Goal: Task Accomplishment & Management: Manage account settings

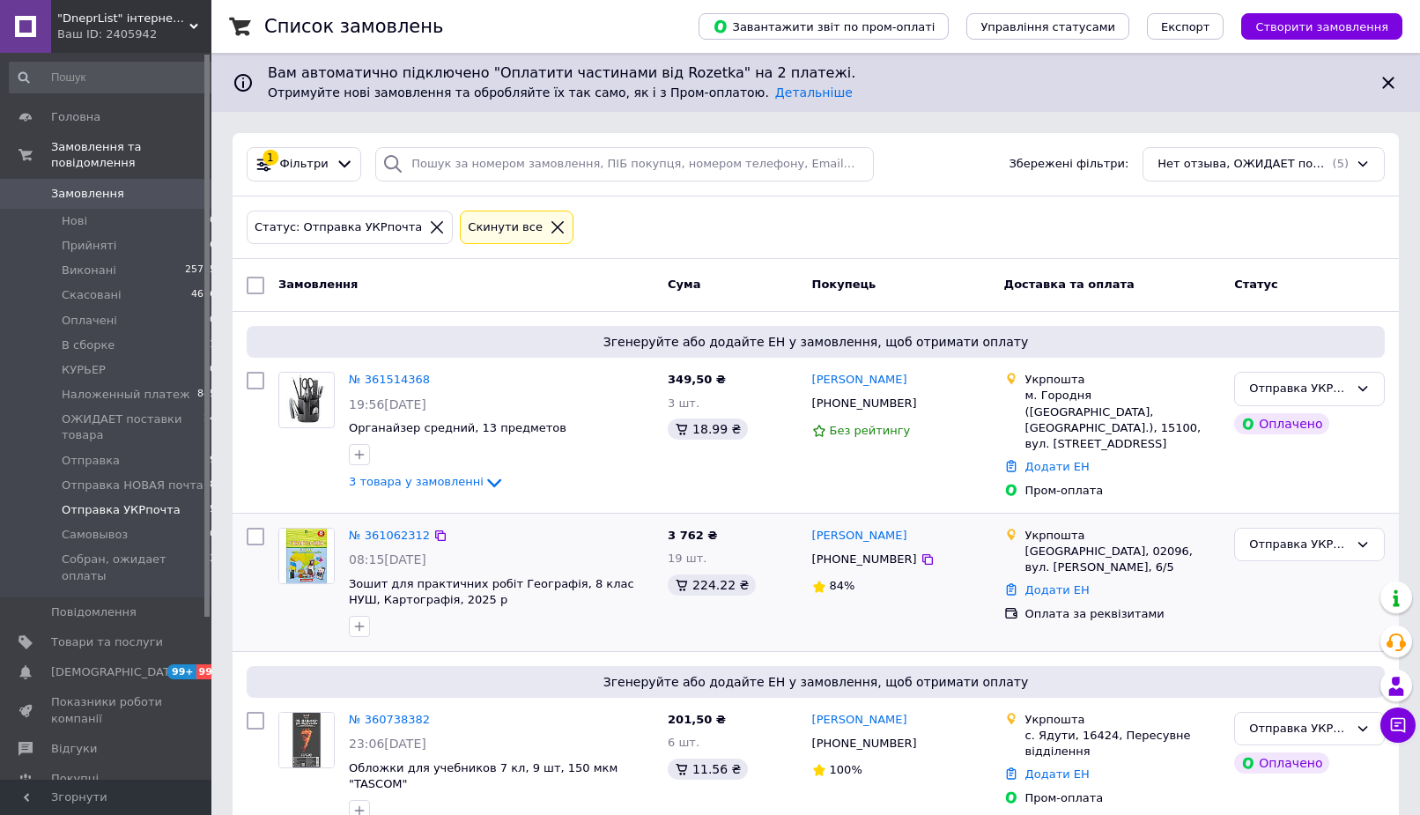
click at [257, 528] on input "checkbox" at bounding box center [256, 537] width 18 height 18
checkbox input "true"
click at [1211, 31] on span "Експорт" at bounding box center [1185, 26] width 49 height 13
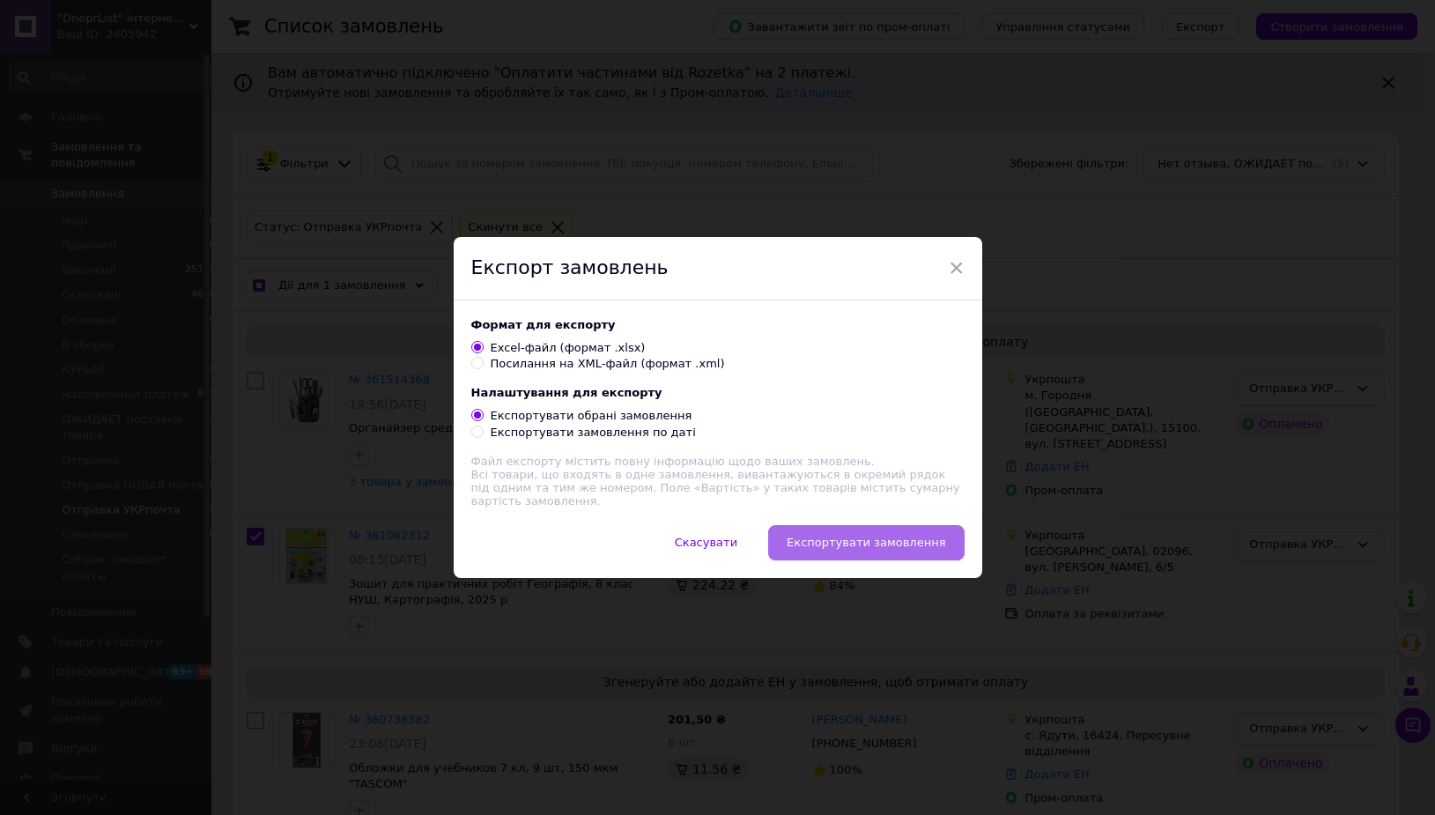
click at [837, 539] on span "Експортувати замовлення" at bounding box center [866, 542] width 159 height 13
checkbox input "true"
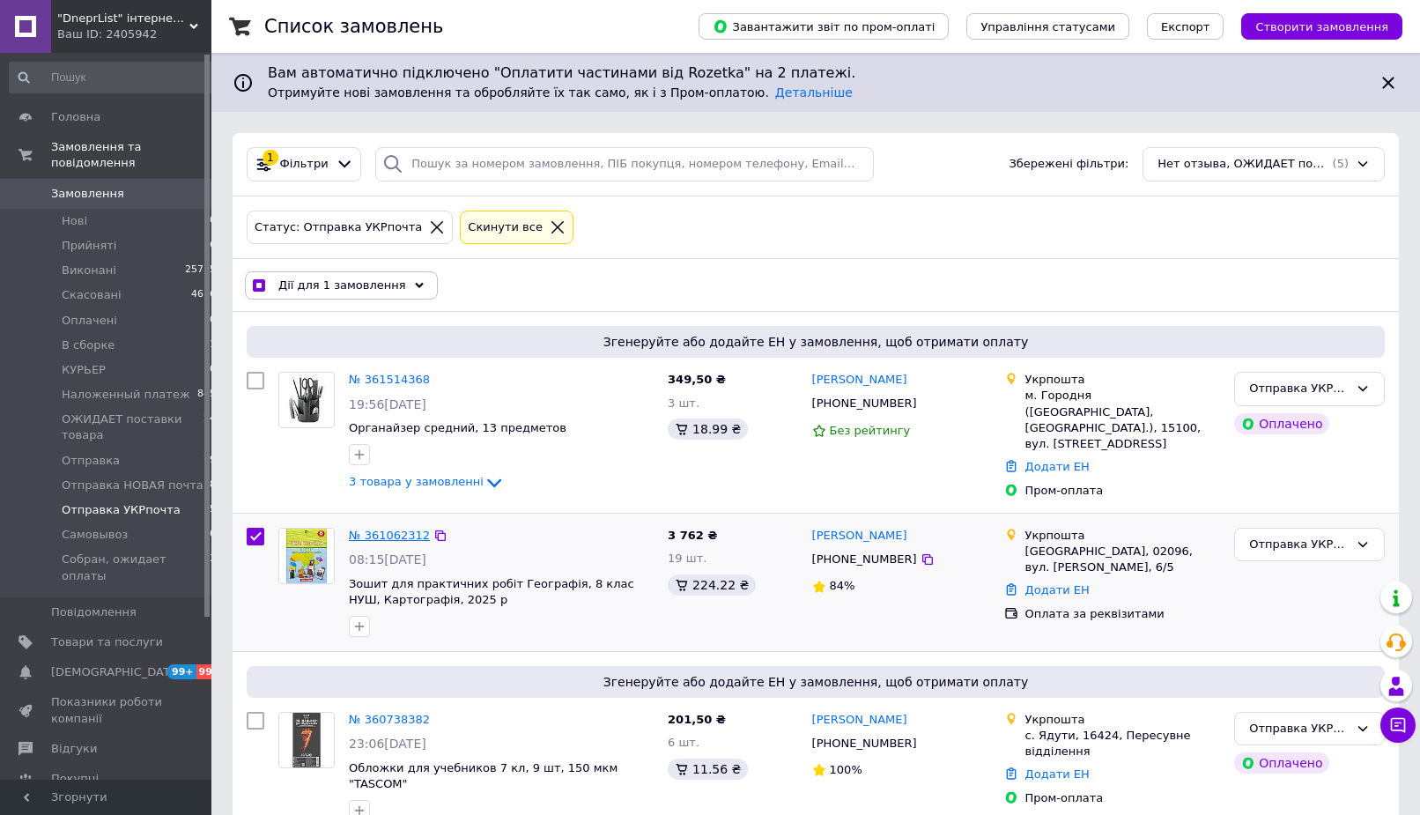
click at [372, 529] on link "№ 361062312" at bounding box center [389, 535] width 81 height 13
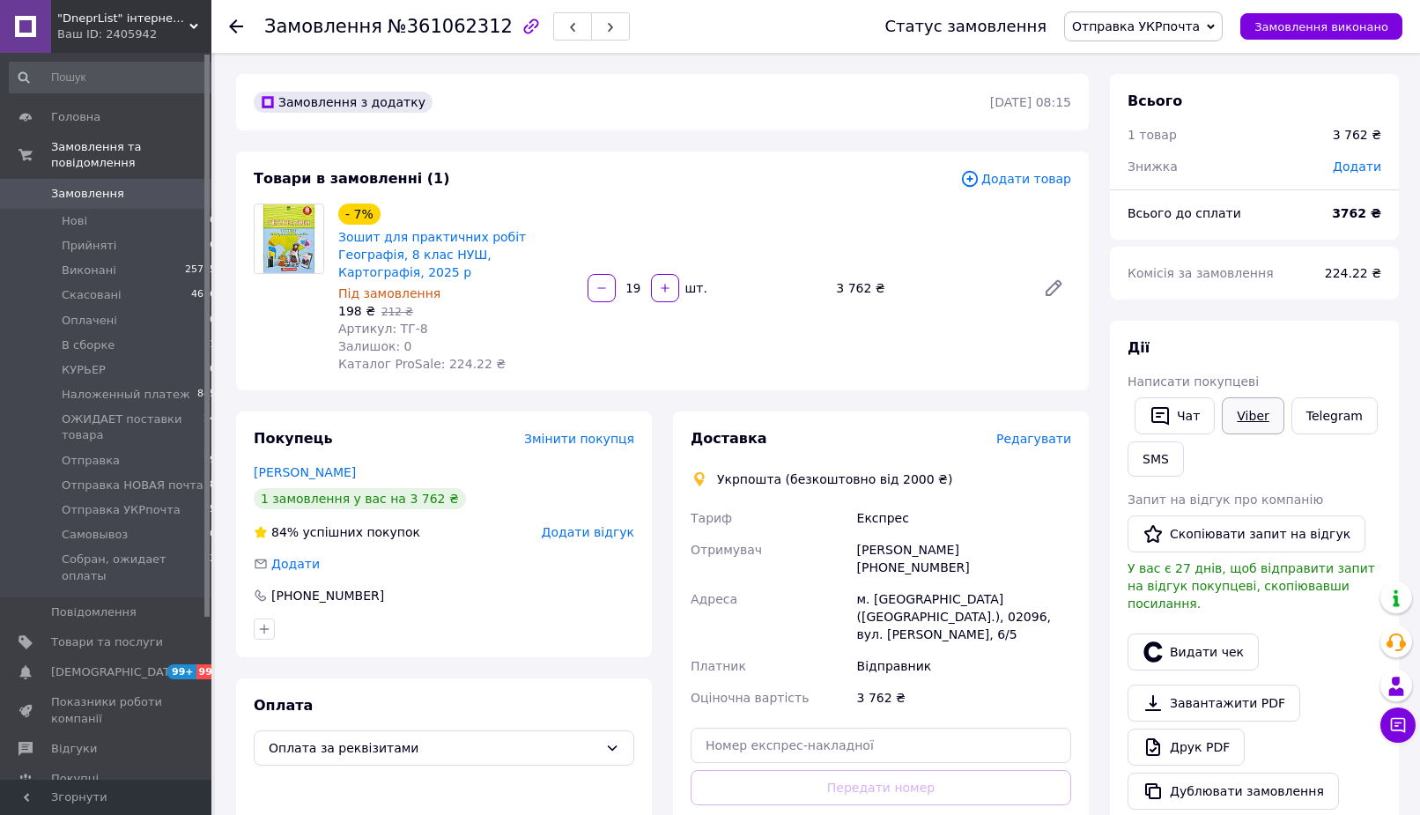
click at [1247, 415] on link "Viber" at bounding box center [1253, 415] width 62 height 37
click at [1041, 432] on span "Редагувати" at bounding box center [1034, 439] width 75 height 14
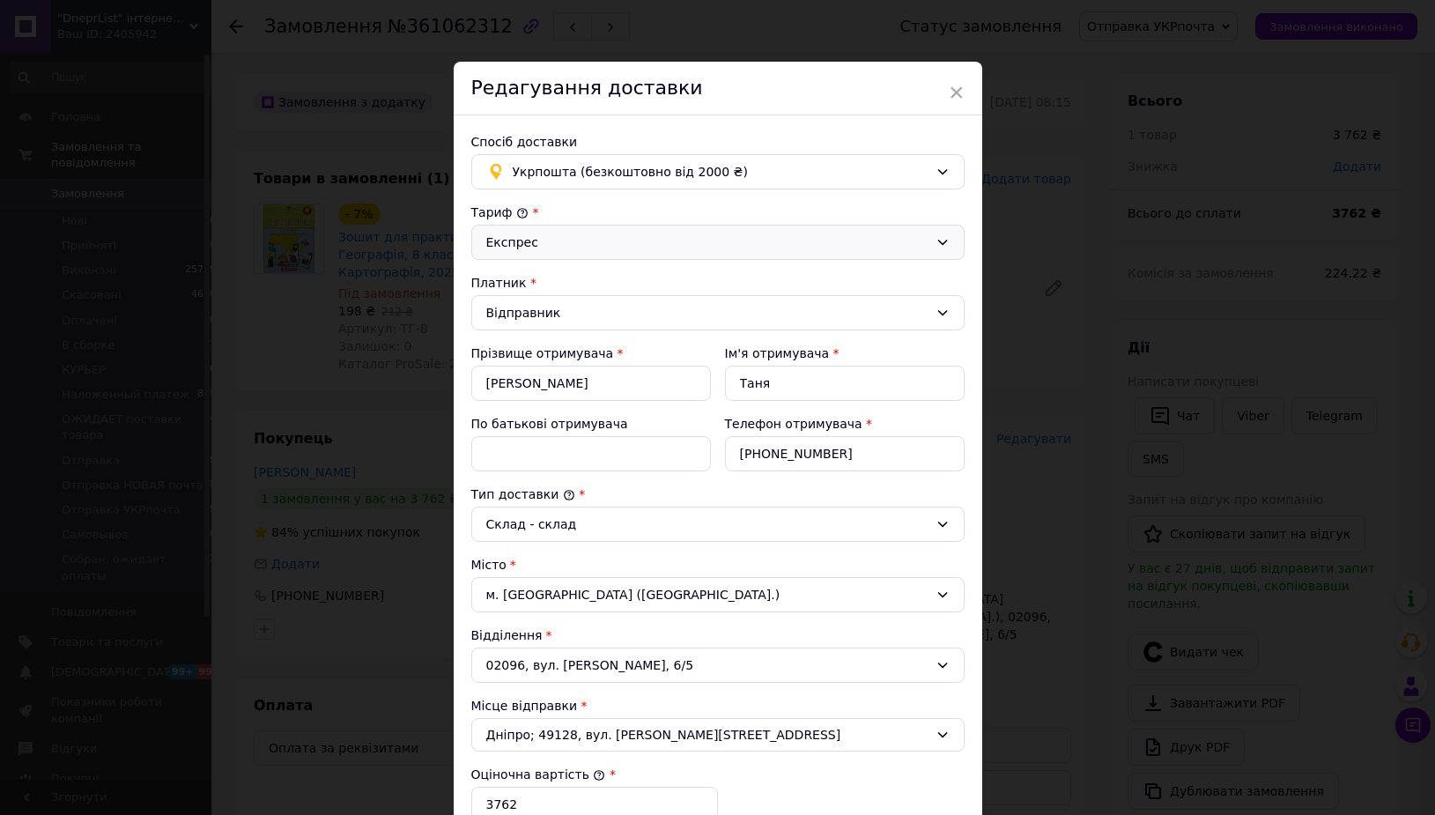
click at [576, 236] on div "Експрес" at bounding box center [707, 242] width 442 height 19
click at [575, 240] on div "Експрес" at bounding box center [707, 242] width 442 height 19
click at [517, 331] on div "Тариф * Експрес Платник * Відправник Прізвище отримувача * Остроушко Ім'я отрим…" at bounding box center [717, 628] width 493 height 848
click at [531, 316] on div "Відправник" at bounding box center [707, 312] width 442 height 19
click at [527, 382] on li "Отримувач" at bounding box center [718, 383] width 492 height 33
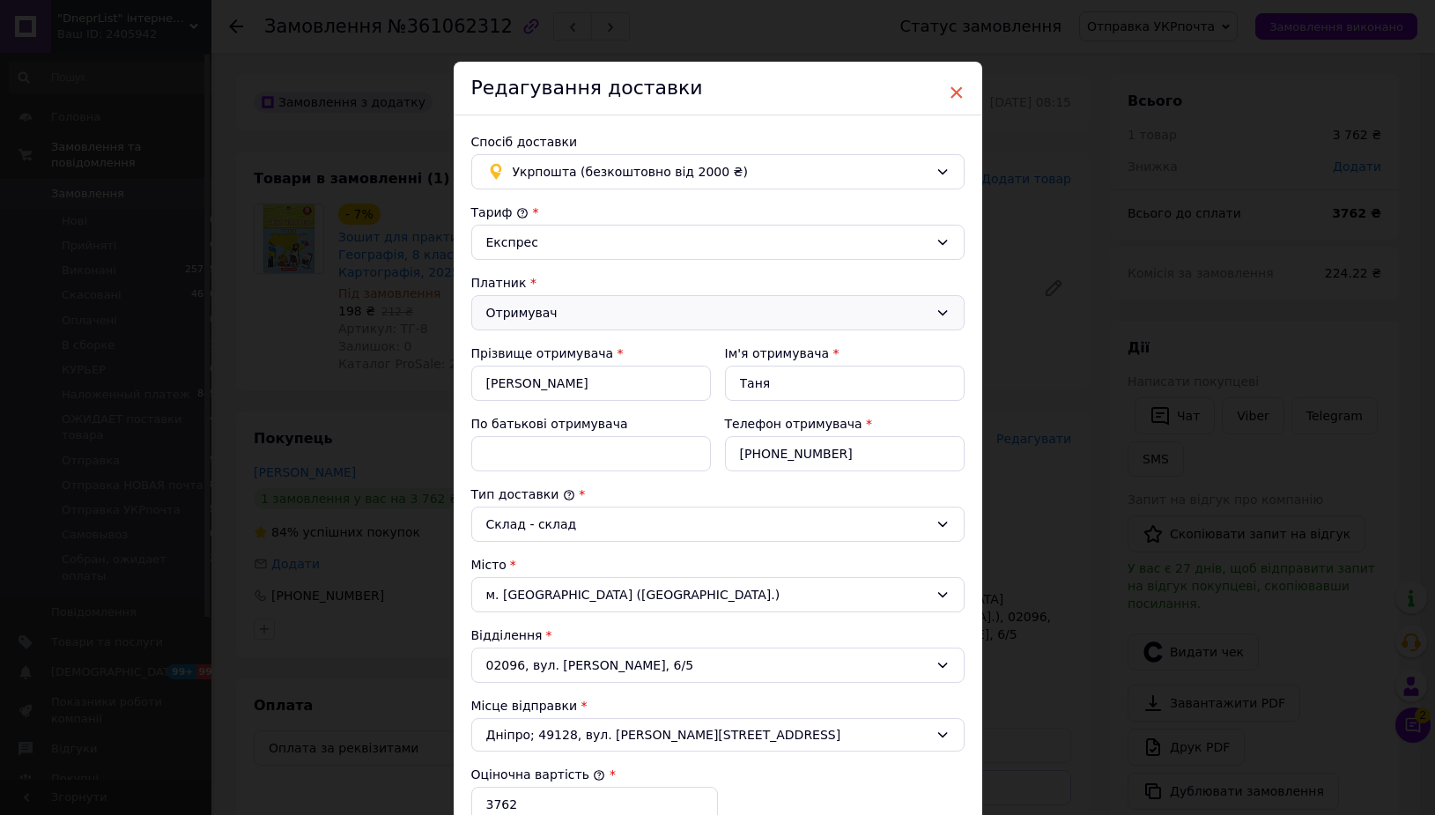
click at [949, 94] on span "×" at bounding box center [957, 93] width 16 height 30
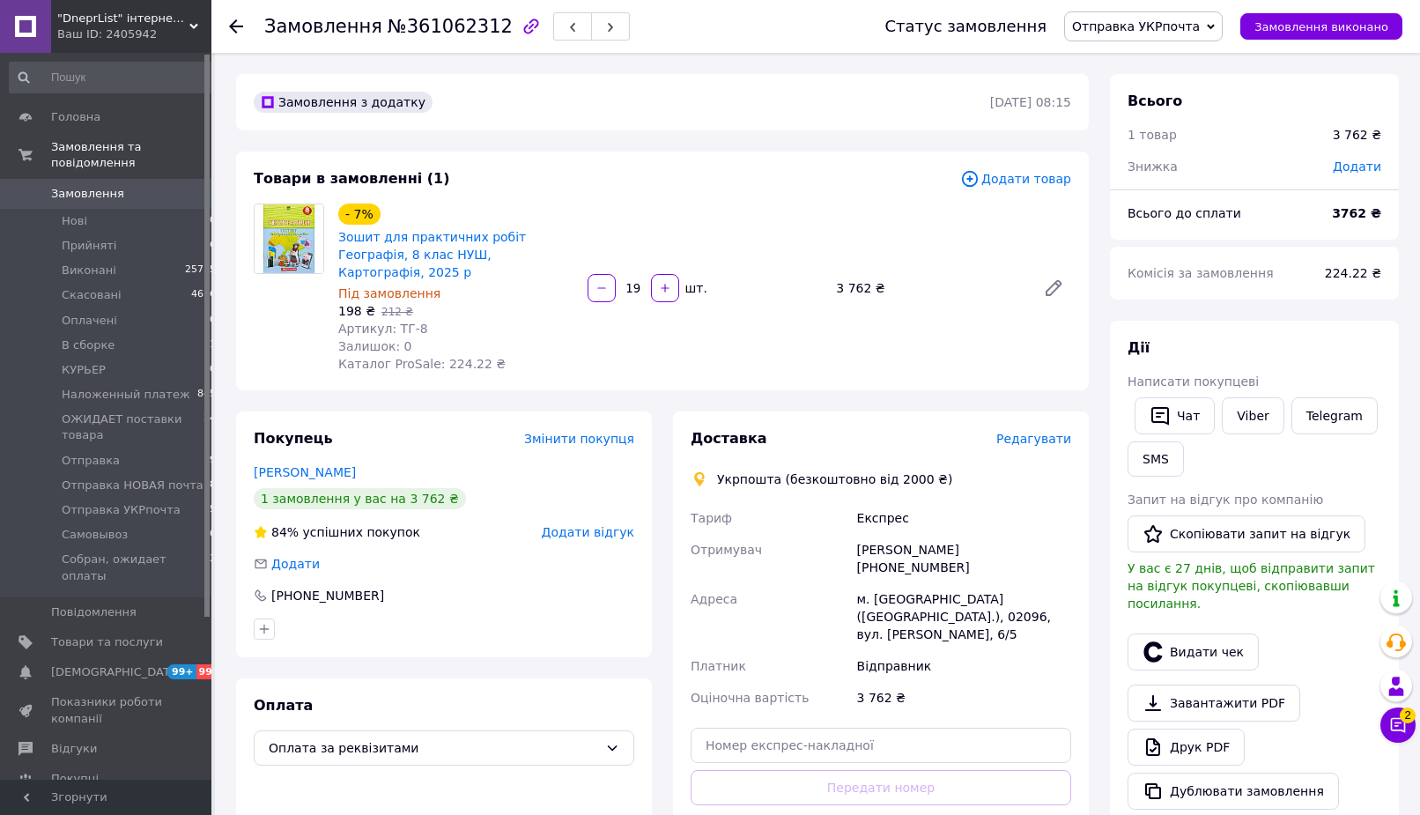
click at [1036, 432] on span "Редагувати" at bounding box center [1034, 439] width 75 height 14
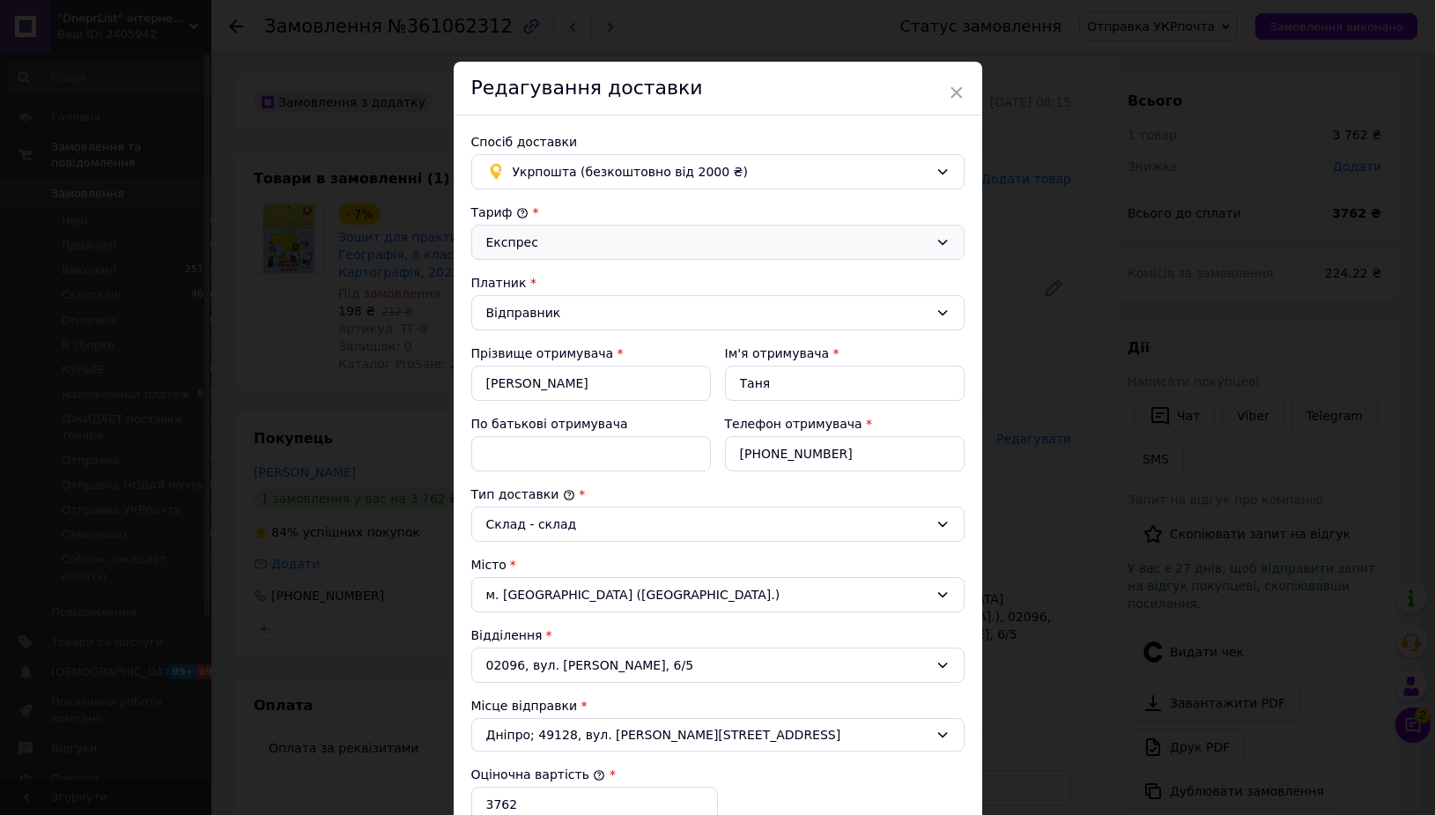
click at [518, 250] on div "Експрес" at bounding box center [707, 242] width 442 height 19
drag, startPoint x: 523, startPoint y: 262, endPoint x: 569, endPoint y: 437, distance: 181.5
click at [526, 283] on li "Стандарт" at bounding box center [718, 279] width 492 height 33
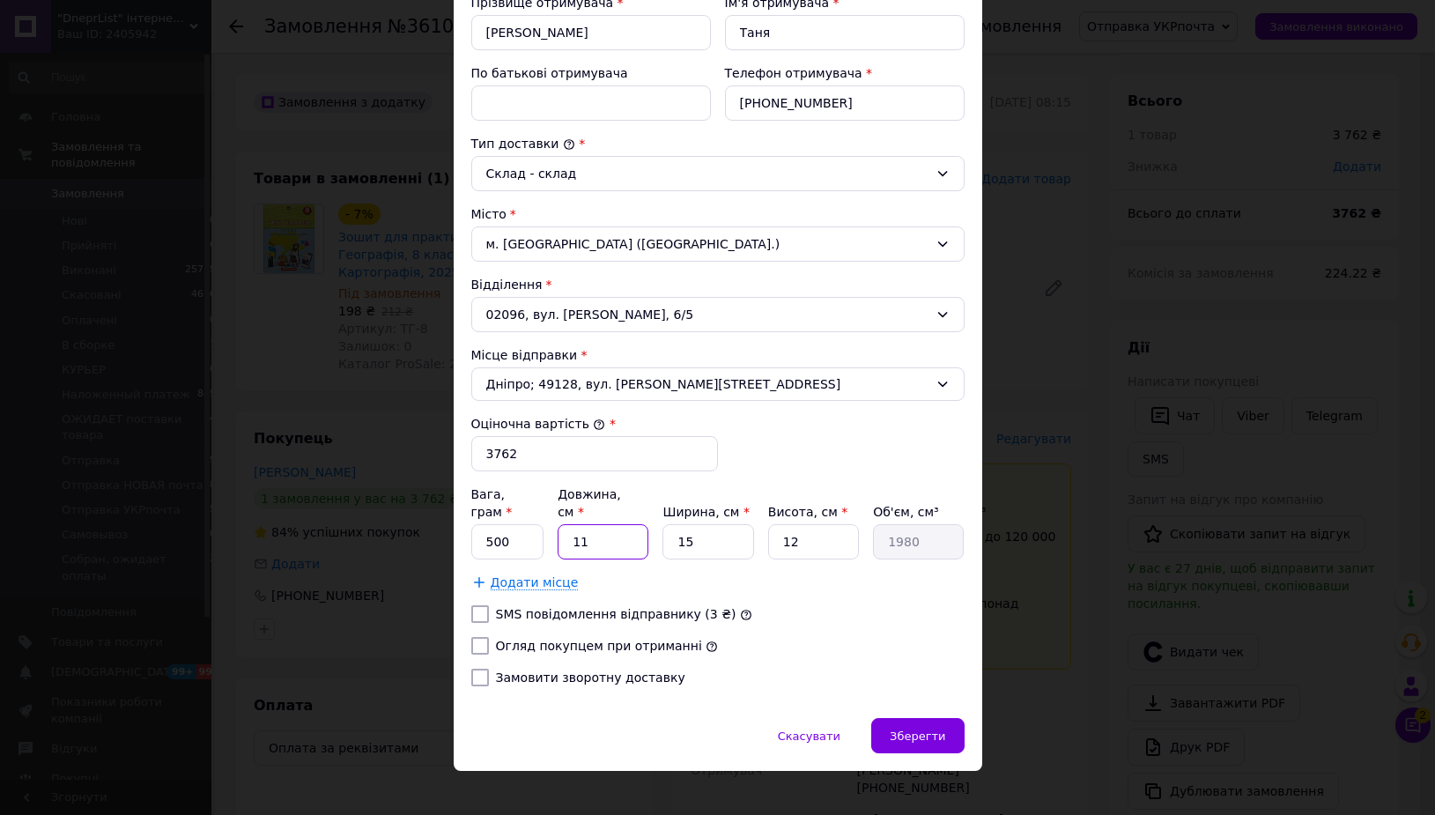
click at [584, 524] on input "11" at bounding box center [603, 541] width 91 height 35
type input "3"
type input "540"
type input "38"
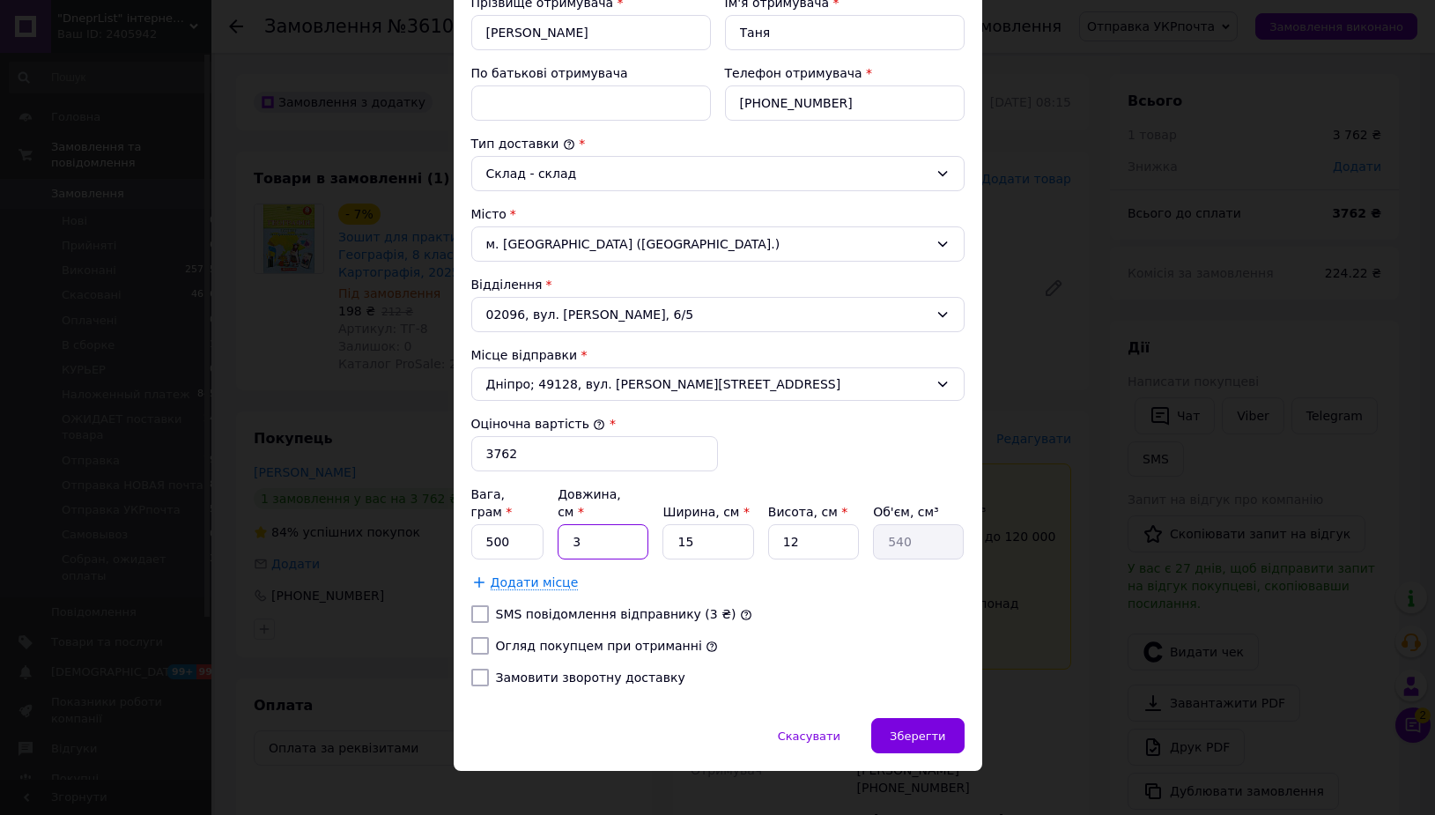
type input "6840"
type input "38"
type input "3"
type input "1368"
type input "33"
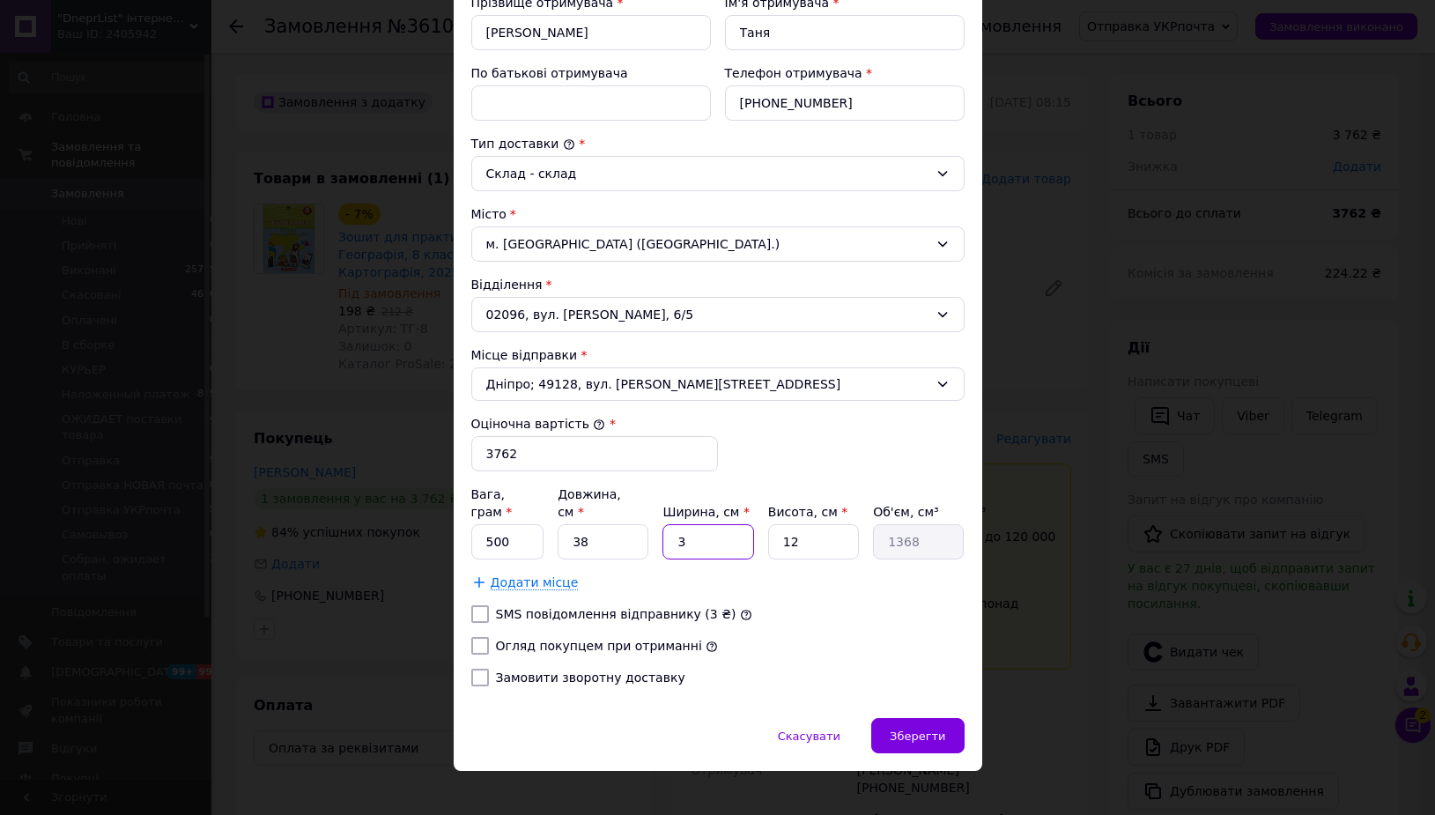
type input "15048"
type input "33"
click at [581, 528] on input "38" at bounding box center [603, 541] width 91 height 35
type input "2"
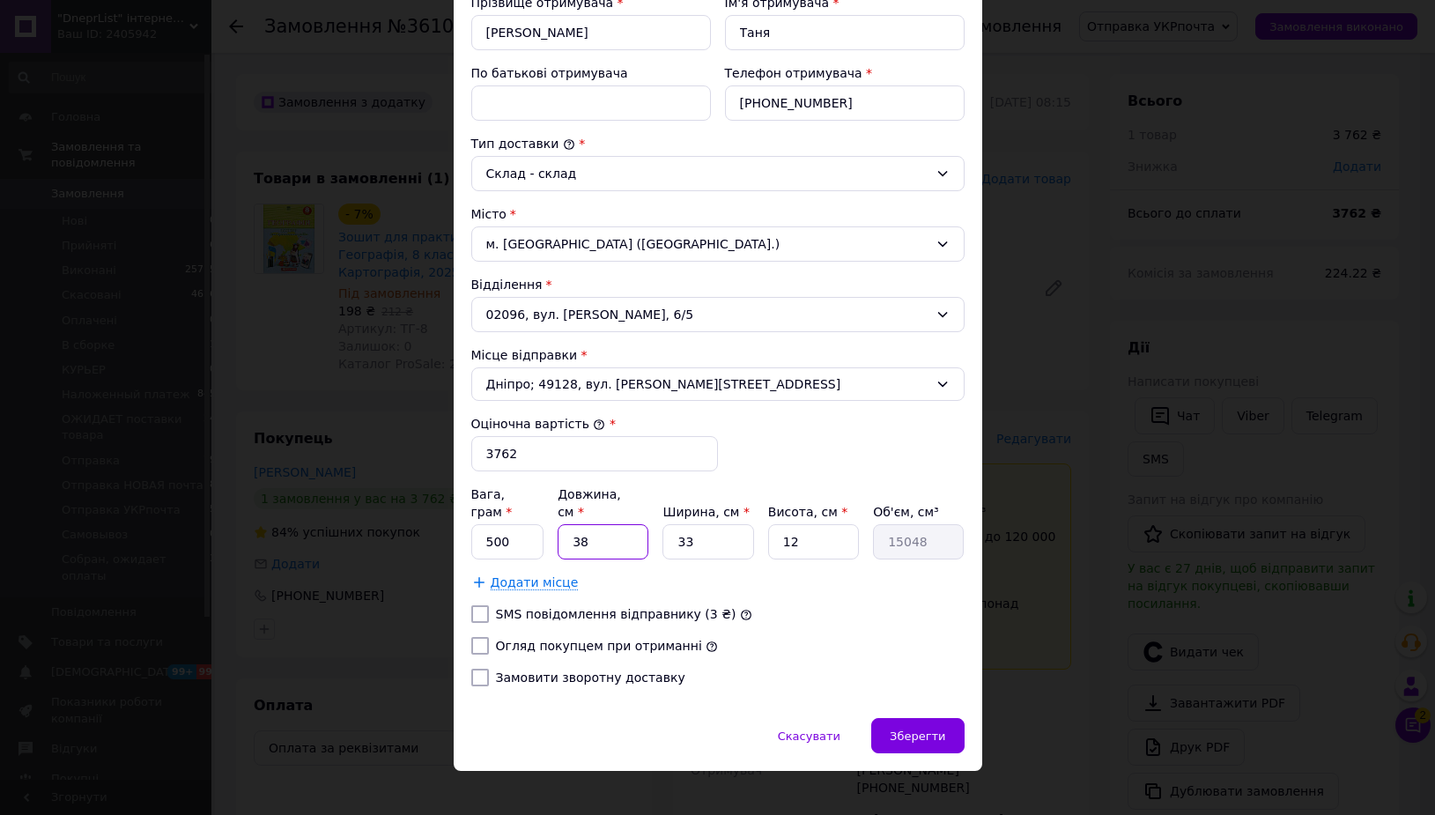
type input "792"
type input "28"
type input "11088"
type input "28"
click at [805, 524] on input "12" at bounding box center [813, 541] width 91 height 35
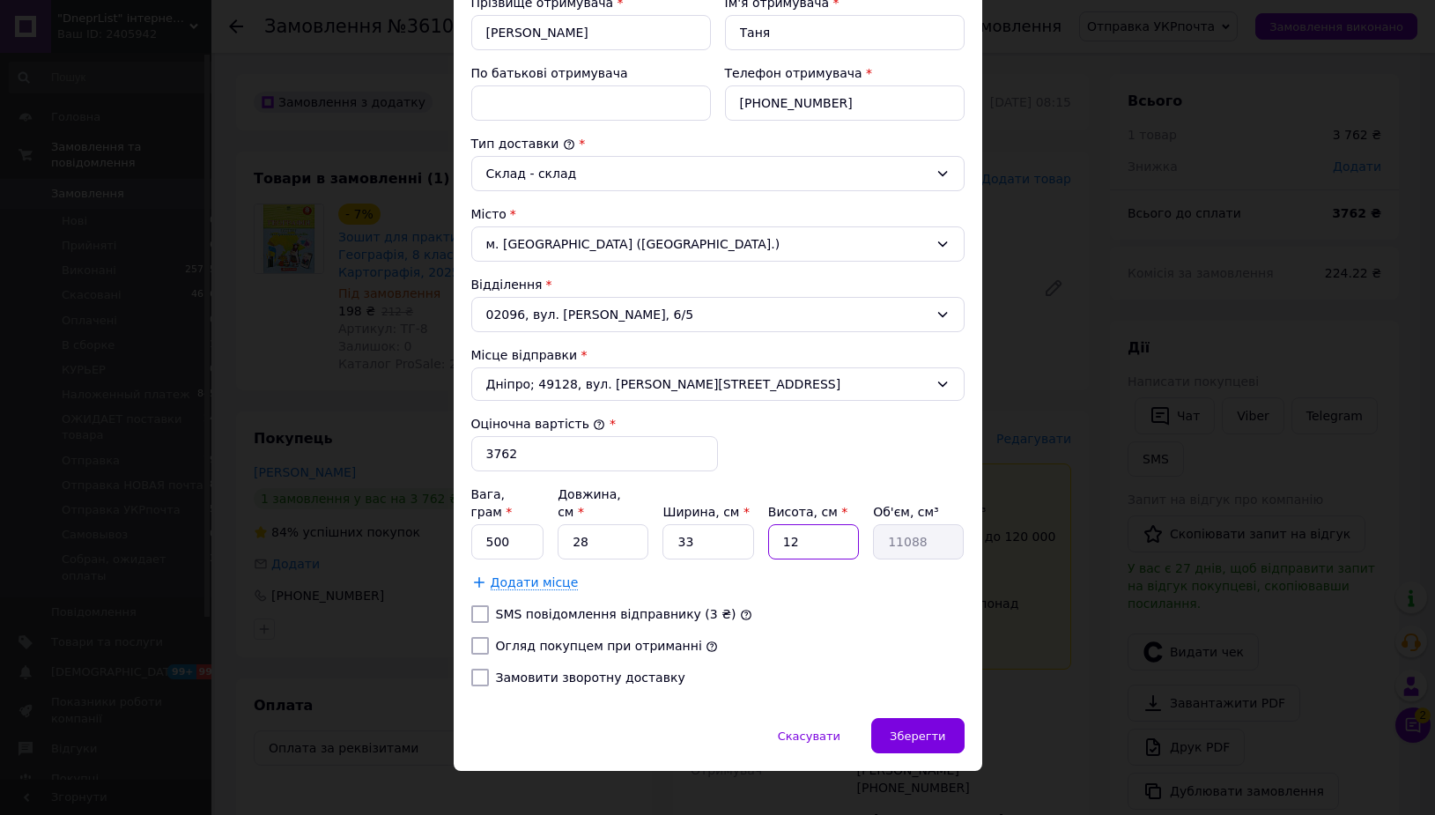
click at [805, 524] on input "12" at bounding box center [813, 541] width 91 height 35
click at [542, 639] on label "Огляд покупцем при отриманні" at bounding box center [599, 646] width 206 height 14
click at [489, 637] on input "Огляд покупцем при отриманні" at bounding box center [480, 646] width 18 height 18
checkbox input "true"
click at [517, 524] on input "500" at bounding box center [507, 541] width 73 height 35
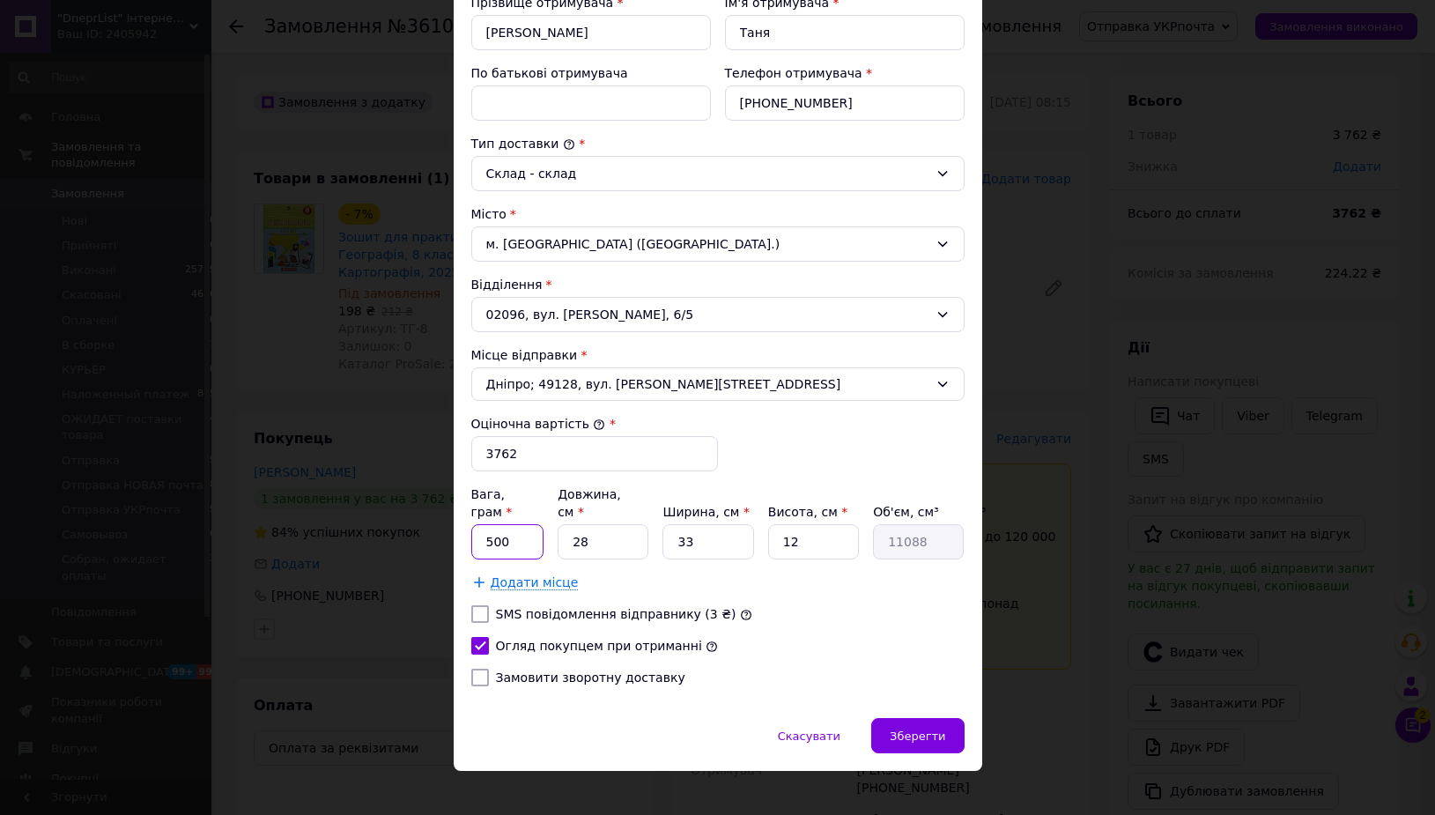
click at [517, 524] on input "500" at bounding box center [507, 541] width 73 height 35
type input "4000"
click at [917, 730] on span "Зберегти" at bounding box center [918, 736] width 56 height 13
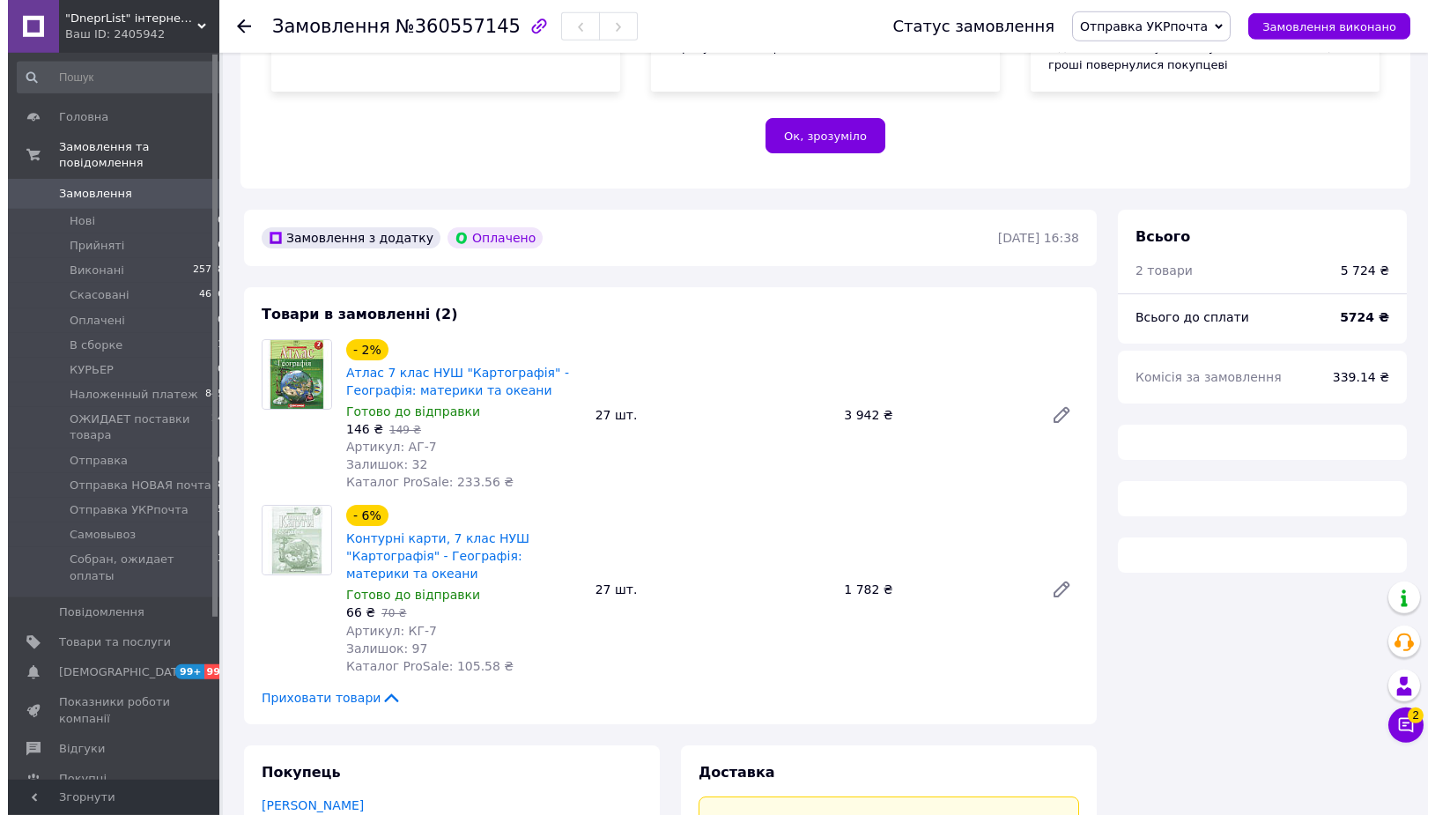
scroll to position [449, 0]
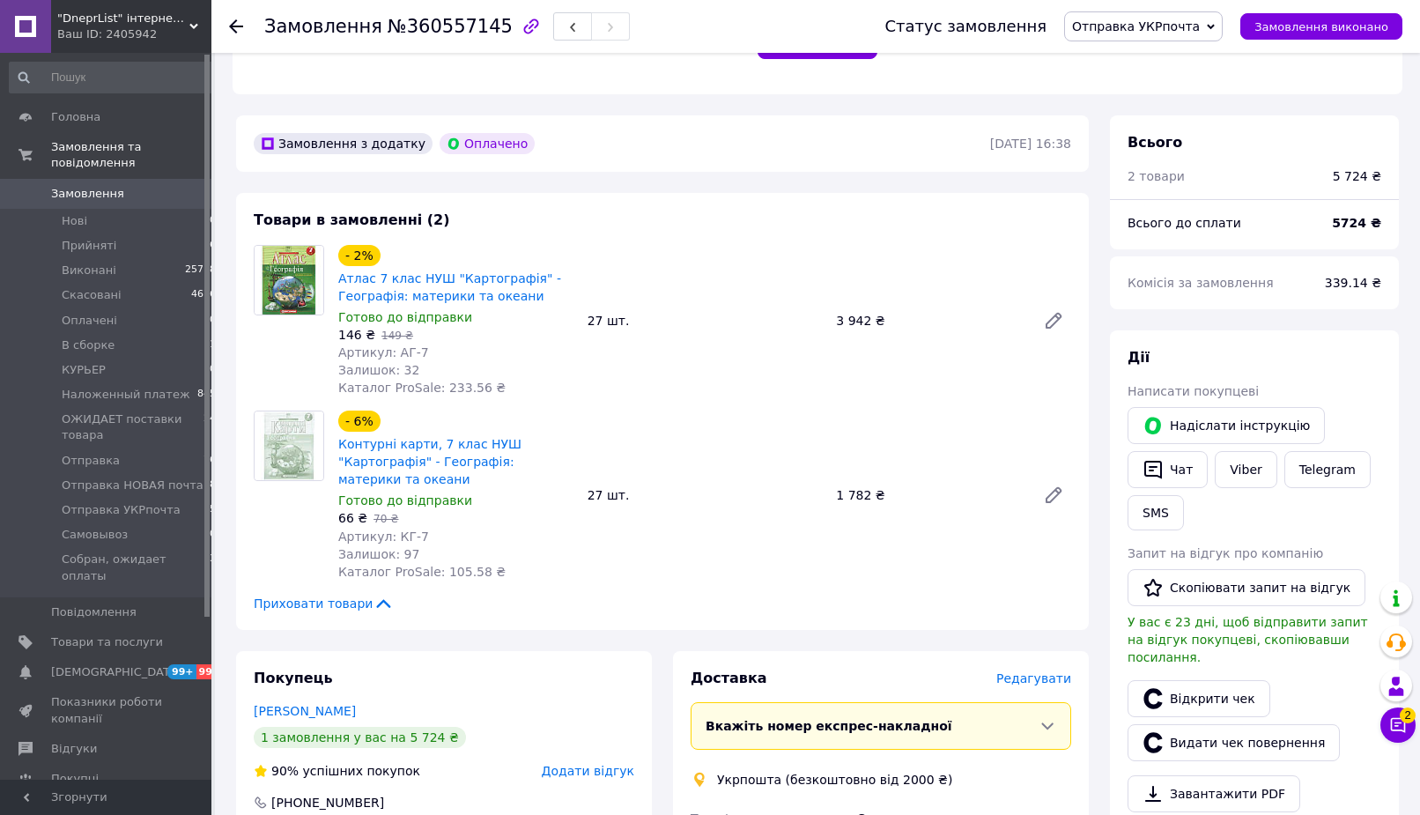
click at [1029, 671] on span "Редагувати" at bounding box center [1034, 678] width 75 height 14
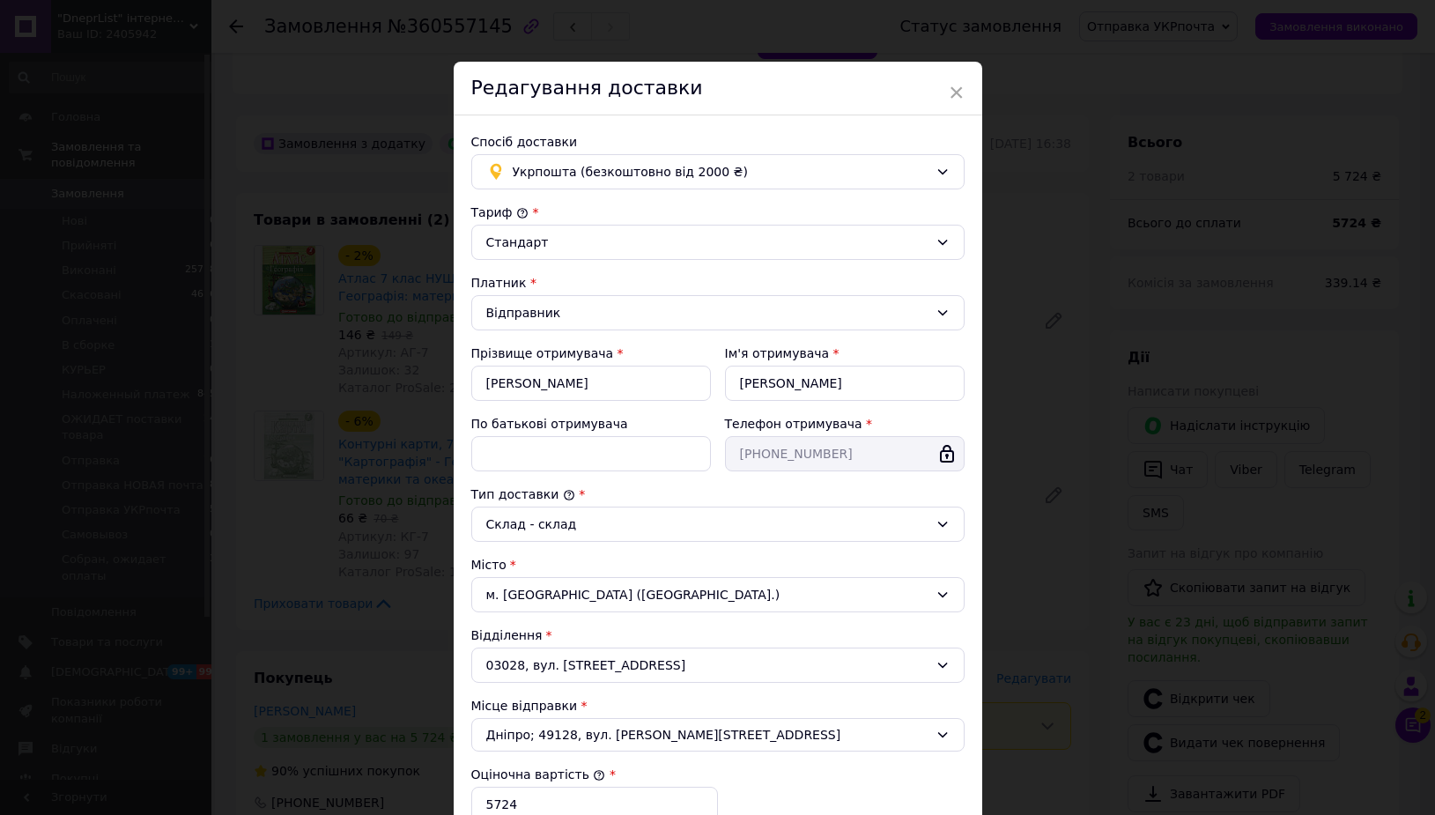
scroll to position [287, 0]
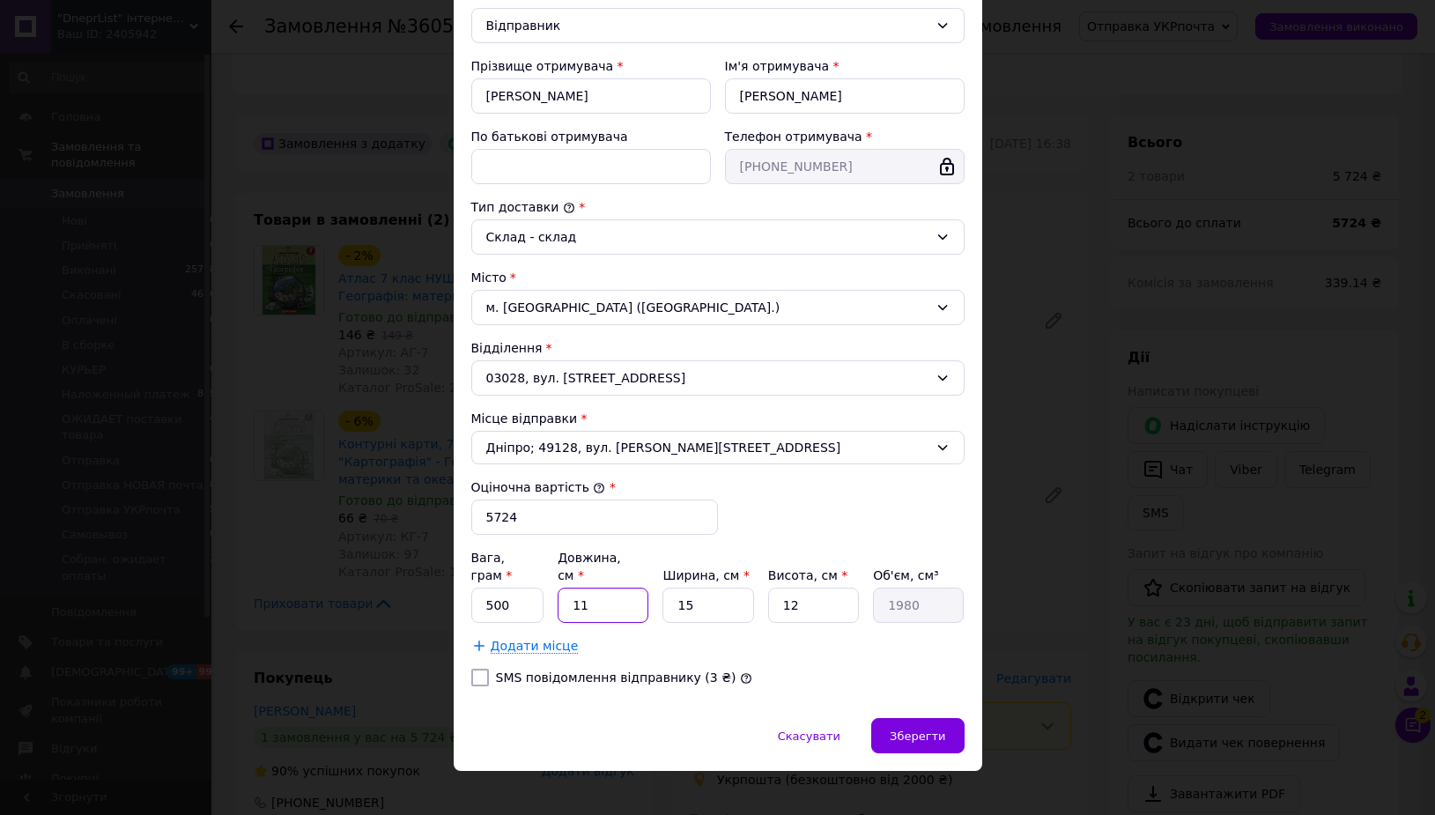
click at [600, 594] on input "11" at bounding box center [603, 605] width 91 height 35
type input "2"
type input "360"
type input "28"
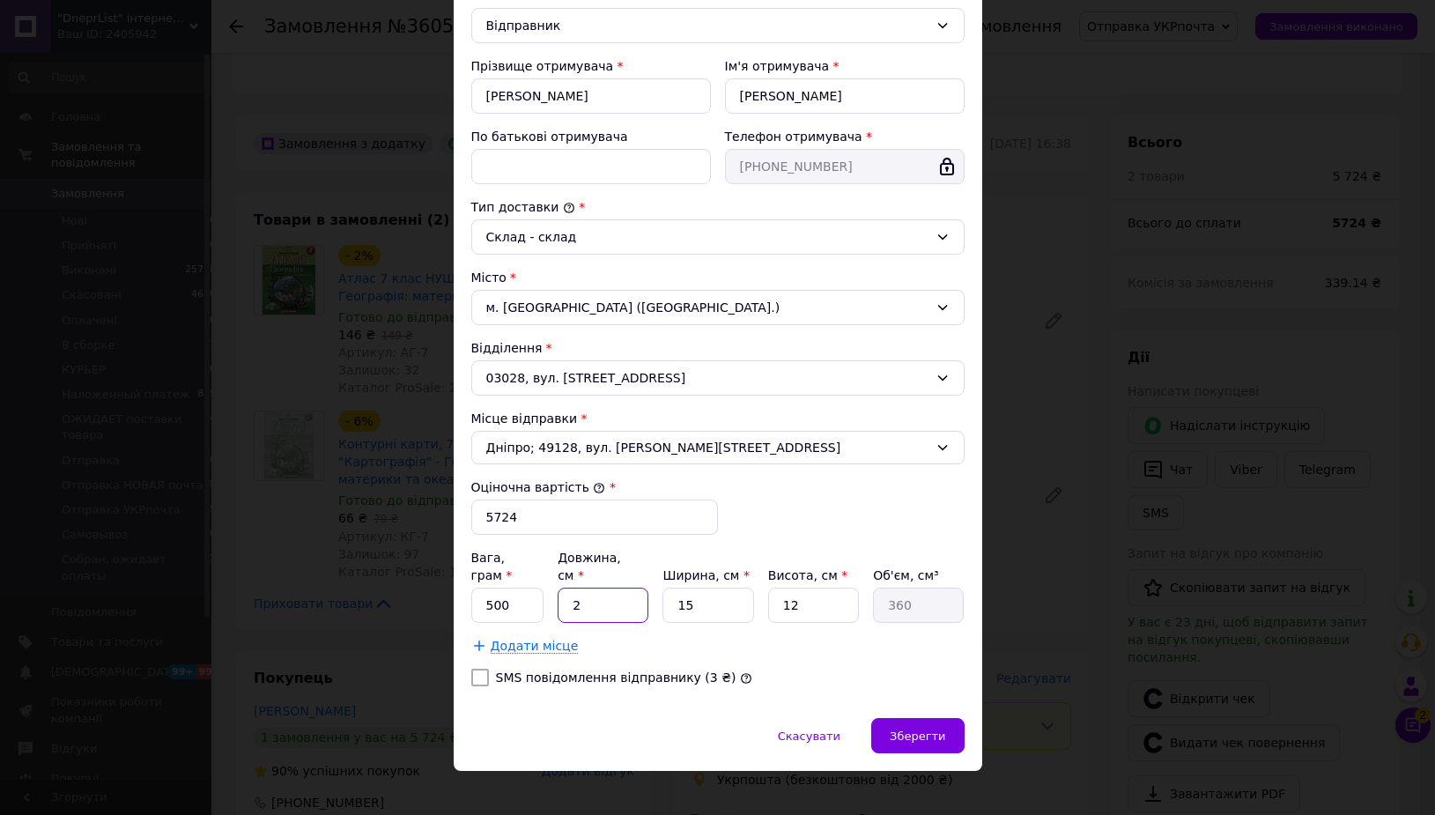
type input "5040"
type input "28"
type input "3"
type input "1008"
type input "32"
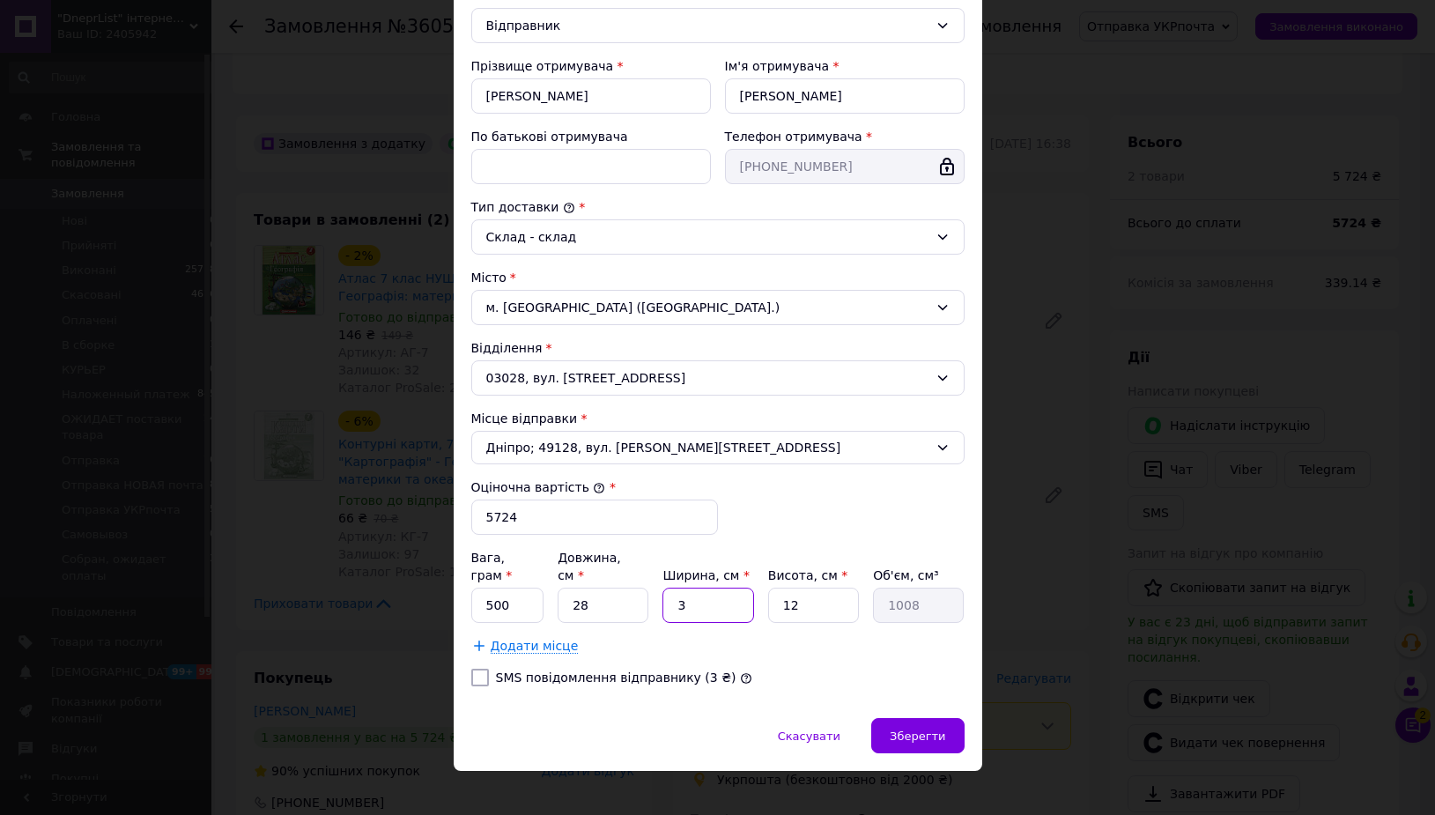
type input "10752"
type input "32"
type input "1"
type input "896"
type input "12"
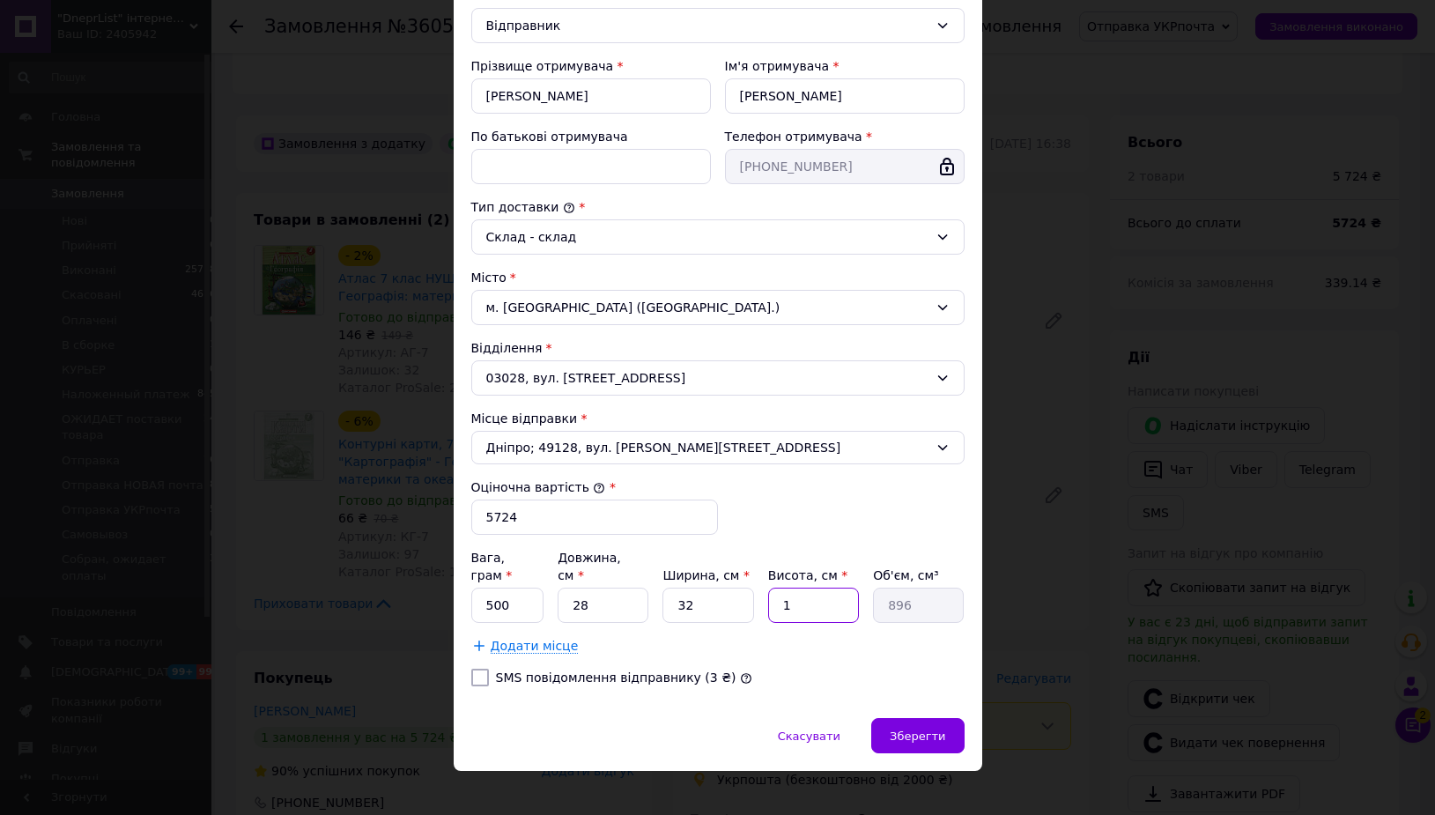
type input "10752"
click at [493, 594] on input "500" at bounding box center [507, 605] width 73 height 35
type input "5500"
click at [993, 729] on div "× Редагування доставки Спосіб доставки Укрпошта (безкоштовно від 2000 ₴) Тариф …" at bounding box center [717, 407] width 1435 height 815
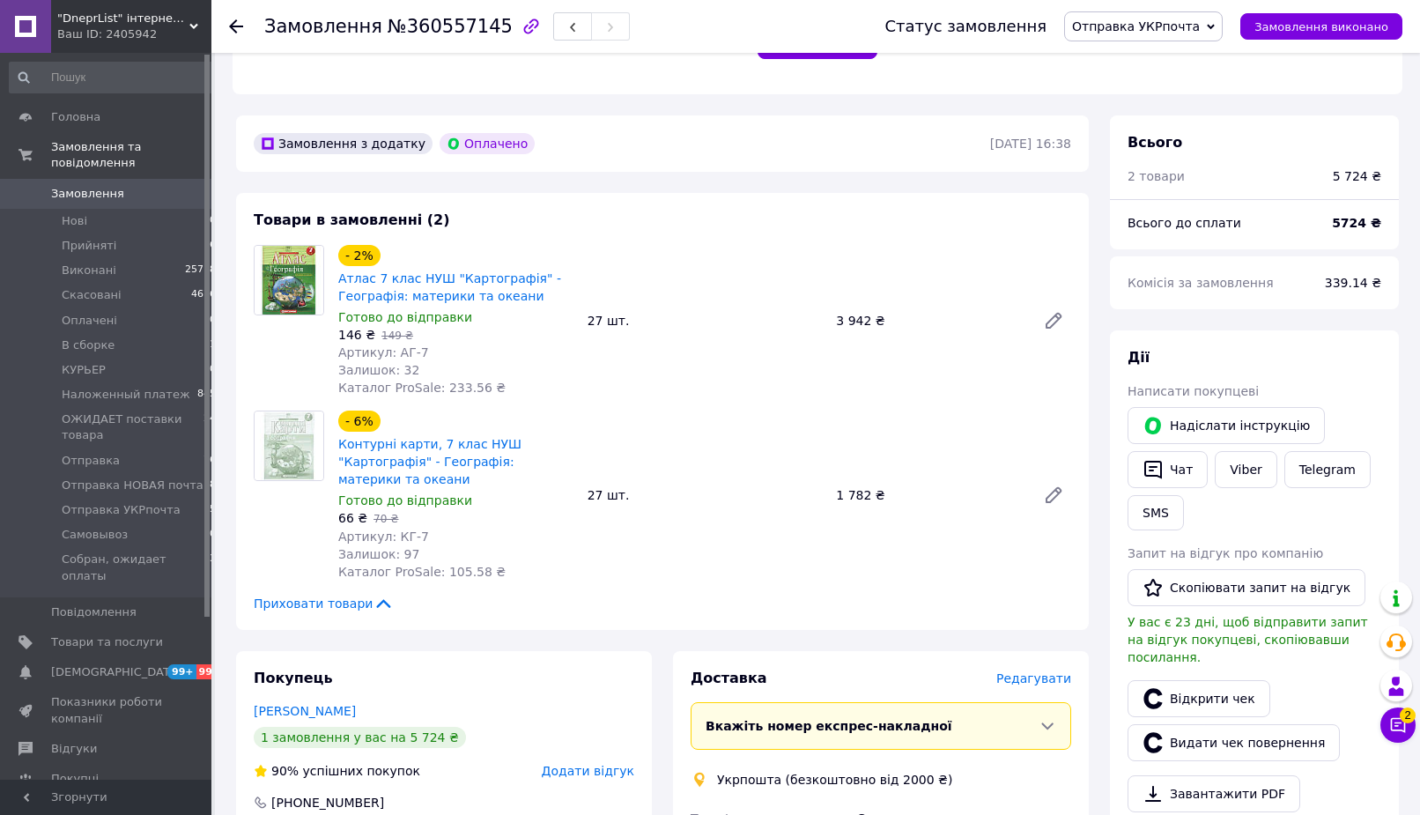
drag, startPoint x: 1066, startPoint y: 666, endPoint x: 1057, endPoint y: 660, distance: 11.5
click at [1057, 671] on span "Редагувати" at bounding box center [1034, 678] width 75 height 14
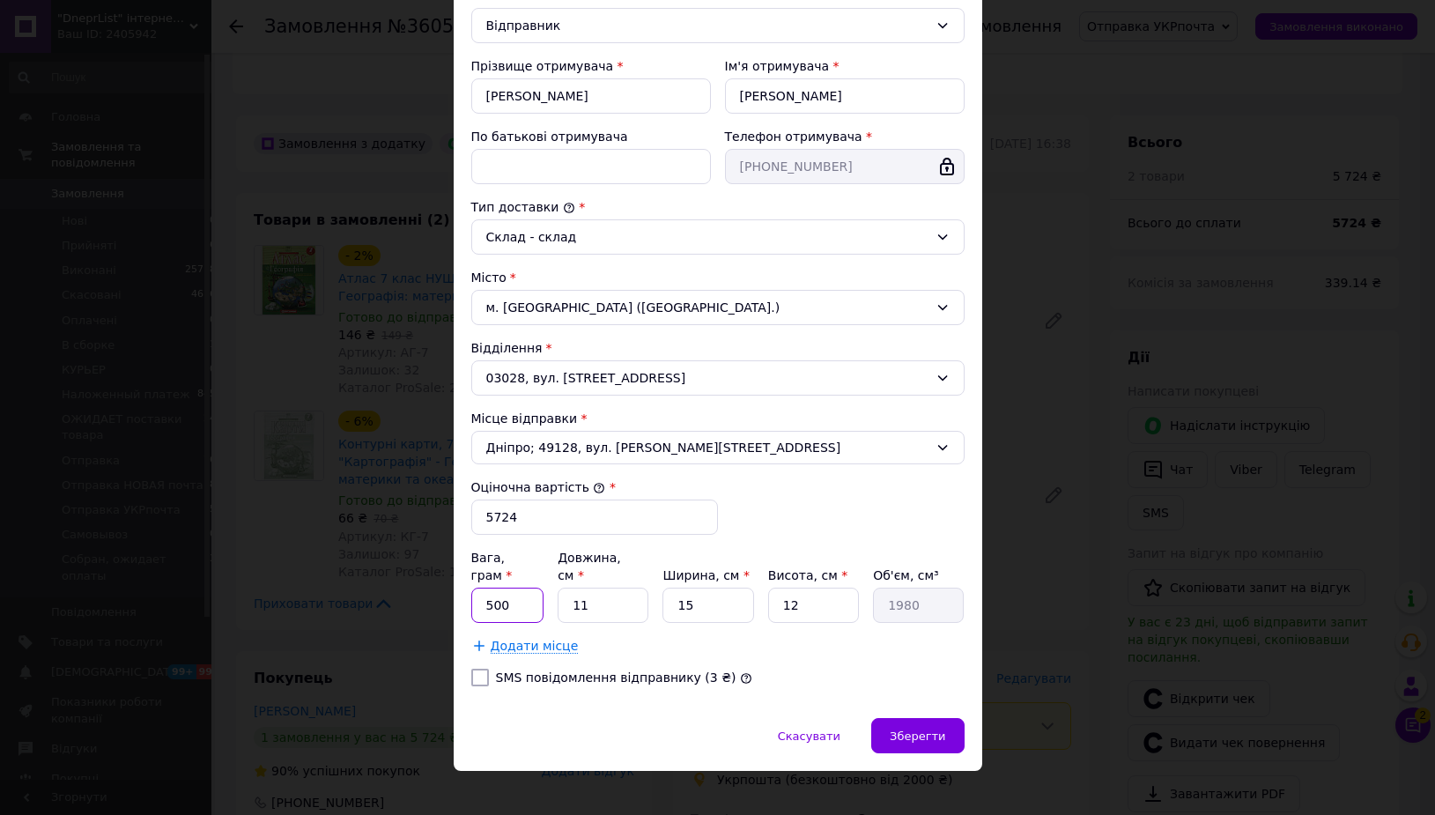
click at [522, 588] on input "500" at bounding box center [507, 605] width 73 height 35
type input "5"
type input "5500"
type input "2"
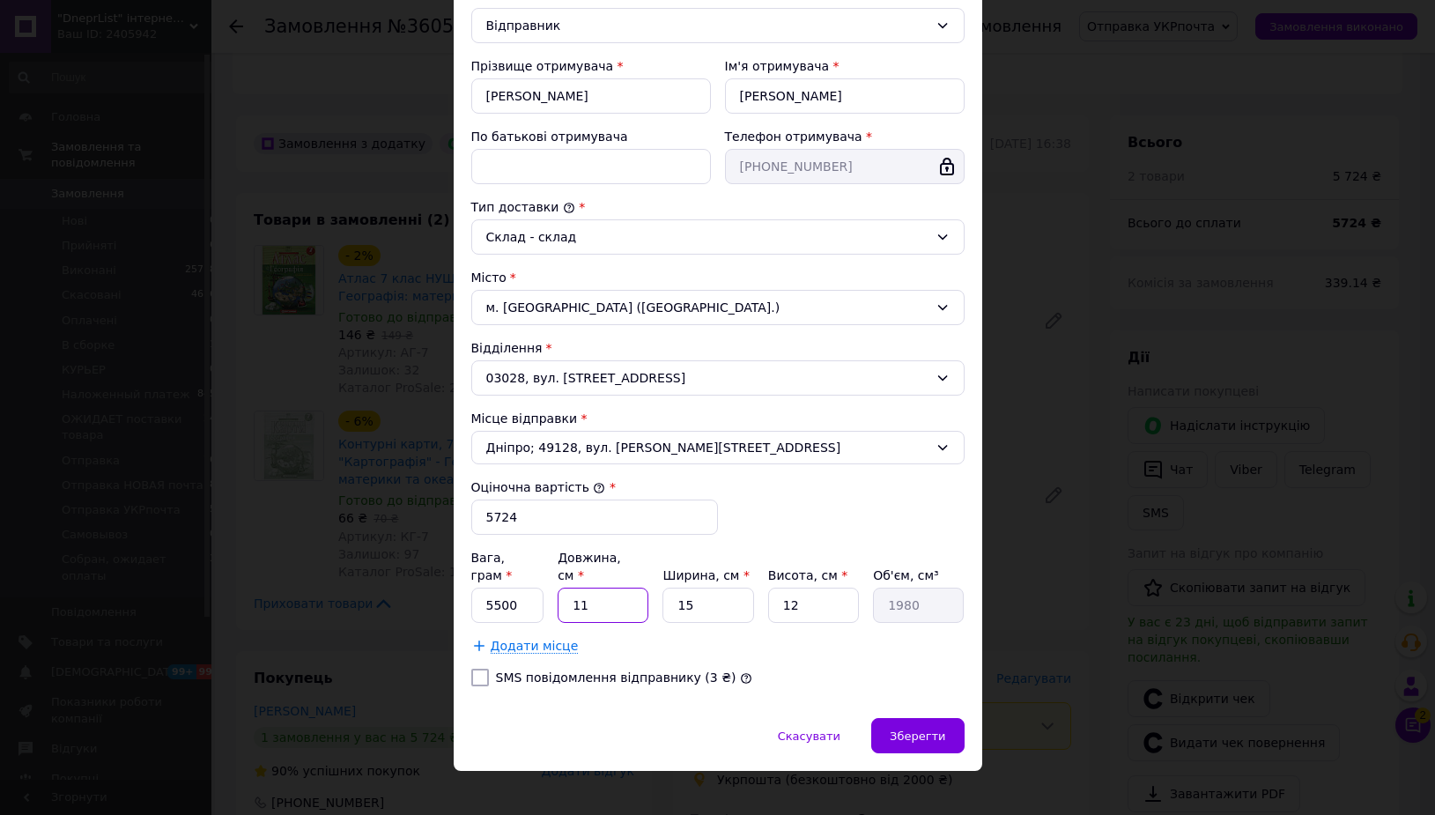
type input "360"
type input "28"
type input "5040"
type input "28"
type input "3"
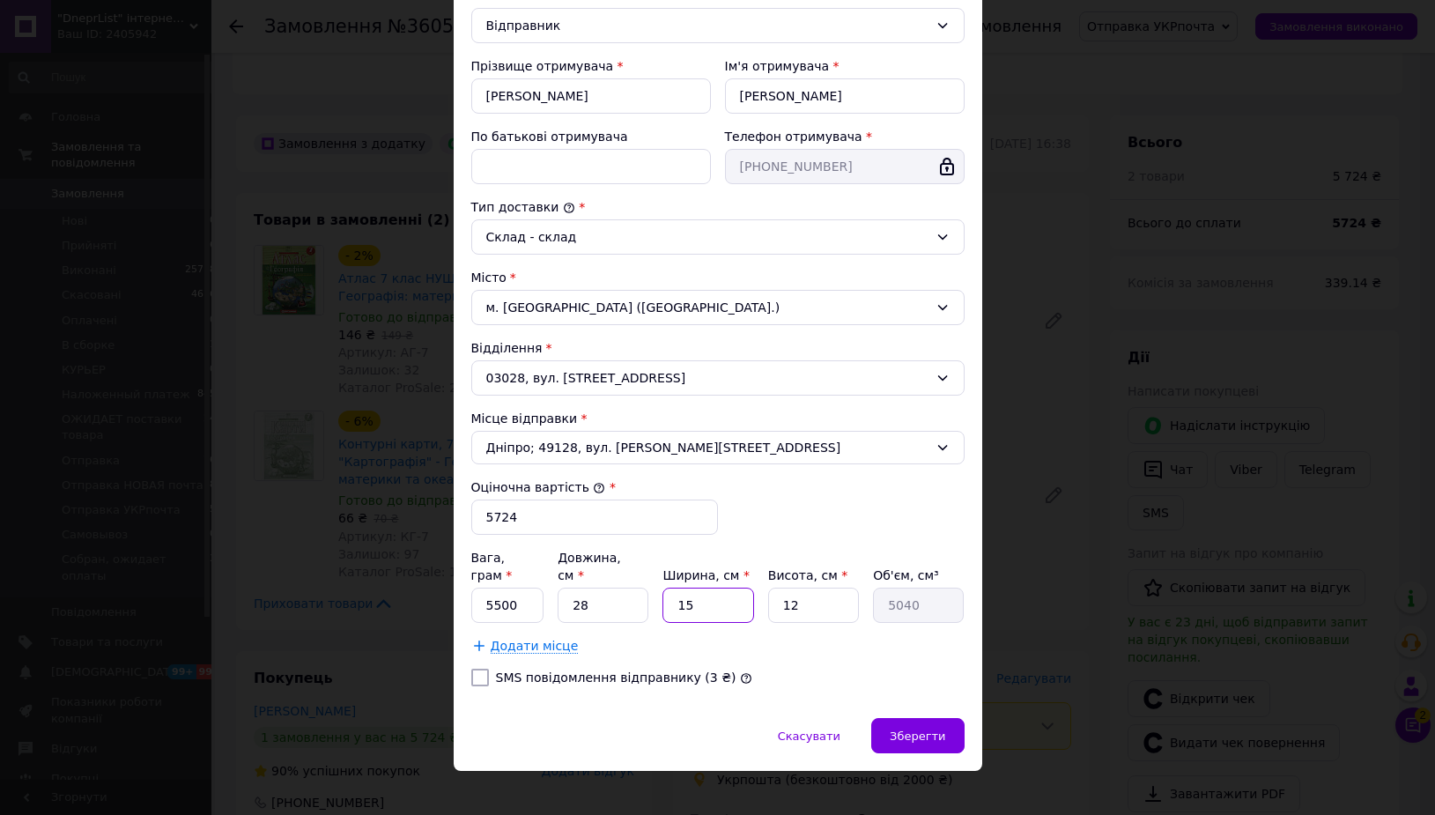
type input "1008"
type input "32"
type input "10752"
type input "32"
type input "1"
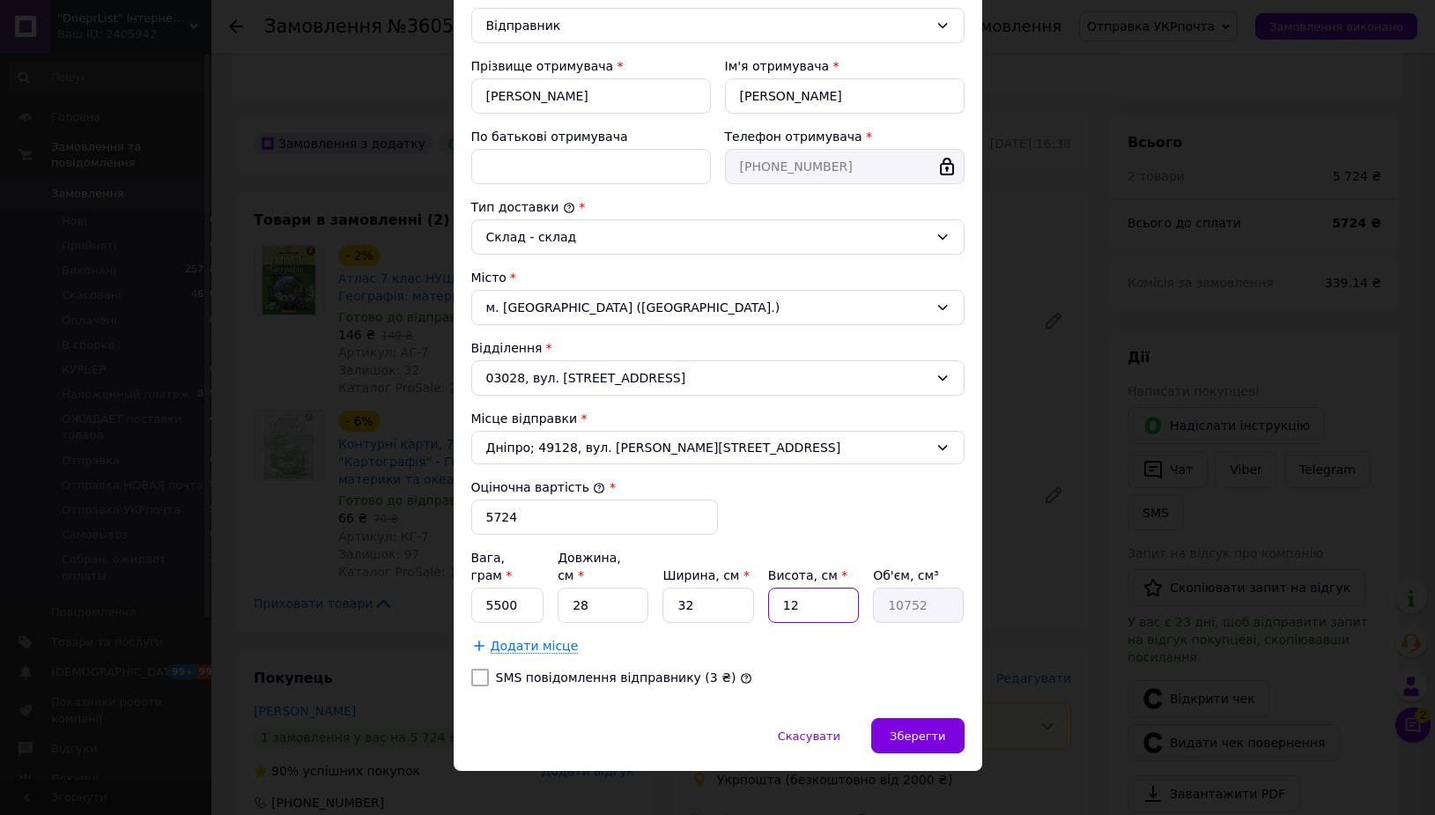
type input "896"
type input "12"
type input "10752"
click at [916, 718] on div "Зберегти" at bounding box center [917, 735] width 93 height 35
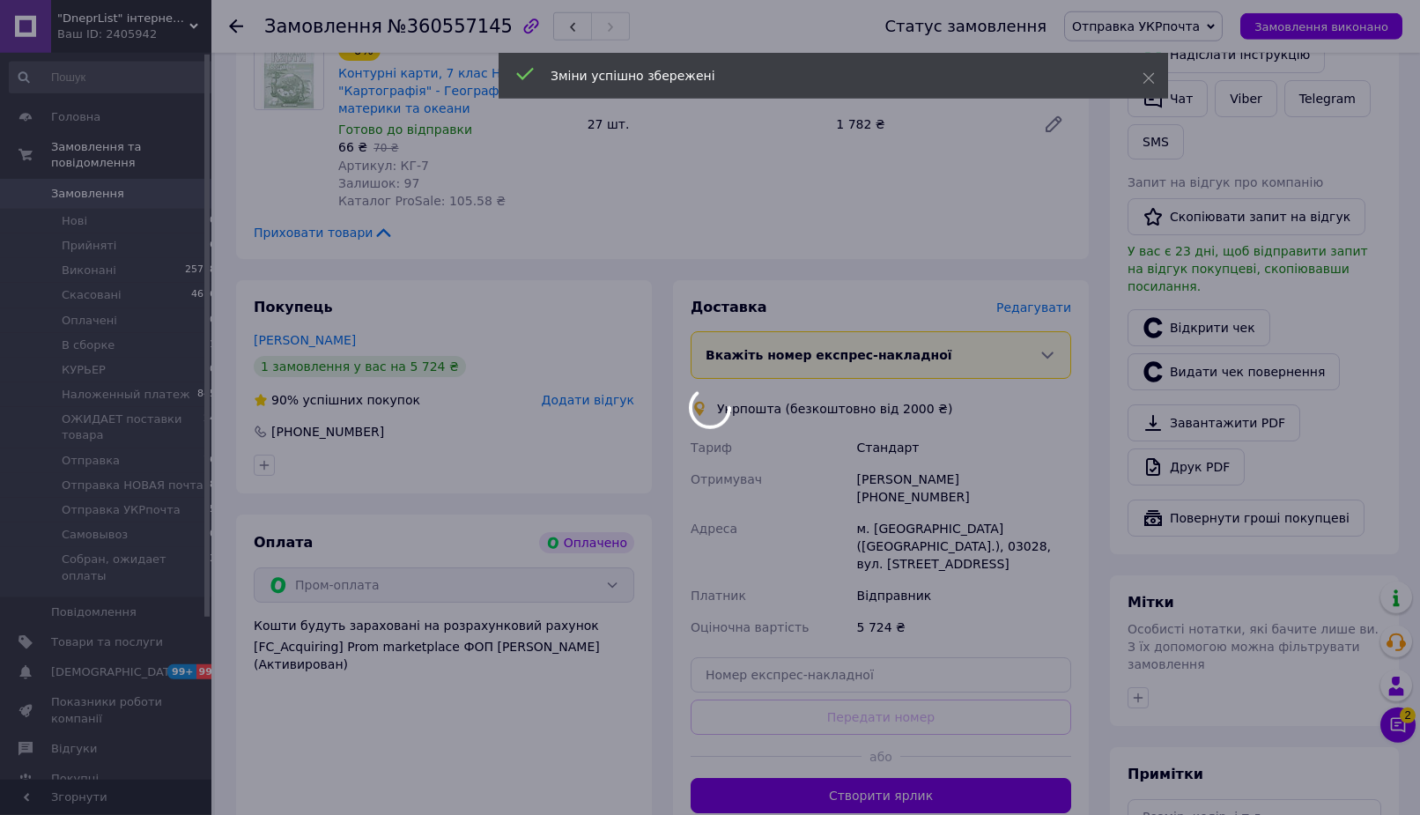
scroll to position [899, 0]
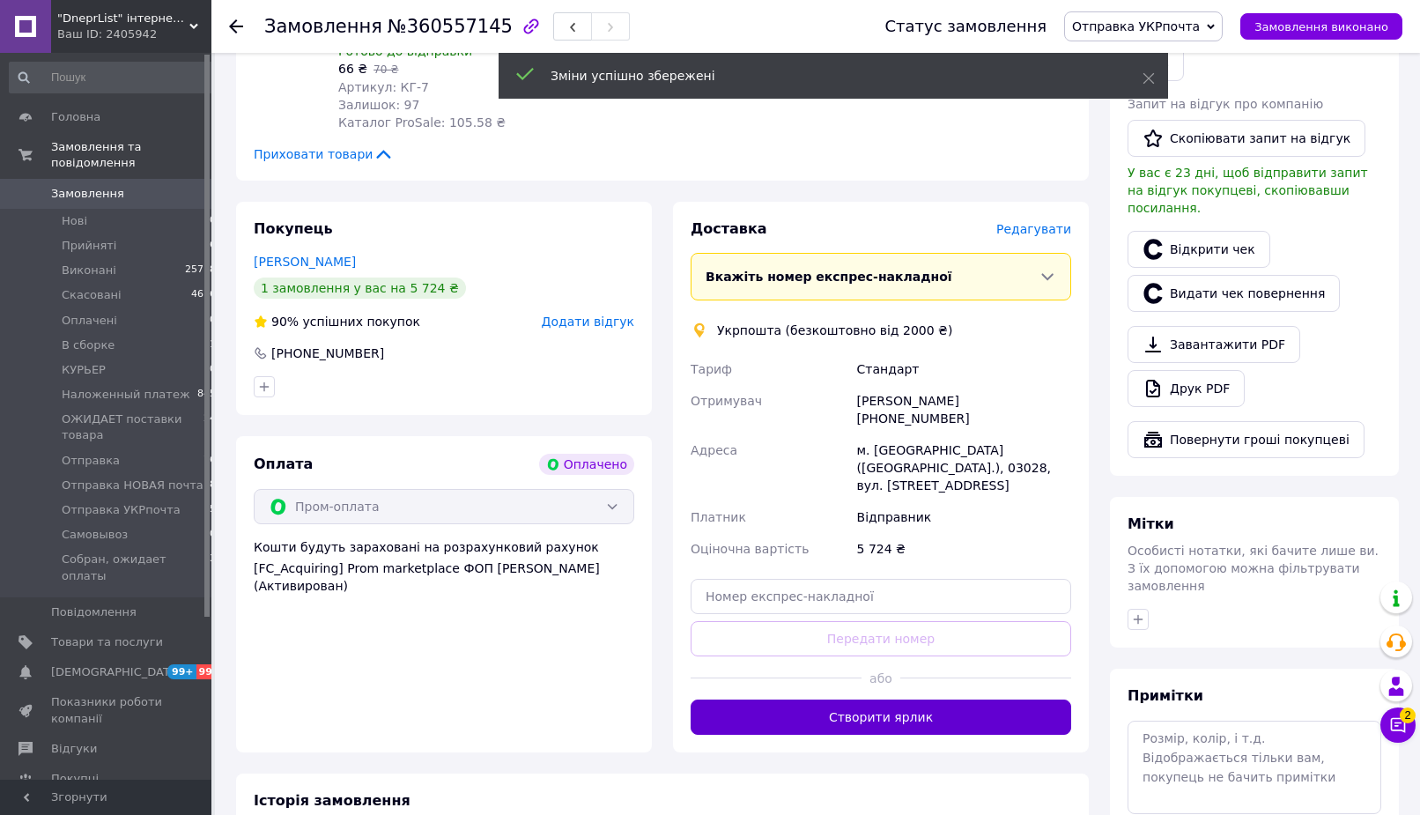
click at [905, 700] on button "Створити ярлик" at bounding box center [881, 717] width 381 height 35
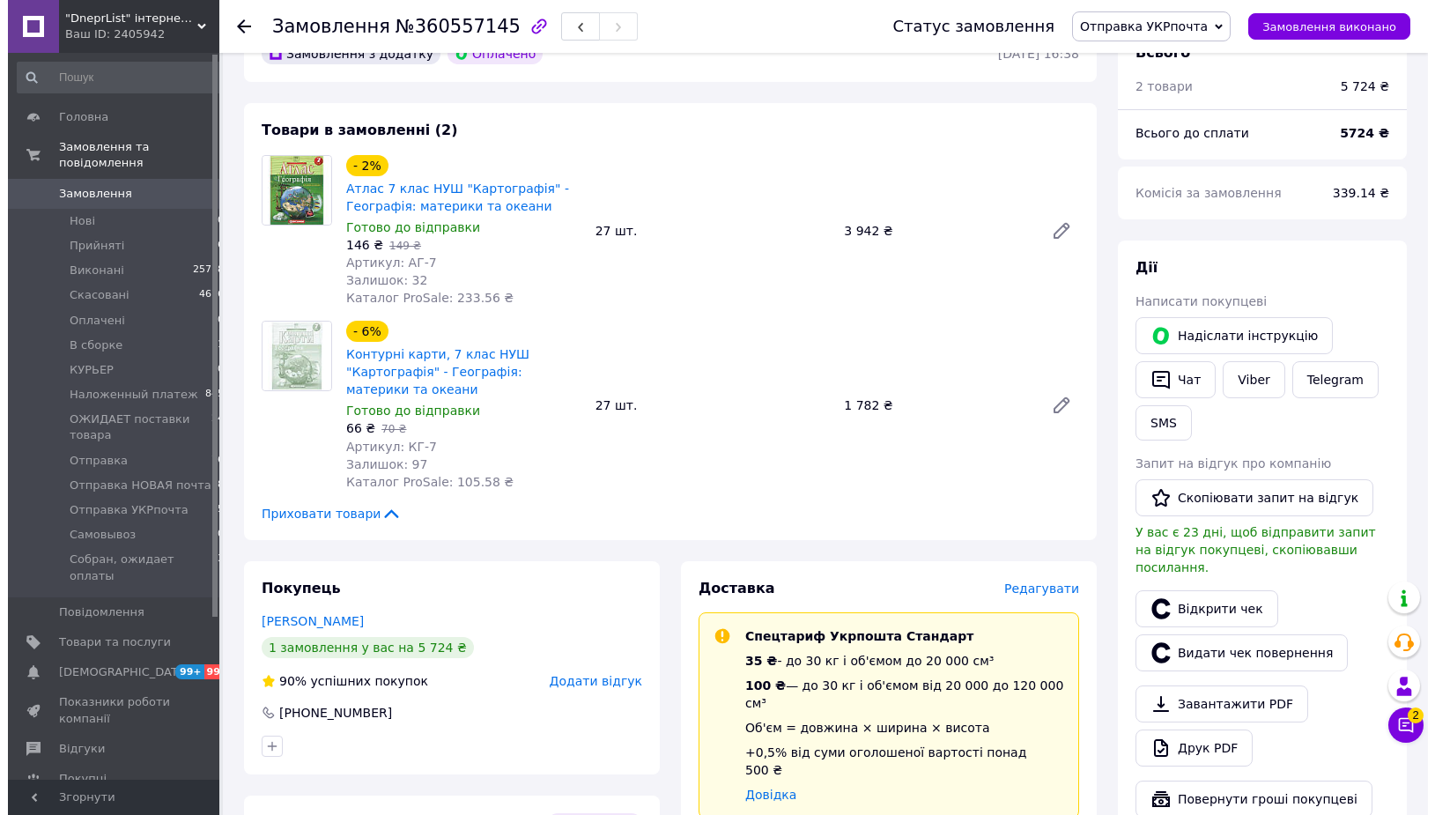
scroll to position [809, 0]
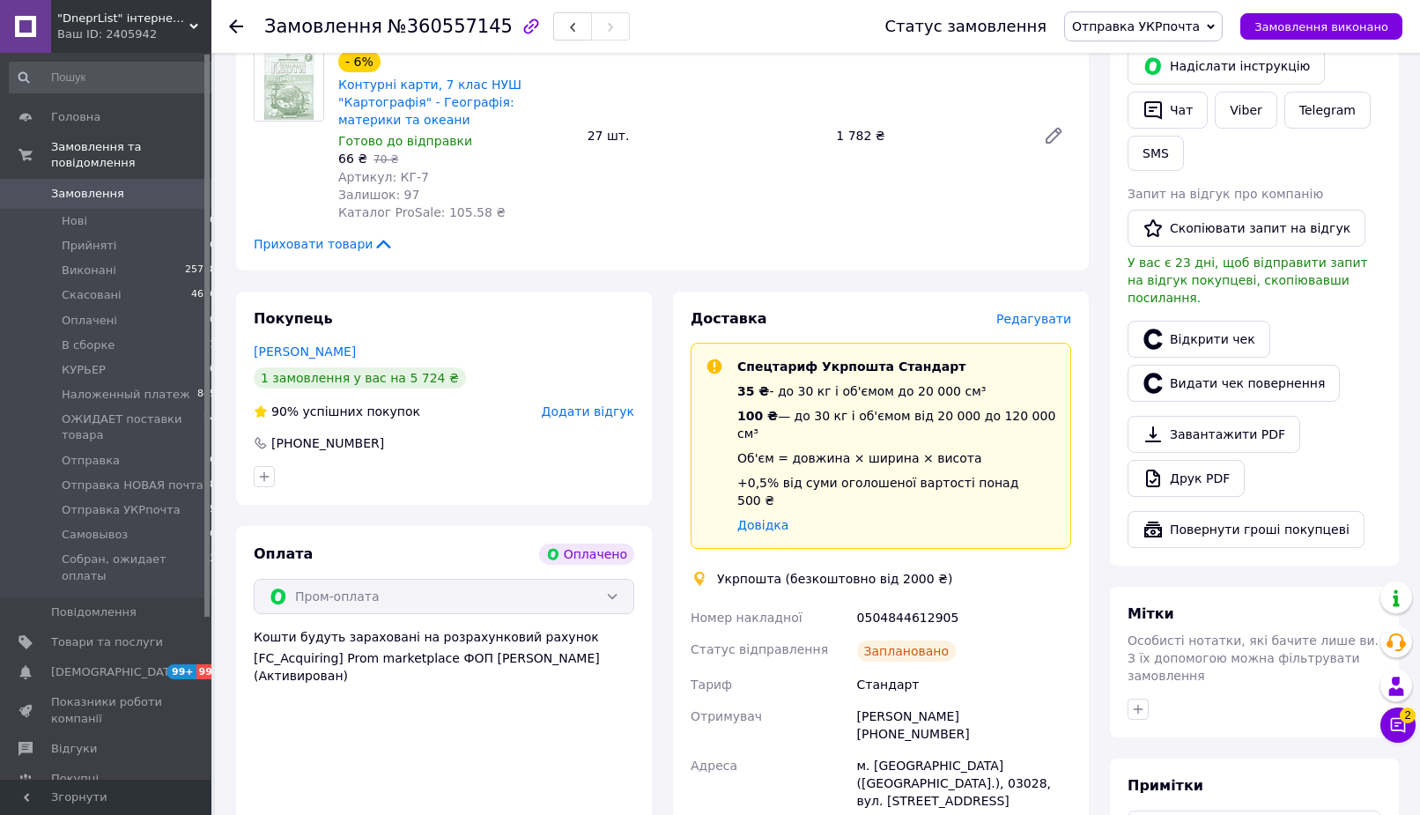
click at [1045, 312] on span "Редагувати" at bounding box center [1034, 319] width 75 height 14
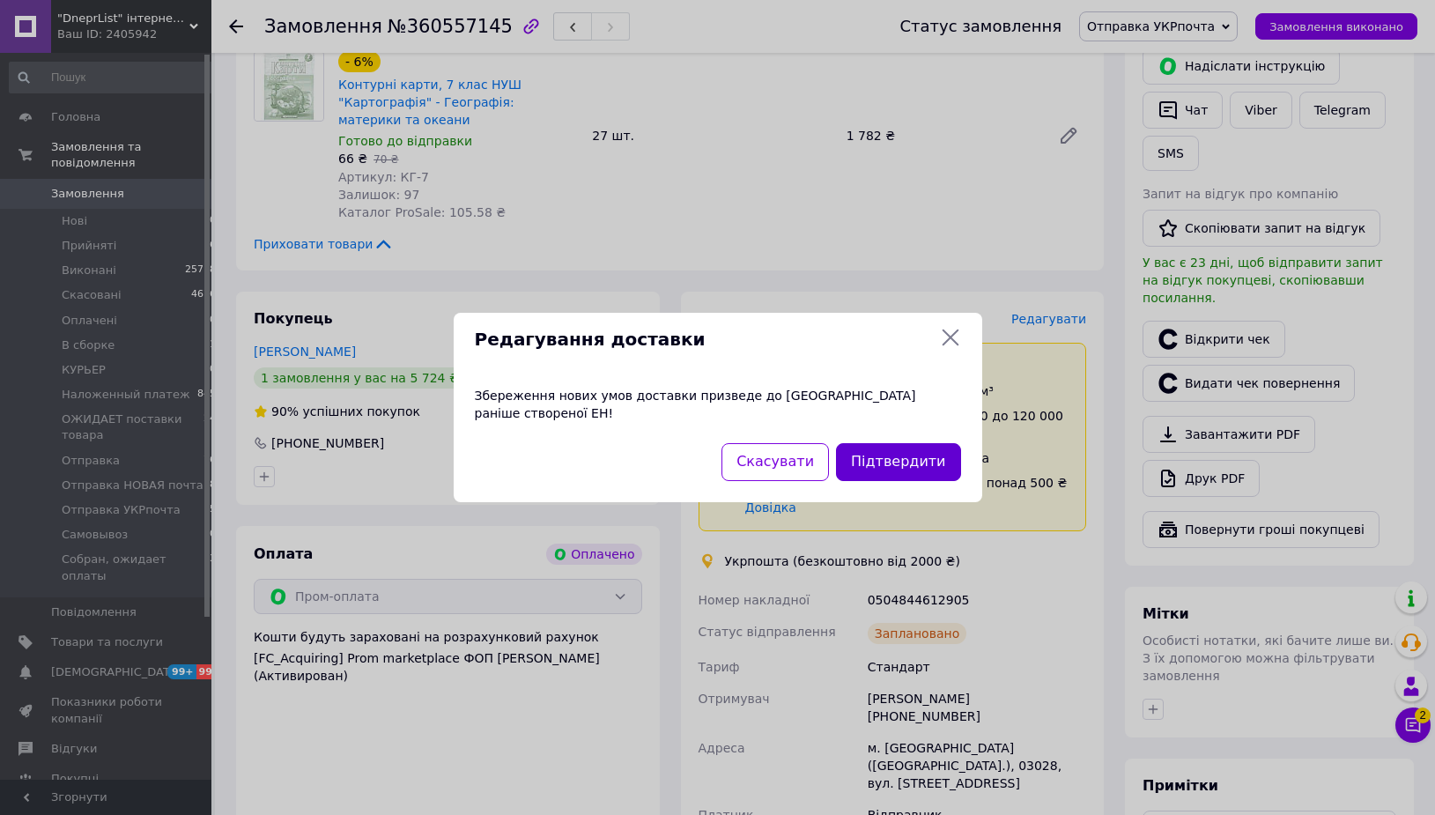
click at [942, 451] on button "Підтвердити" at bounding box center [898, 462] width 124 height 38
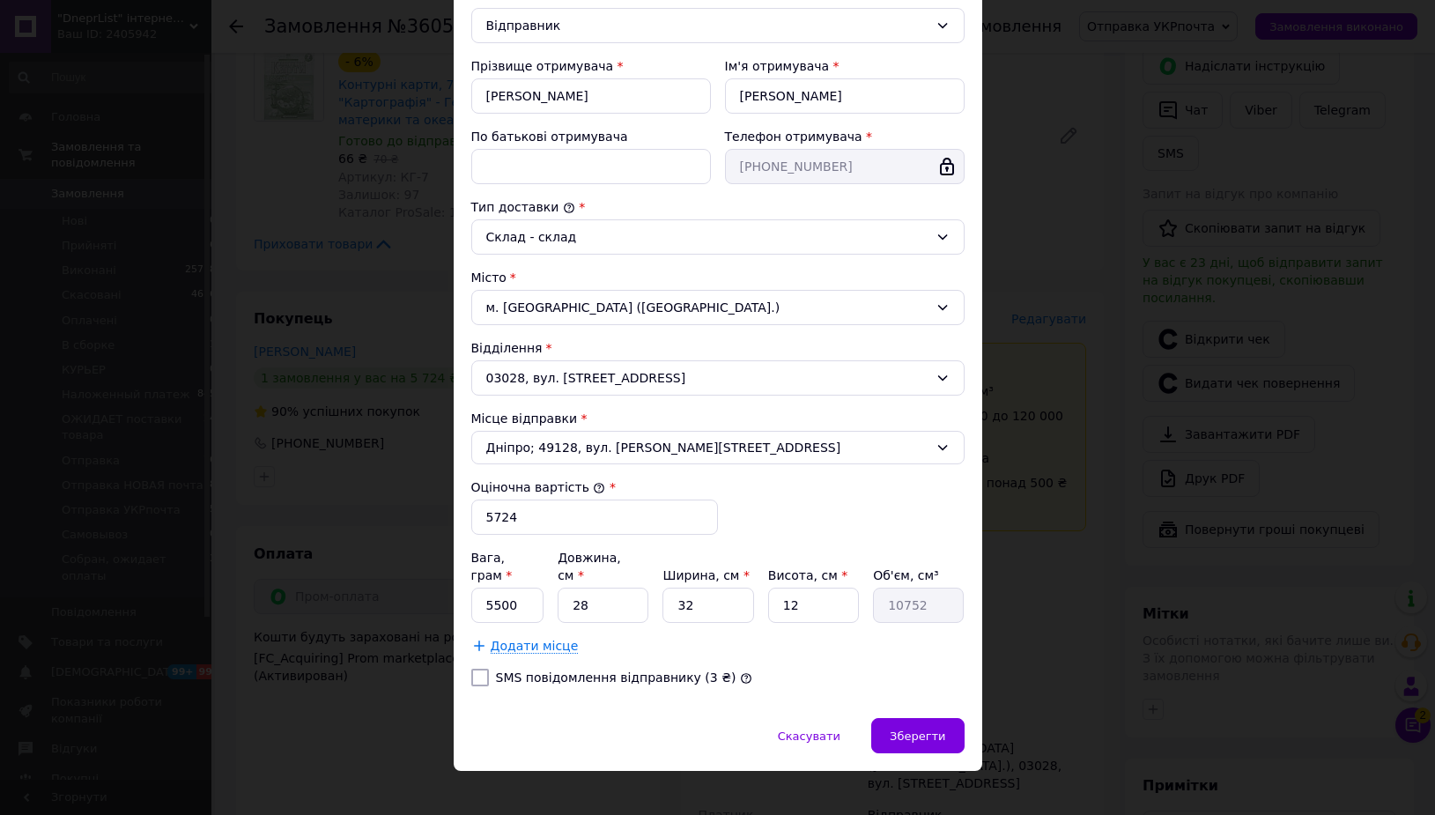
scroll to position [0, 0]
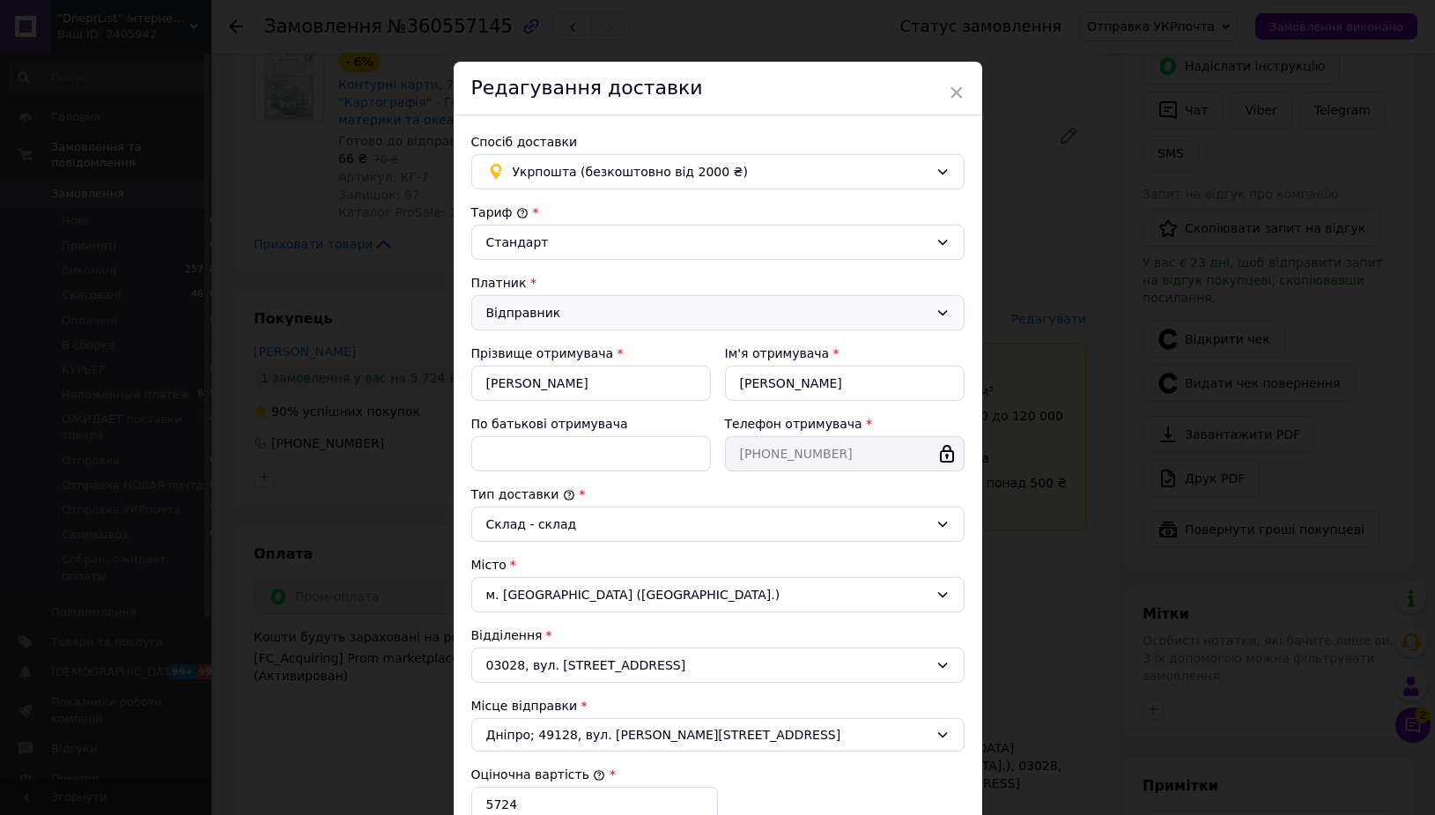
click at [523, 306] on div "Відправник" at bounding box center [707, 312] width 442 height 19
click at [520, 382] on li "Отримувач" at bounding box center [718, 383] width 492 height 33
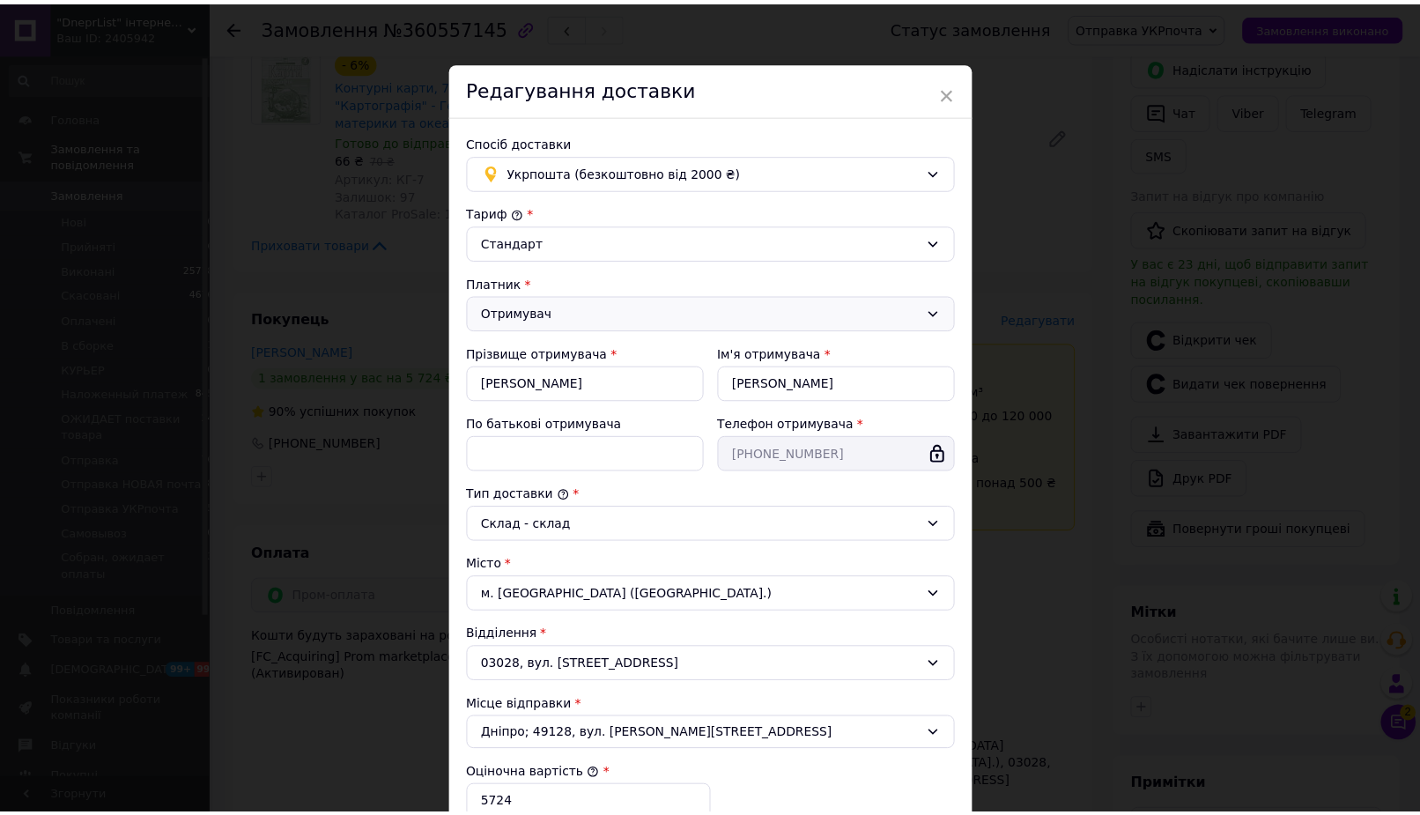
scroll to position [287, 0]
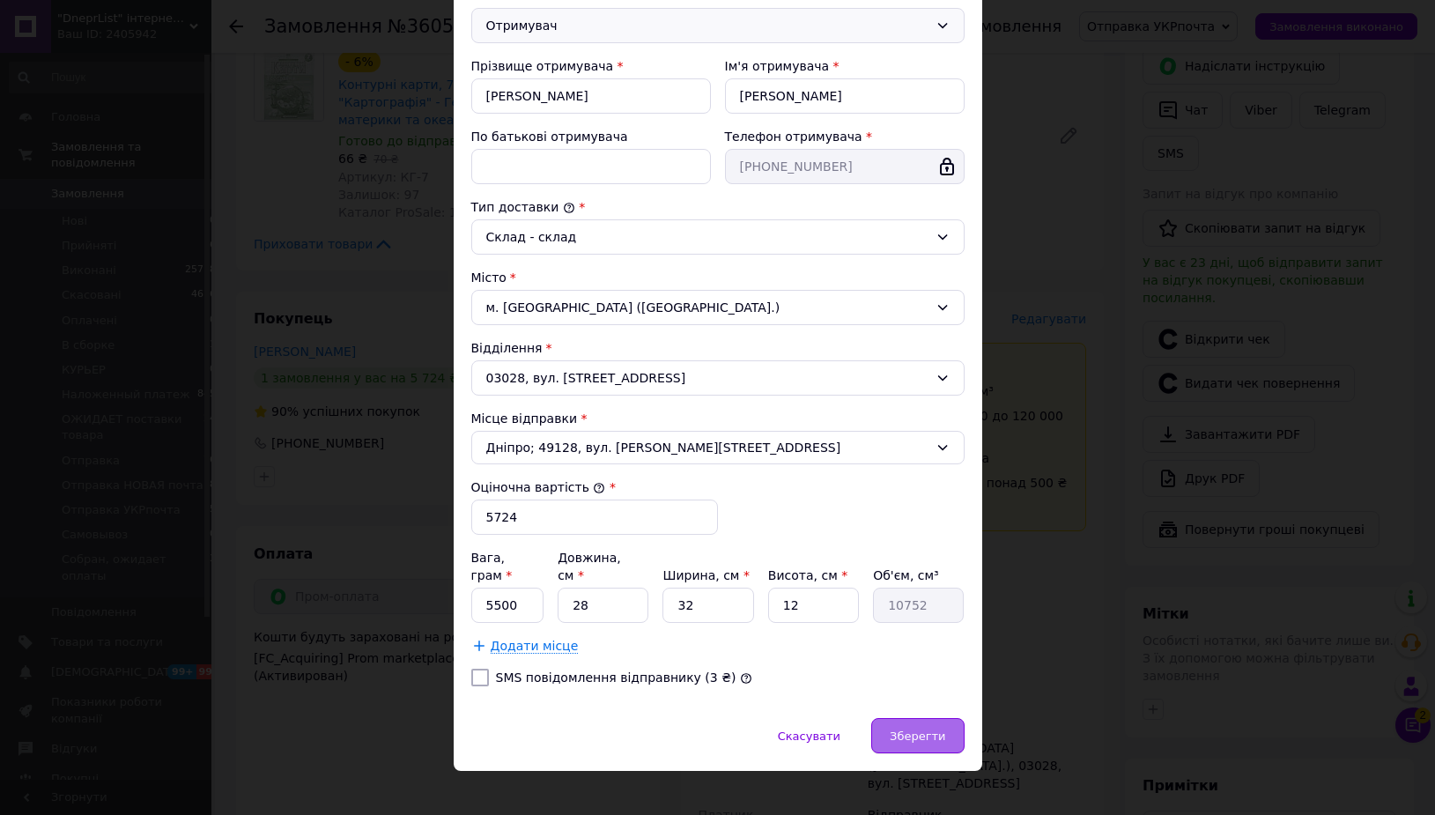
click at [928, 730] on span "Зберегти" at bounding box center [918, 736] width 56 height 13
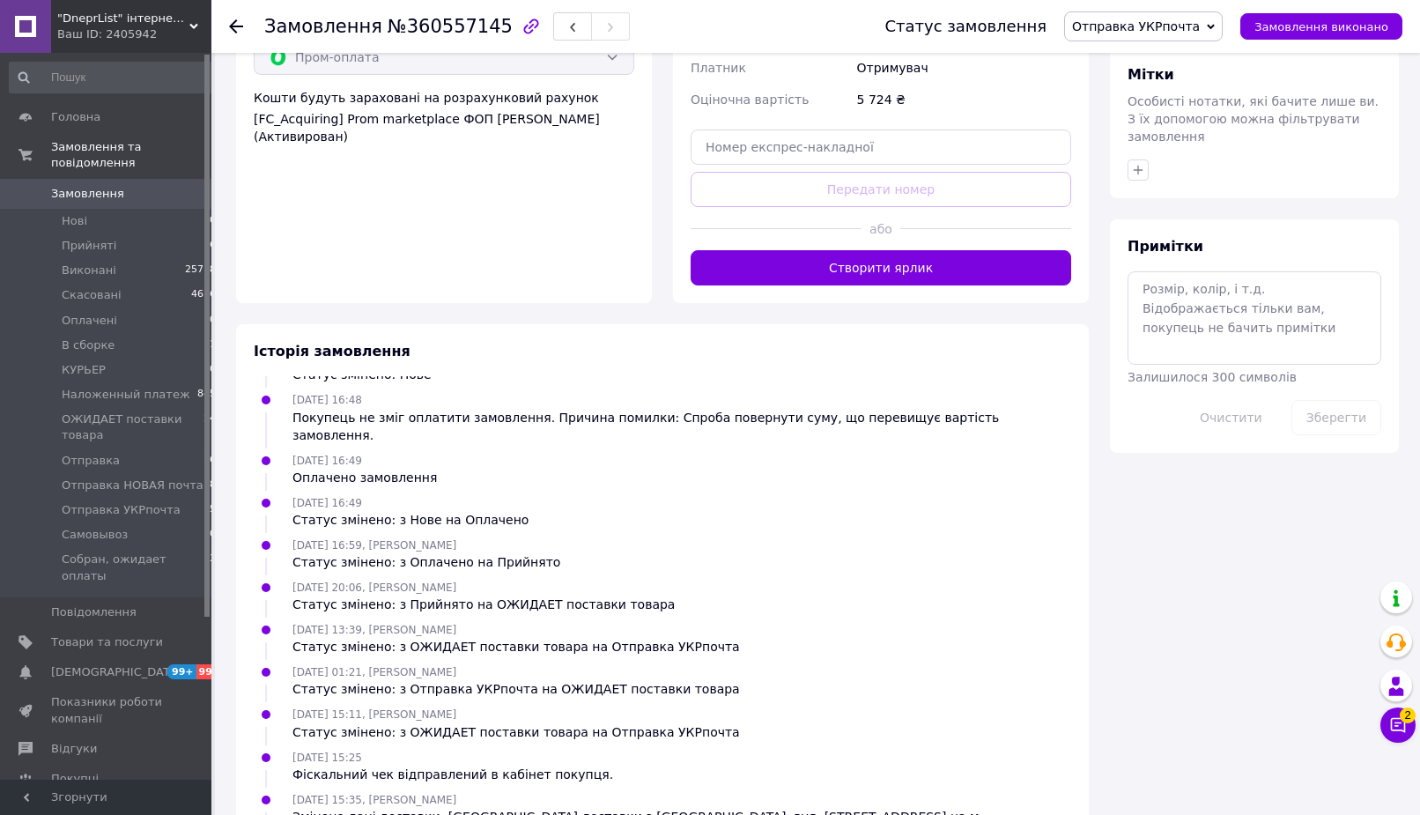
scroll to position [0, 0]
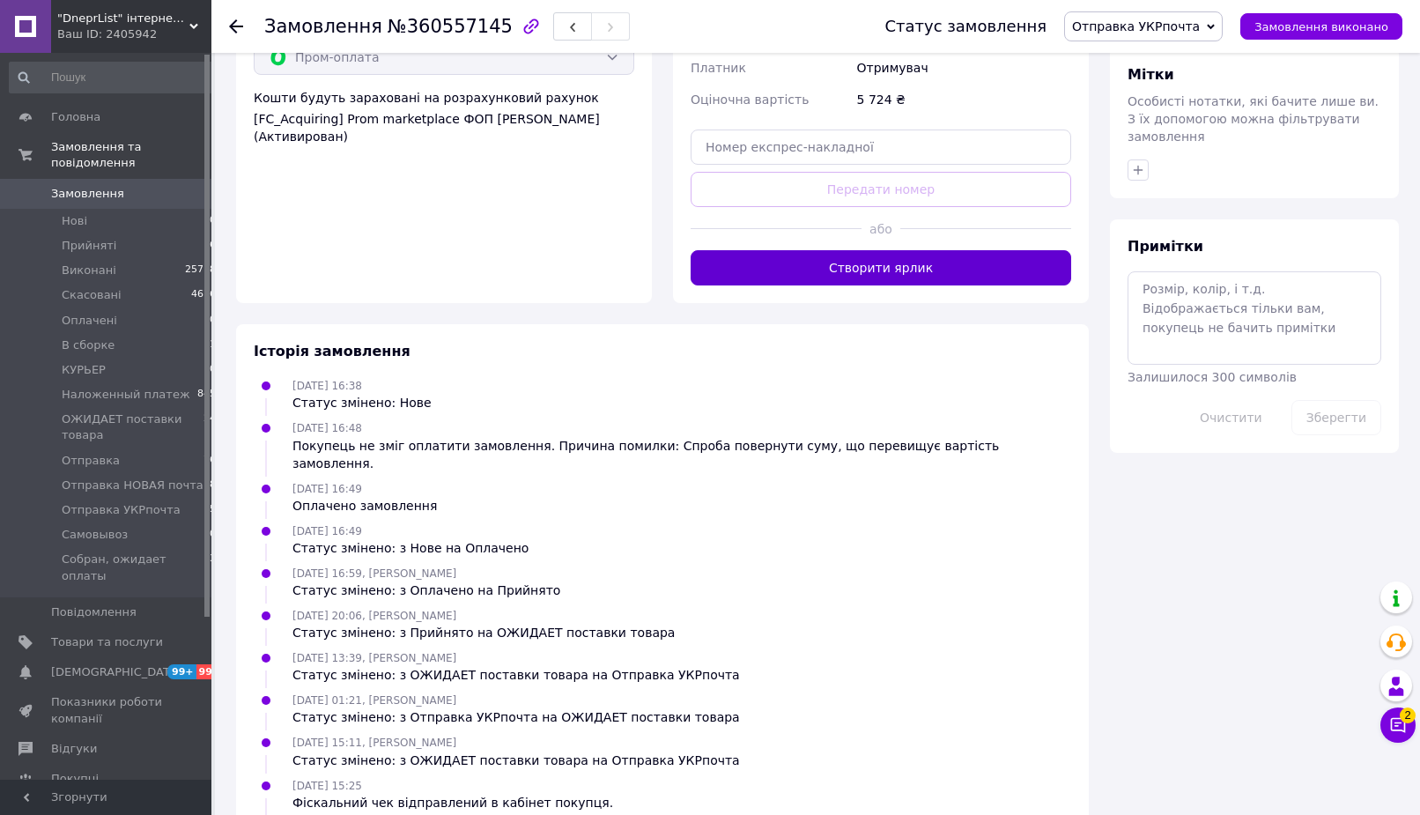
click at [933, 250] on button "Створити ярлик" at bounding box center [881, 267] width 381 height 35
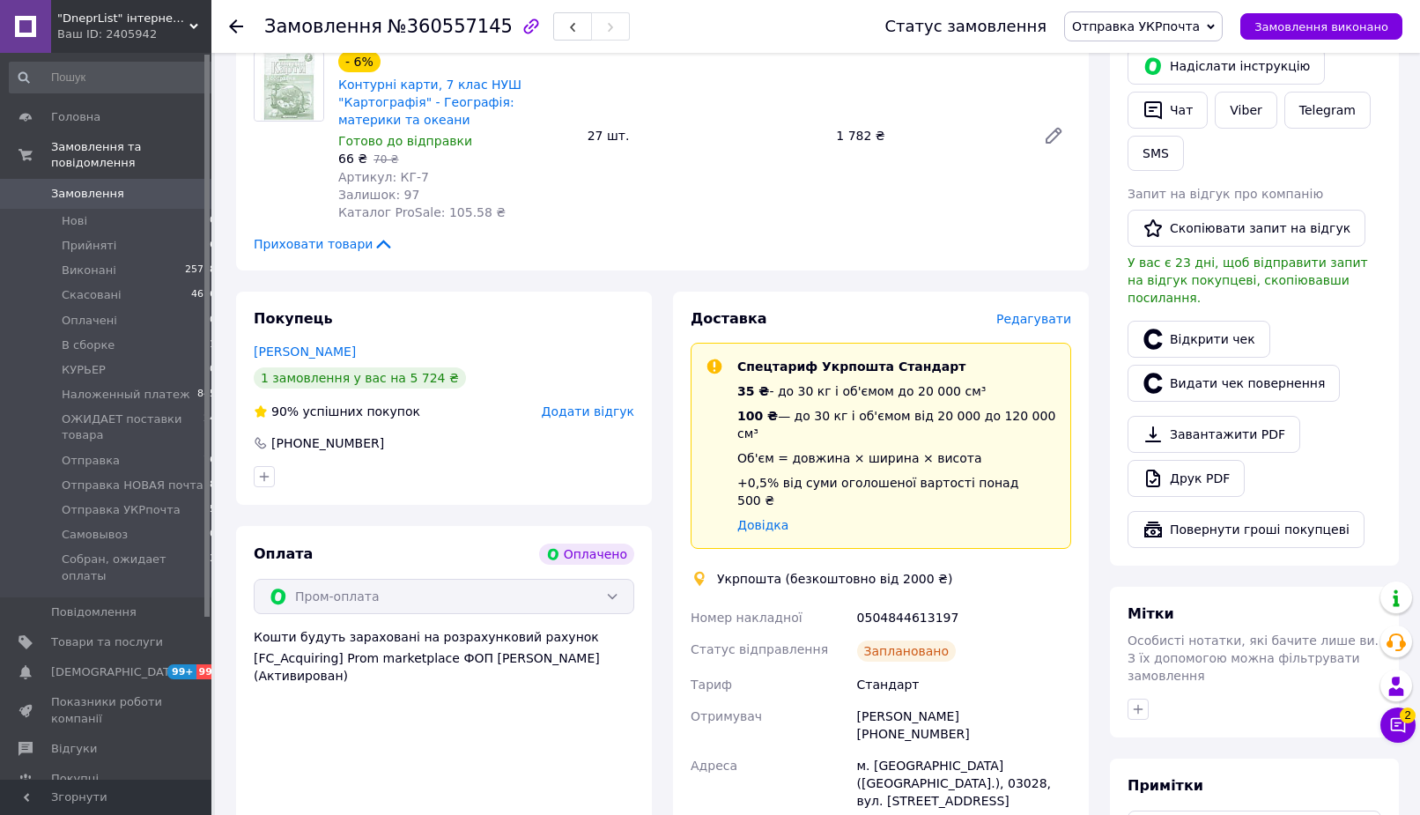
scroll to position [539, 0]
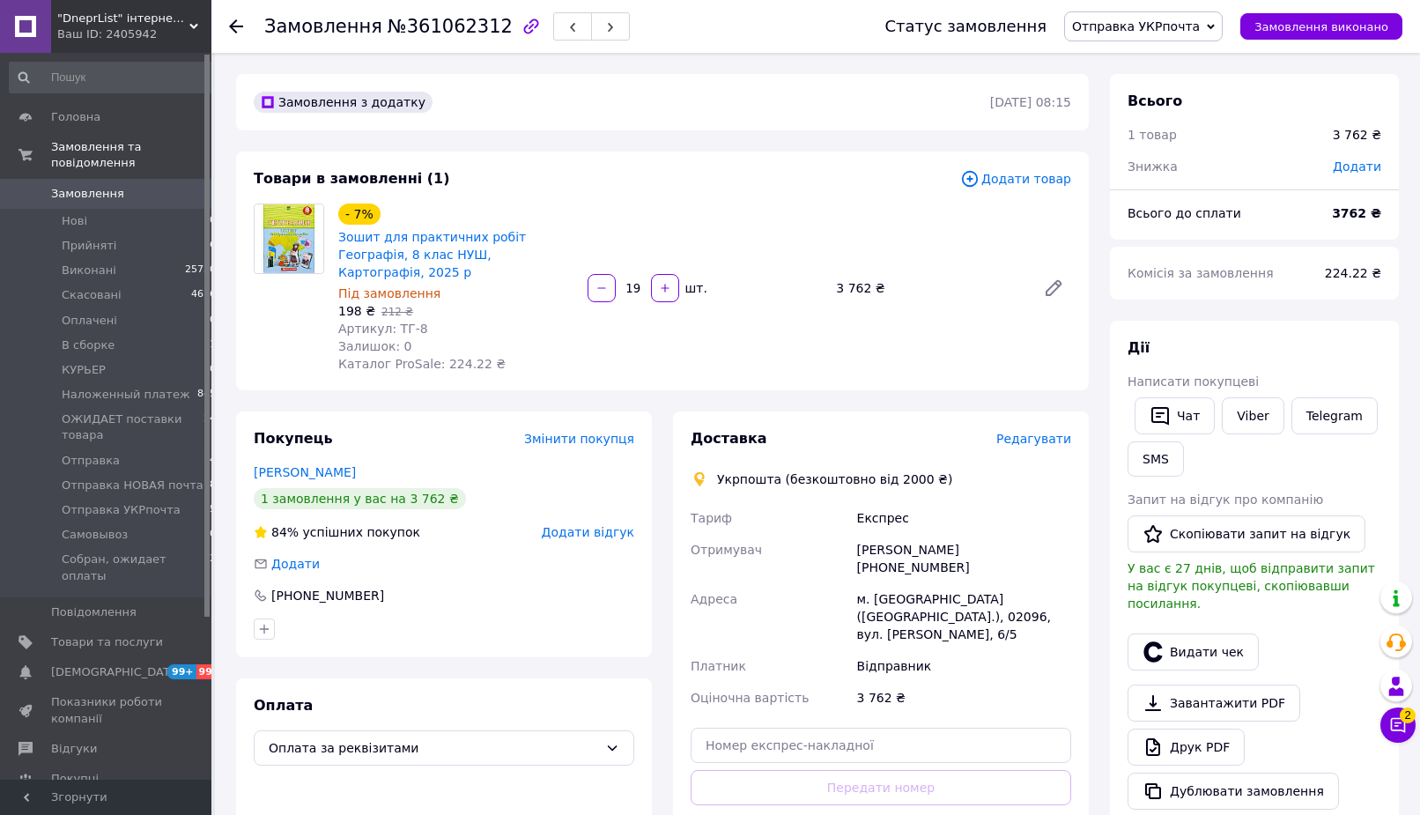
click at [1038, 432] on span "Редагувати" at bounding box center [1034, 439] width 75 height 14
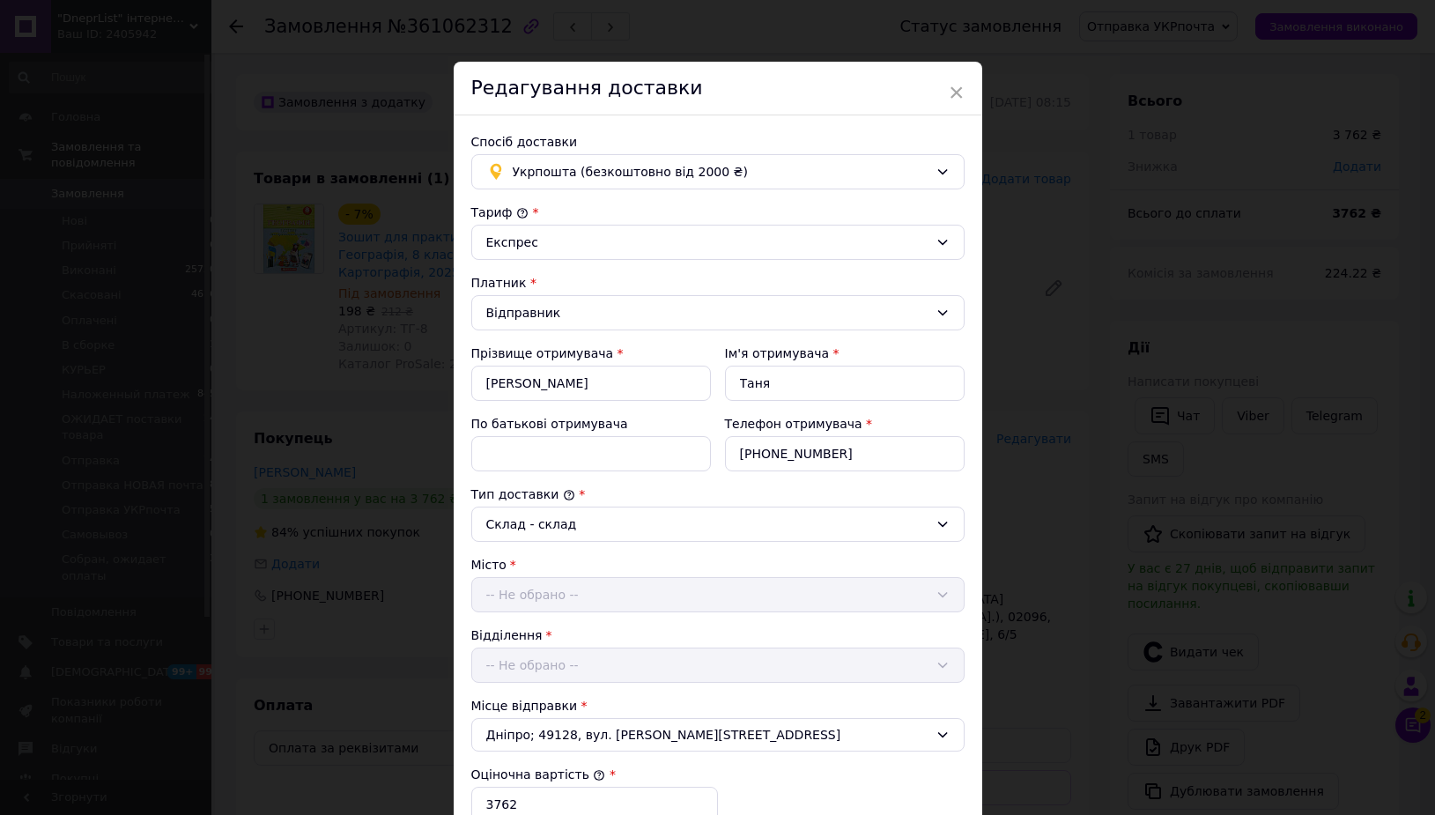
scroll to position [351, 0]
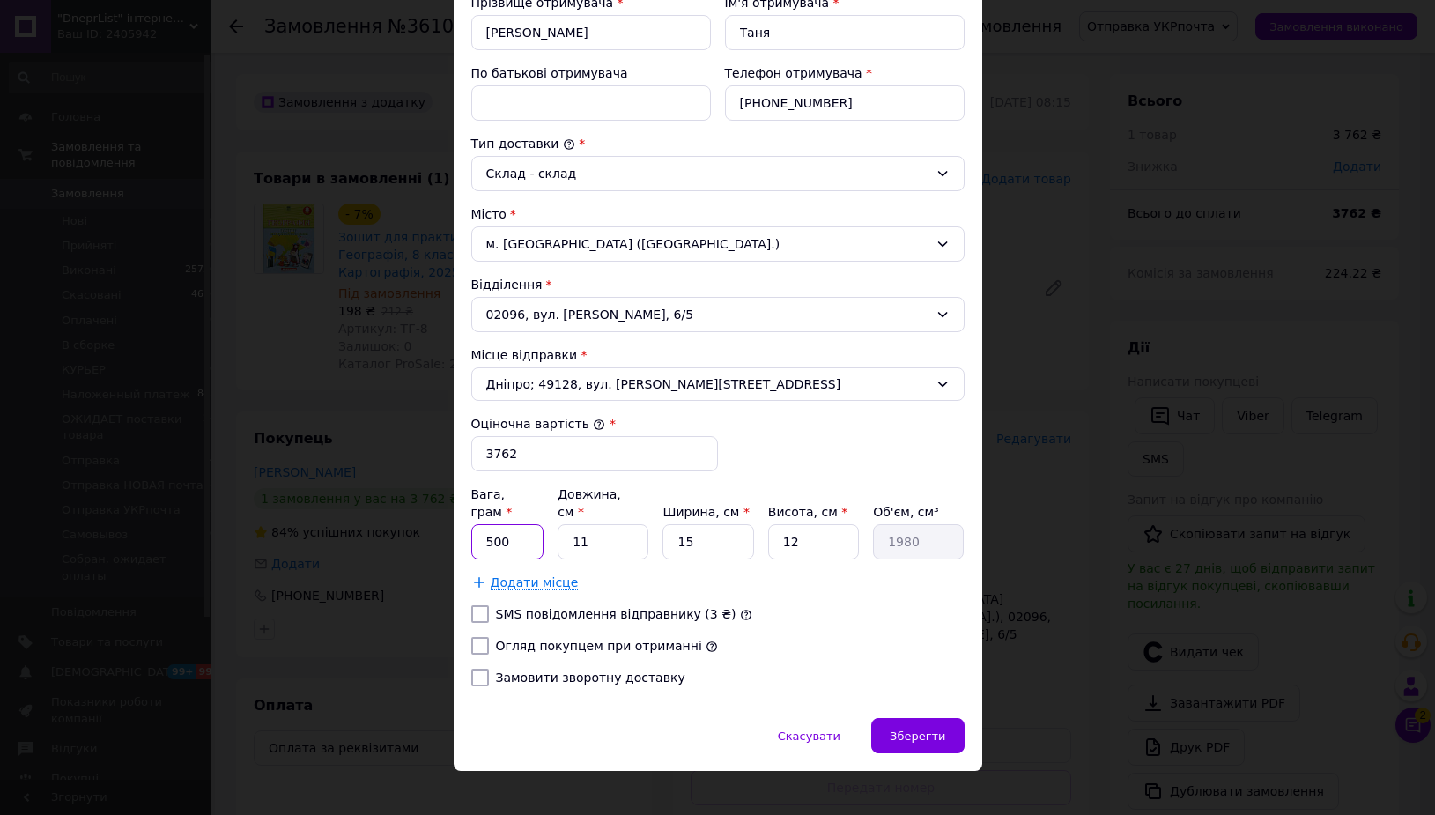
click at [502, 528] on input "500" at bounding box center [507, 541] width 73 height 35
type input "4000"
click at [601, 524] on input "11" at bounding box center [603, 541] width 91 height 35
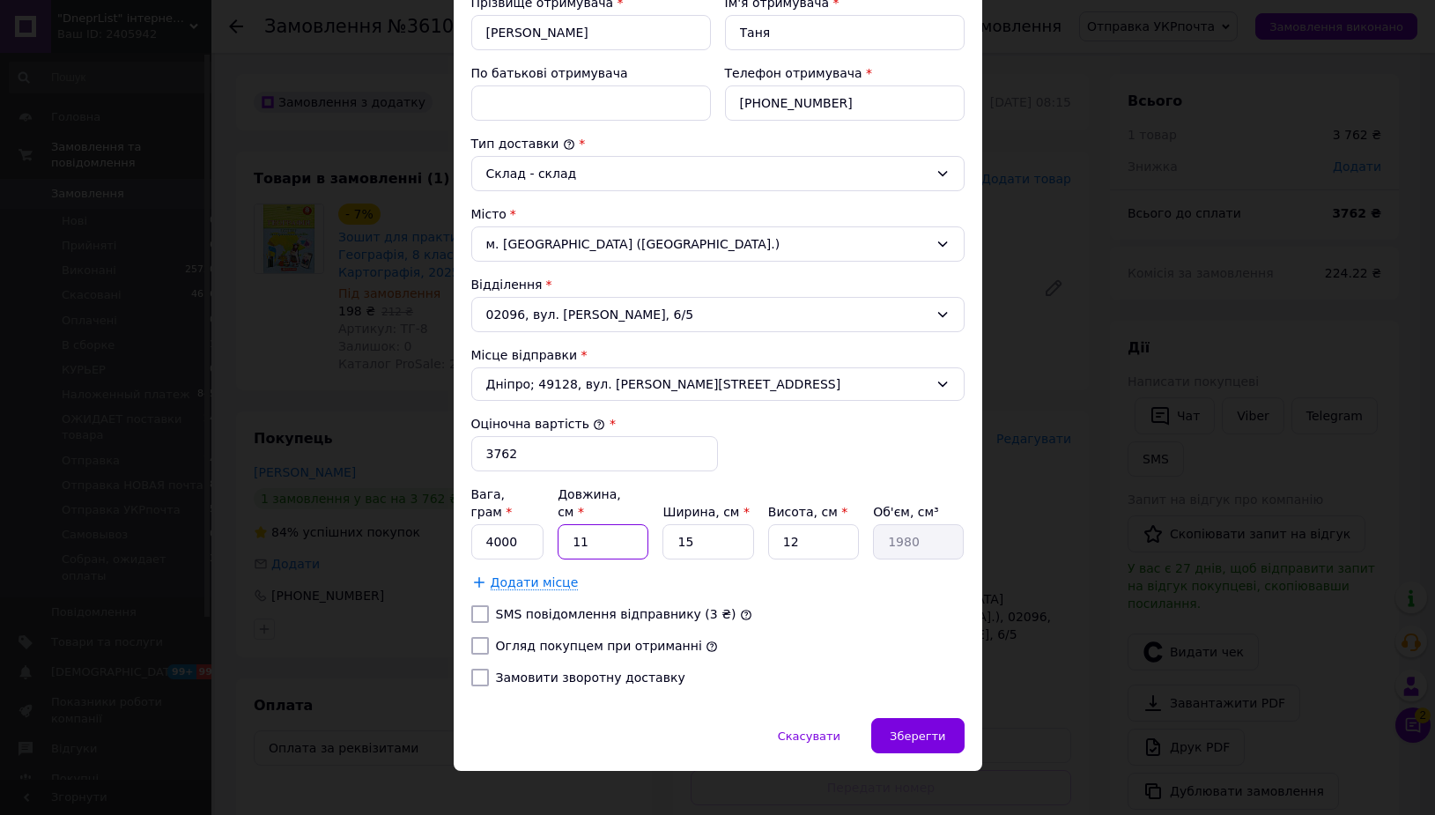
type input "3"
type input "540"
type input "33"
type input "5940"
type input "33"
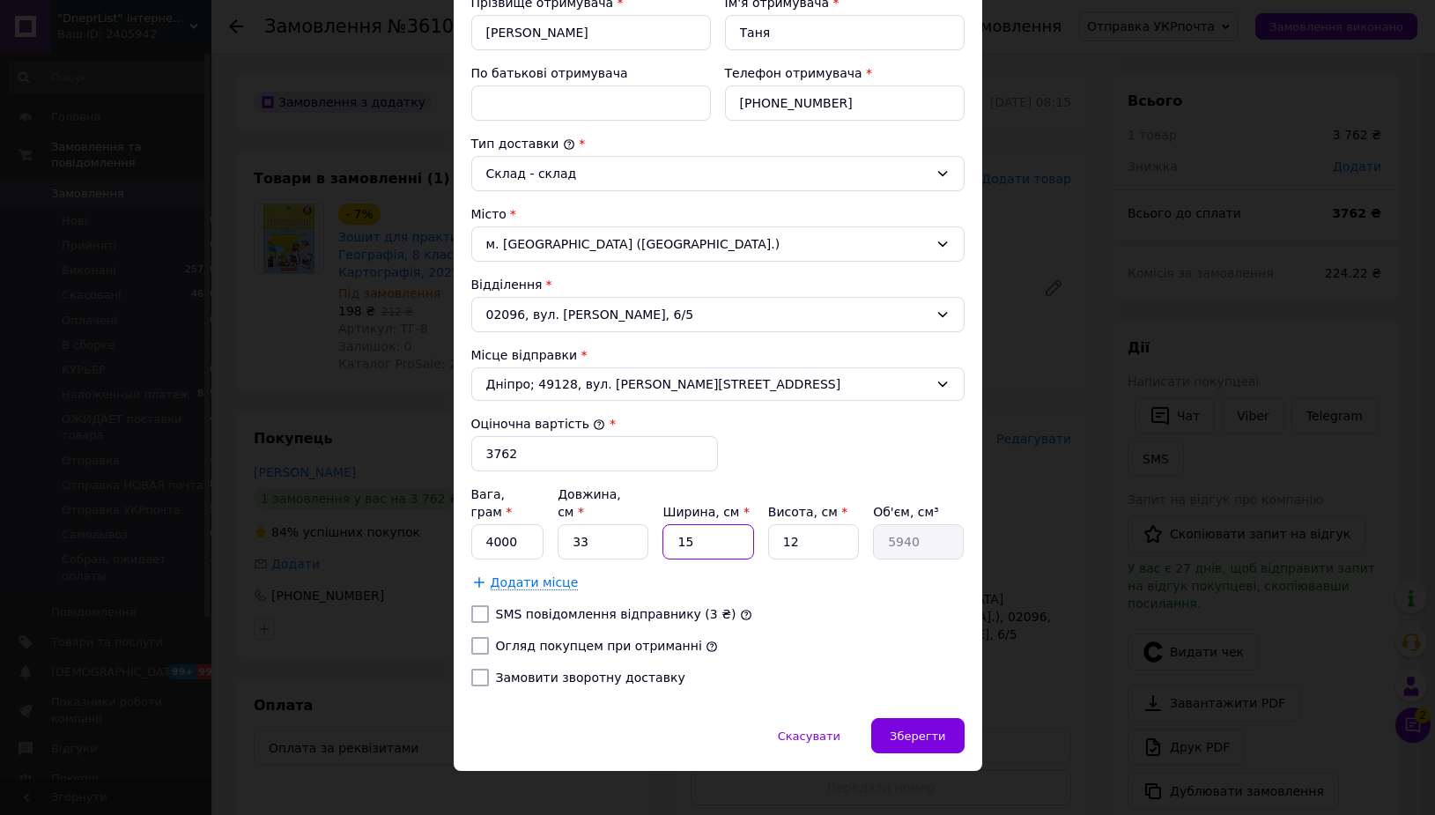
type input "2"
type input "792"
type input "25"
type input "9900"
type input "25"
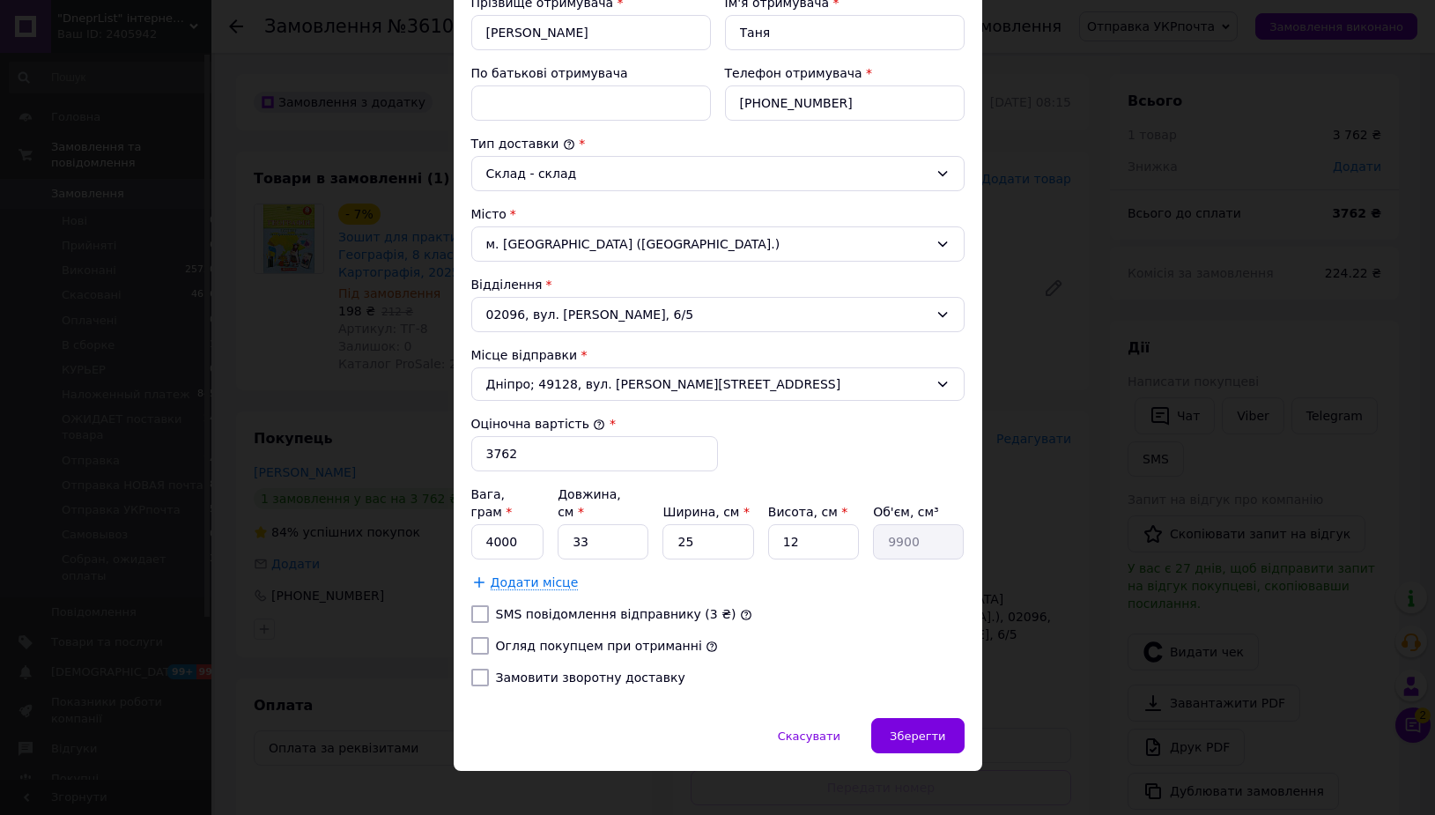
click at [496, 639] on label "Огляд покупцем при отриманні" at bounding box center [599, 646] width 206 height 14
click at [489, 637] on input "Огляд покупцем при отриманні" at bounding box center [480, 646] width 18 height 18
checkbox input "true"
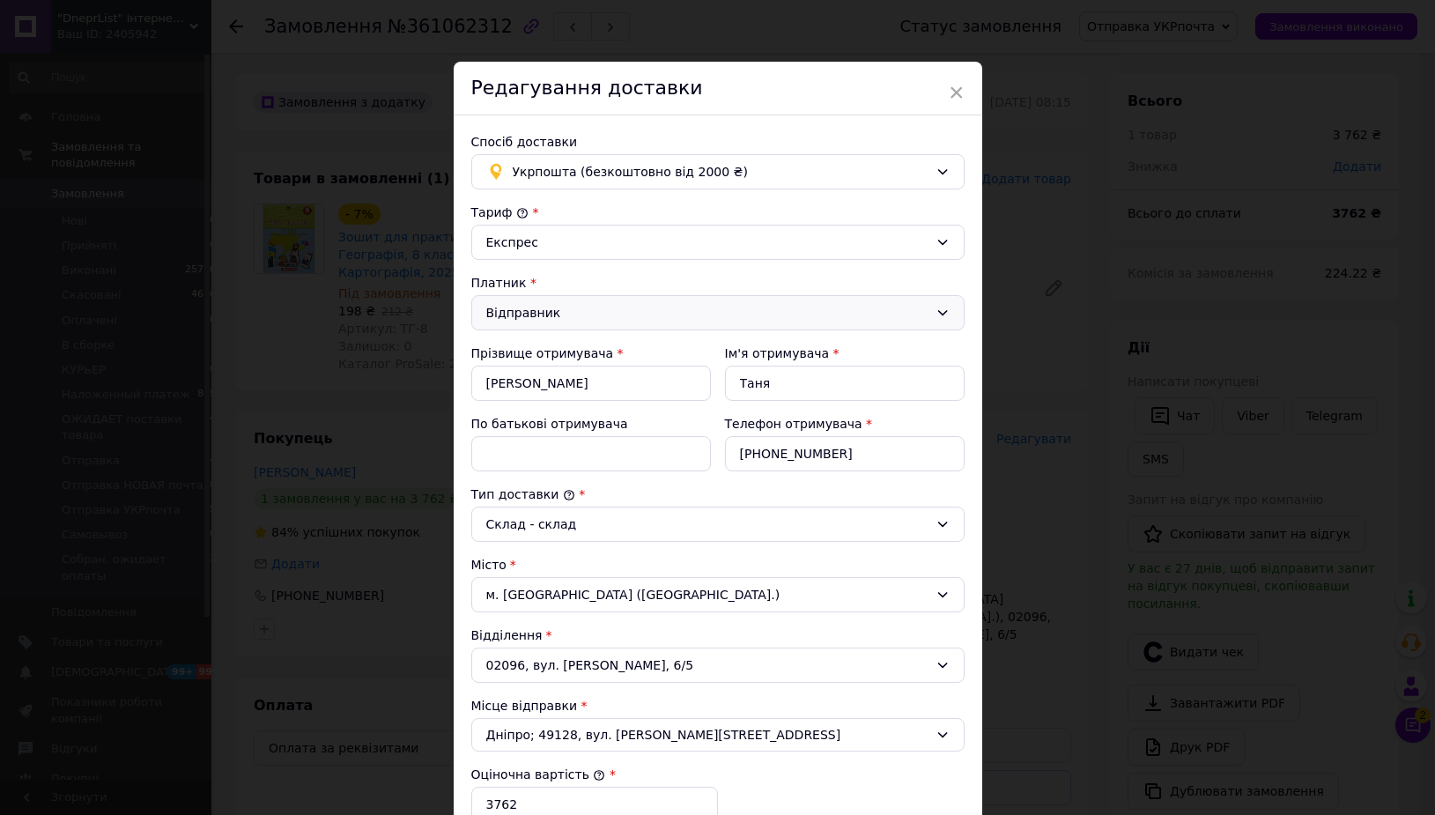
click at [543, 317] on div "Відправник" at bounding box center [707, 312] width 442 height 19
drag, startPoint x: 529, startPoint y: 385, endPoint x: 548, endPoint y: 264, distance: 122.3
click at [529, 384] on li "Отримувач" at bounding box center [718, 383] width 492 height 33
click at [556, 242] on div "Експрес" at bounding box center [707, 242] width 442 height 19
drag, startPoint x: 555, startPoint y: 283, endPoint x: 750, endPoint y: 486, distance: 281.7
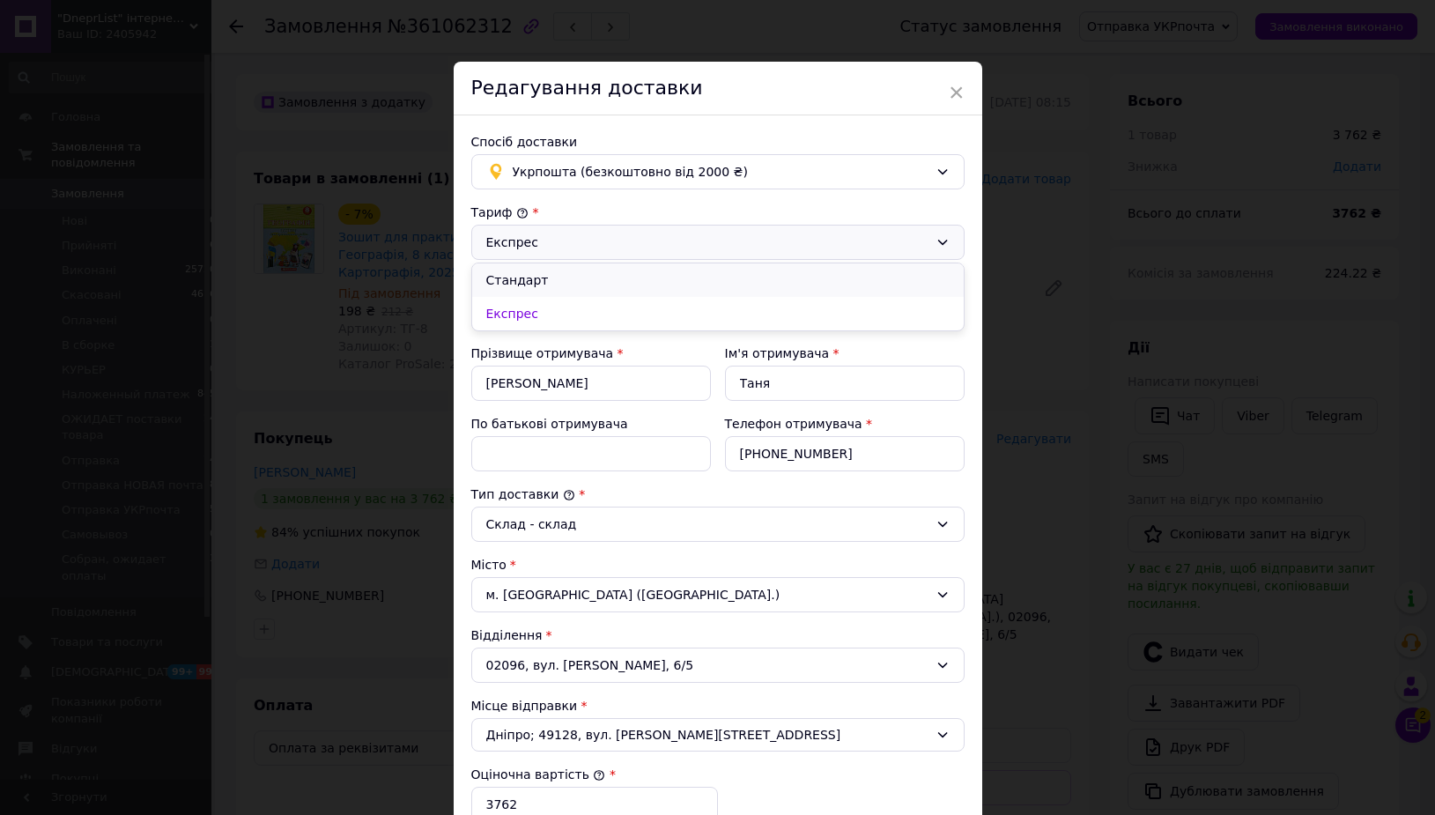
click at [555, 285] on li "Стандарт" at bounding box center [718, 279] width 492 height 33
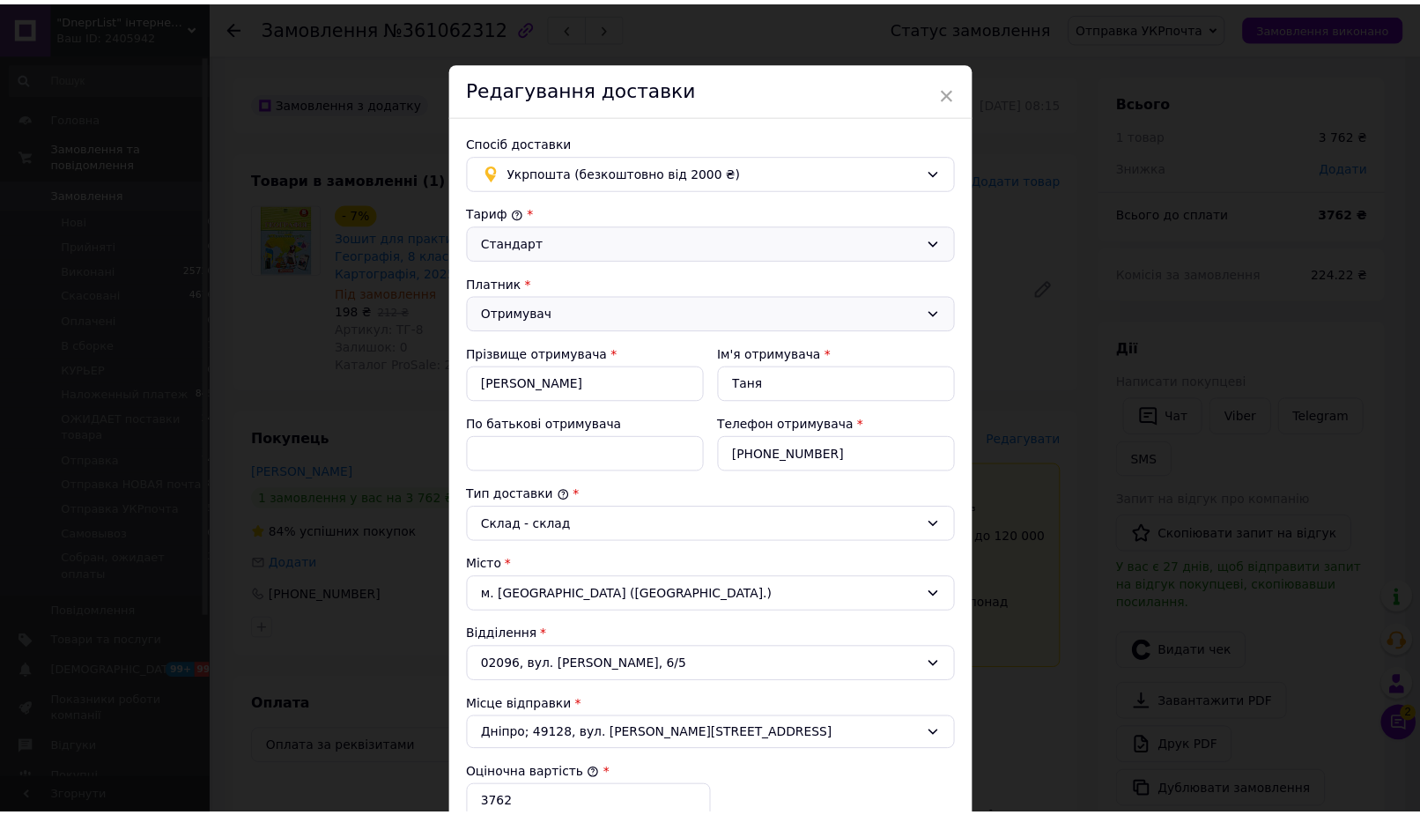
scroll to position [351, 0]
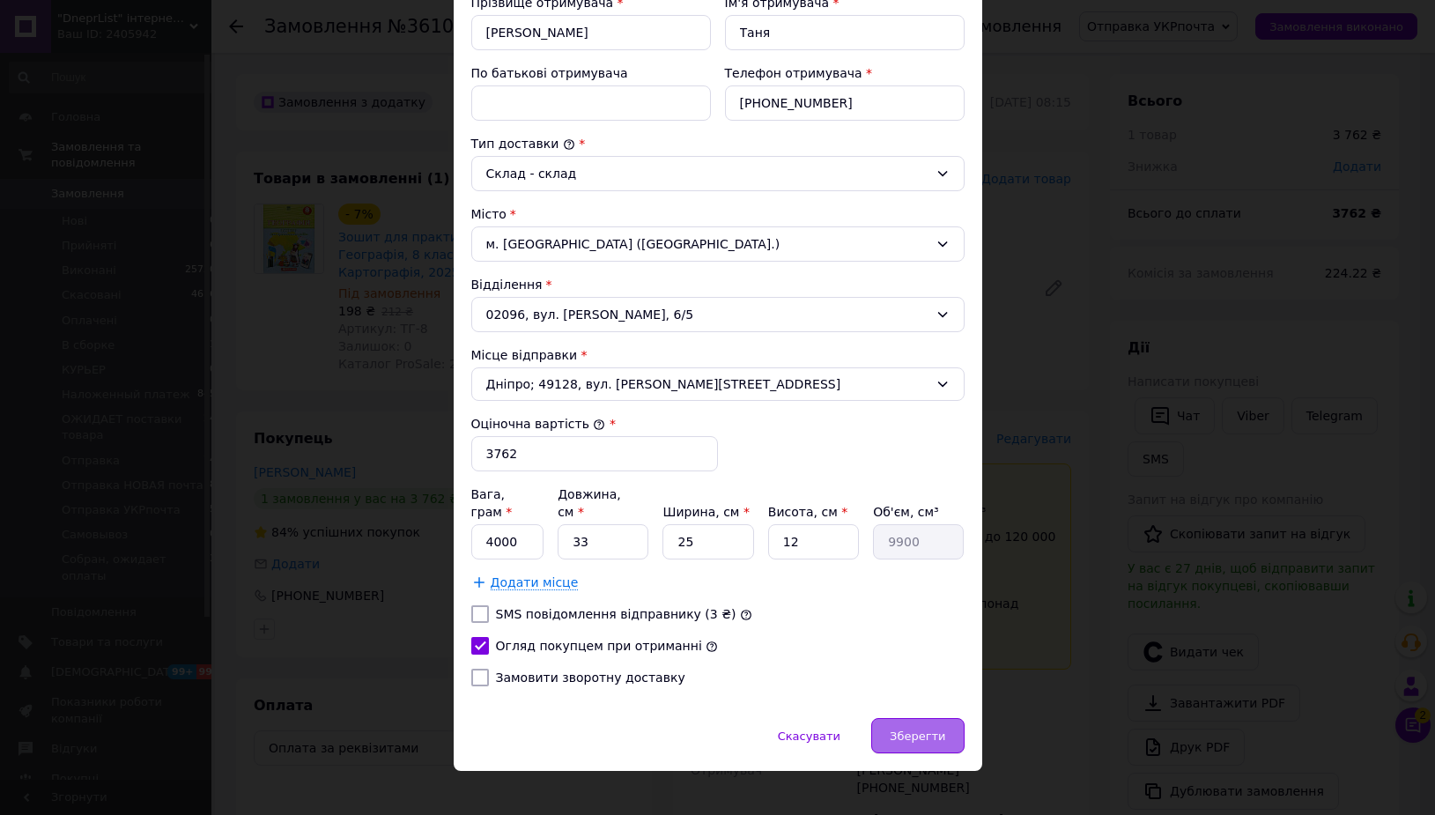
click at [929, 730] on span "Зберегти" at bounding box center [918, 736] width 56 height 13
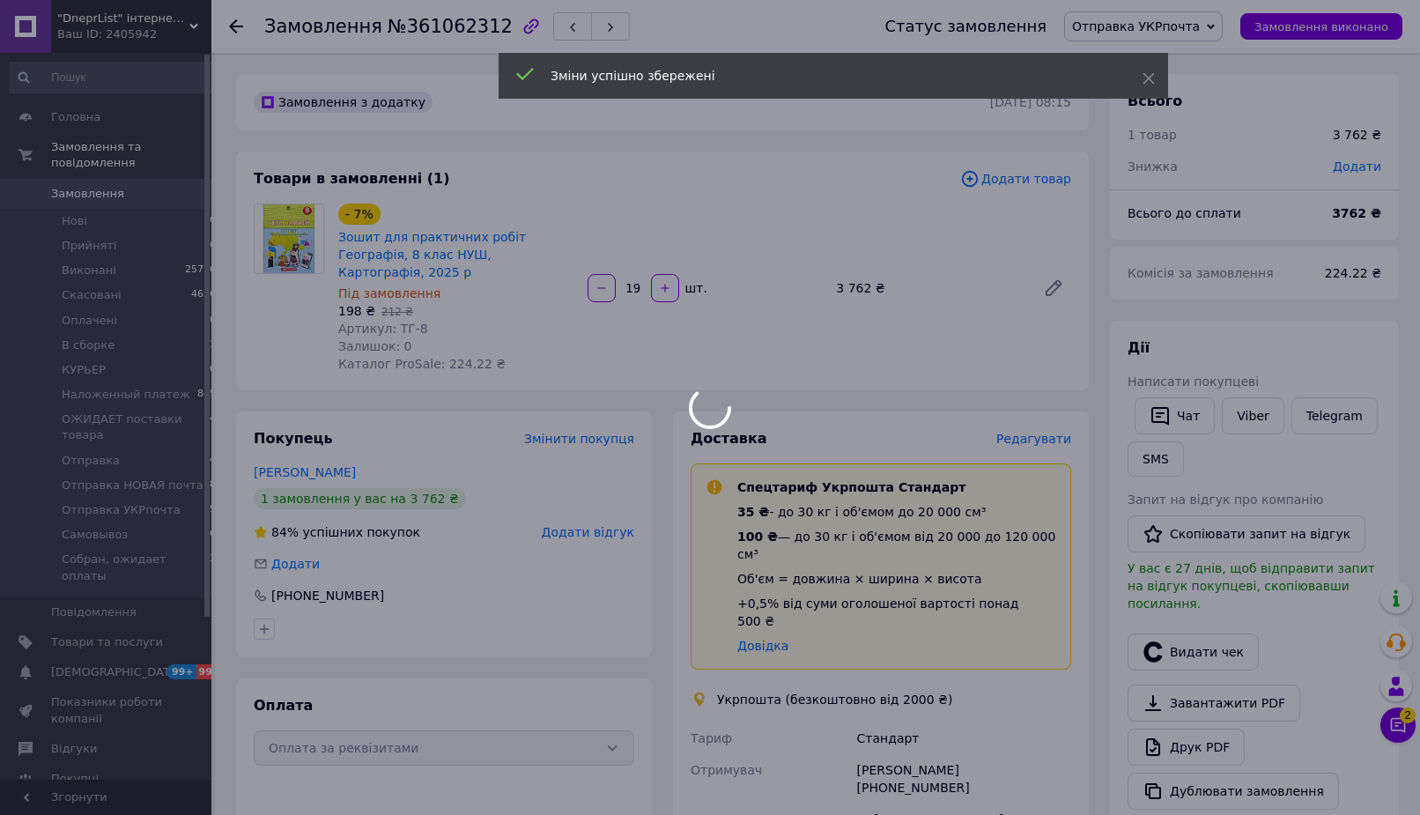
scroll to position [539, 0]
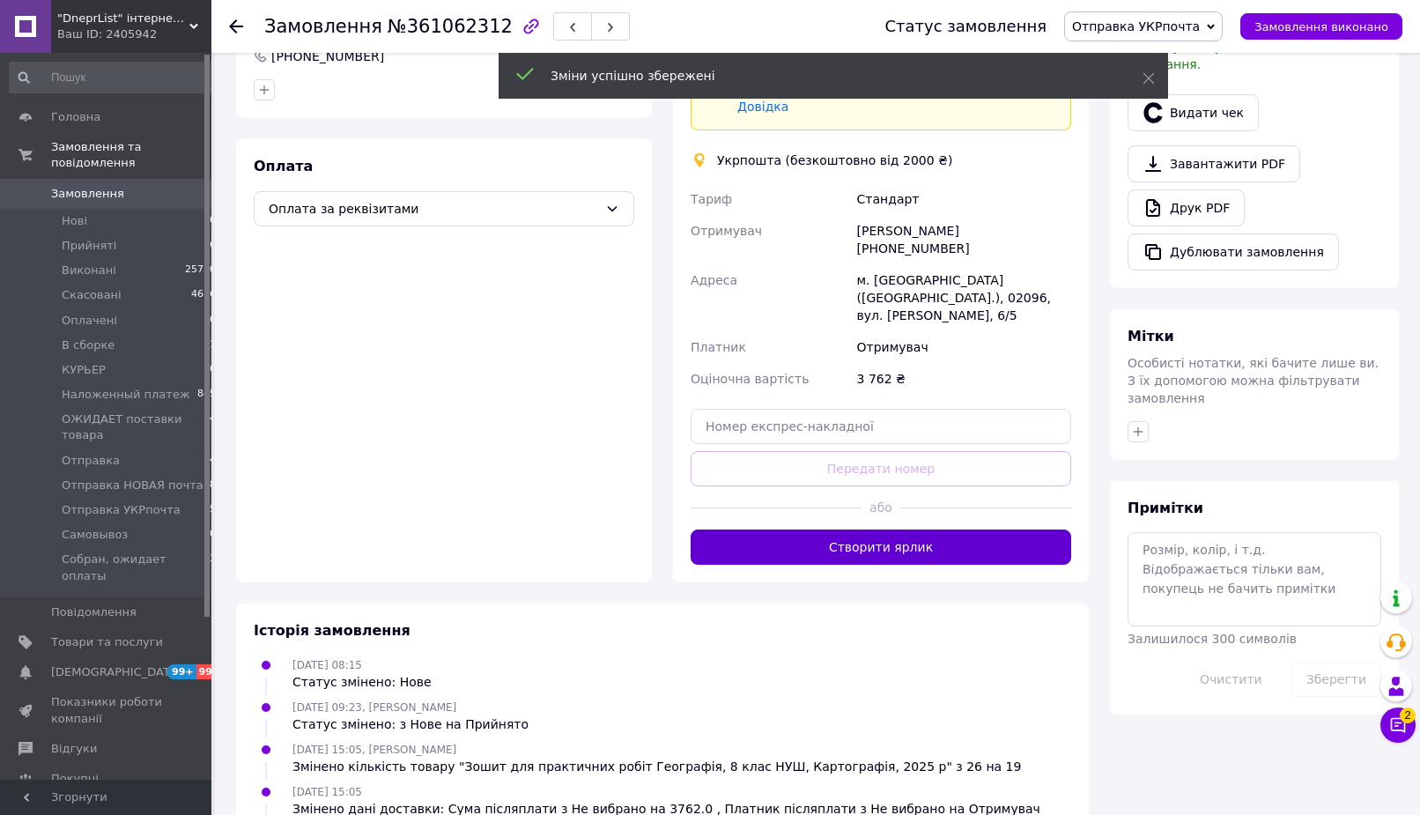
click at [922, 530] on button "Створити ярлик" at bounding box center [881, 547] width 381 height 35
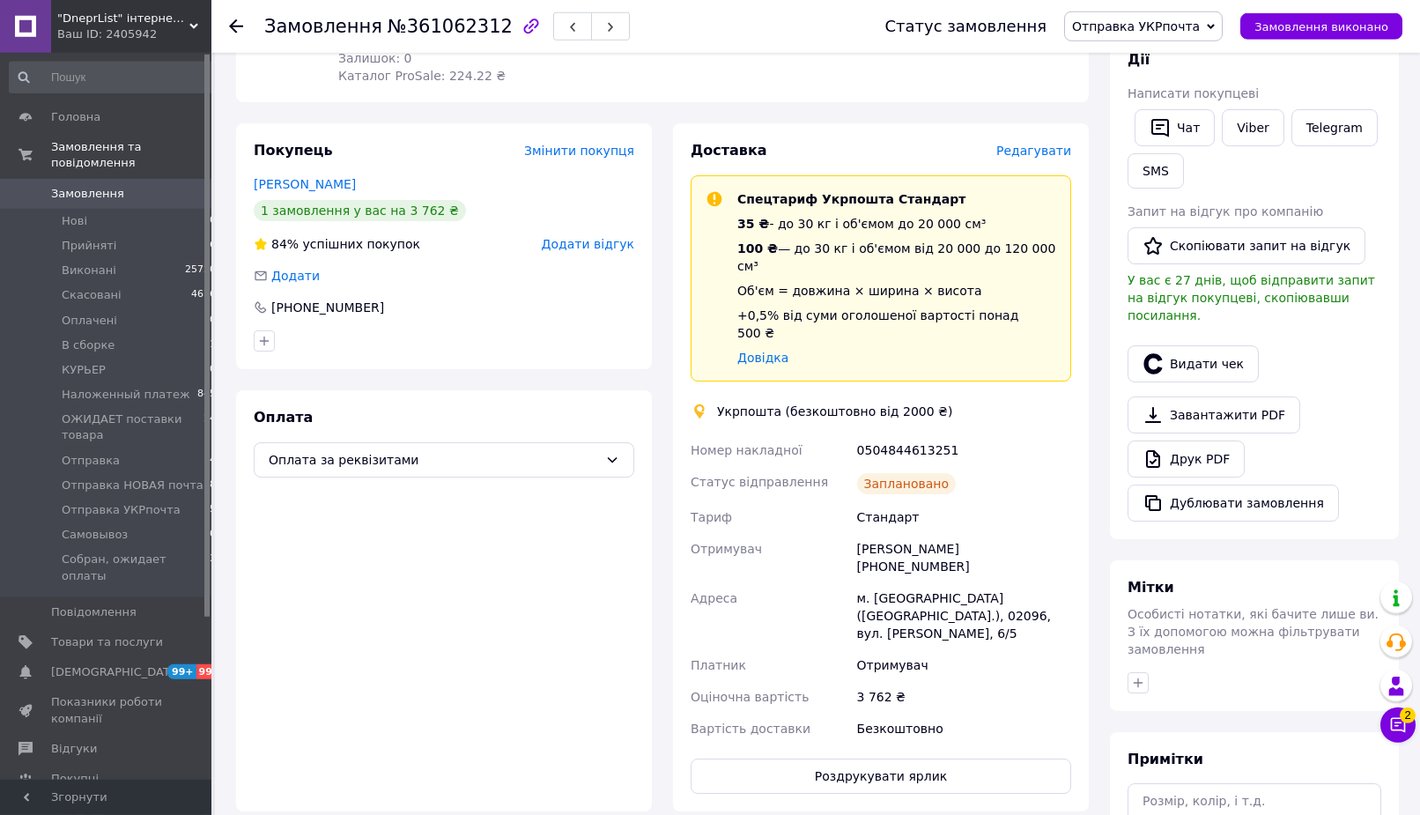
scroll to position [270, 0]
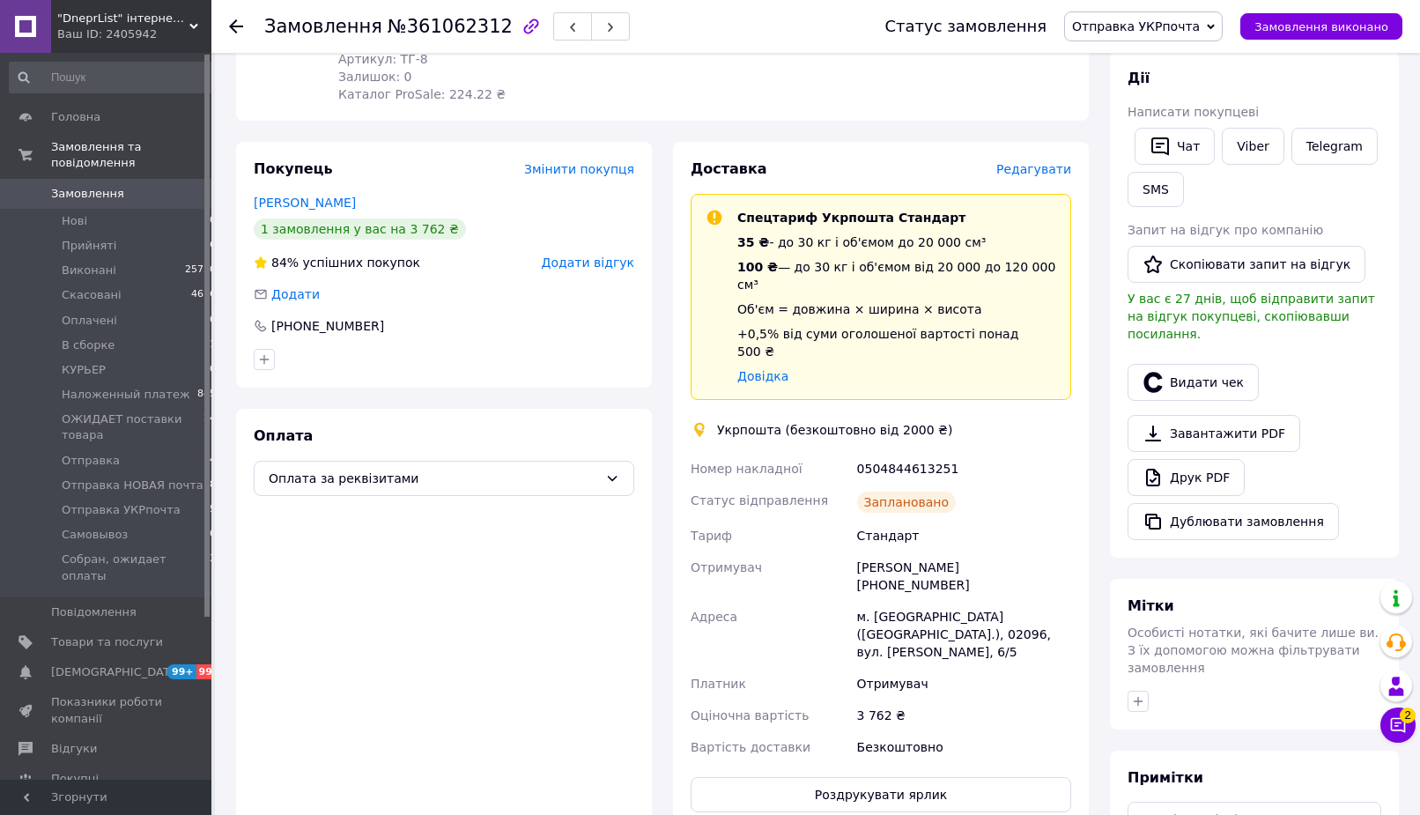
click at [243, 26] on div at bounding box center [246, 26] width 35 height 53
click at [240, 26] on use at bounding box center [236, 26] width 14 height 14
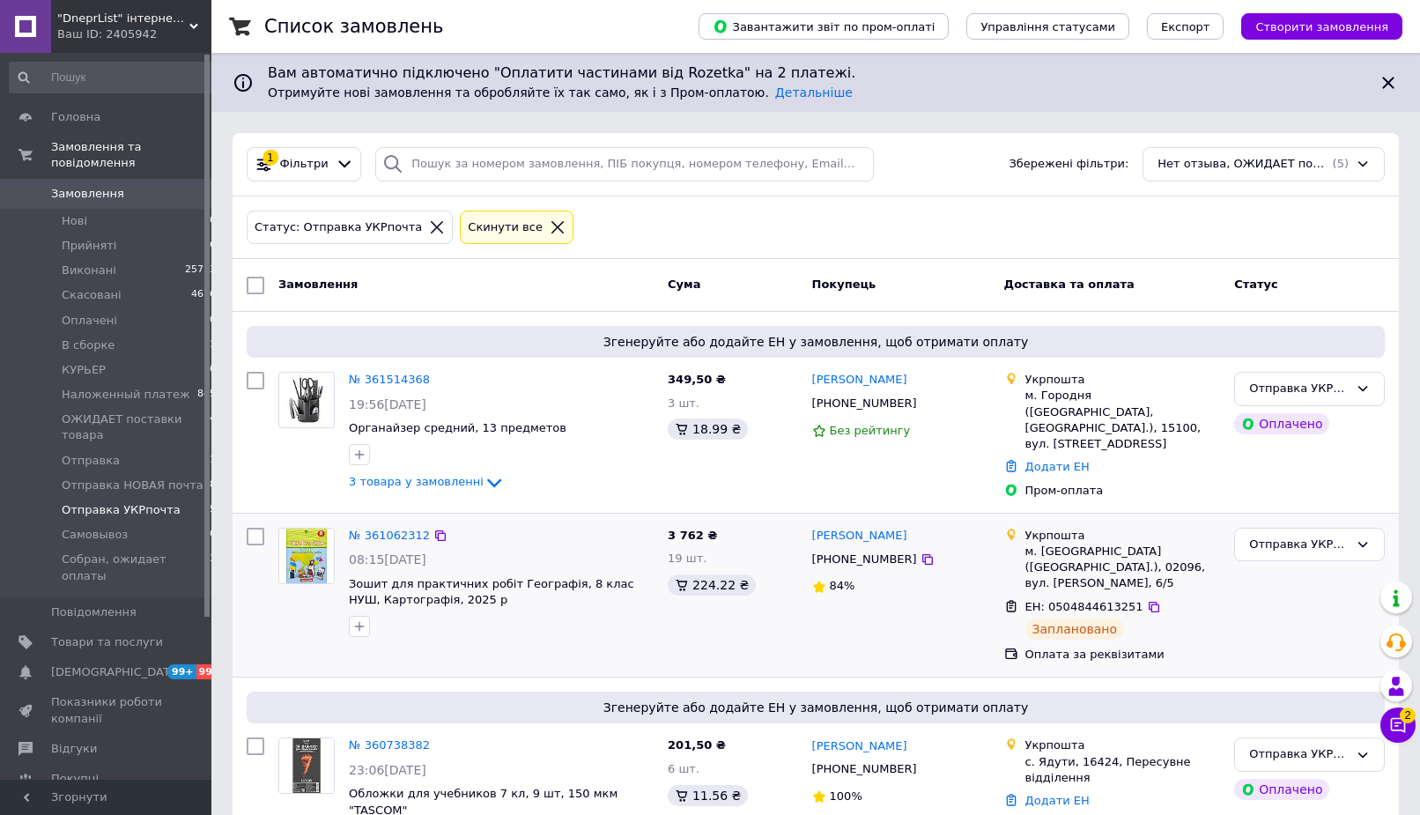
click at [253, 530] on input "checkbox" at bounding box center [256, 537] width 18 height 18
checkbox input "true"
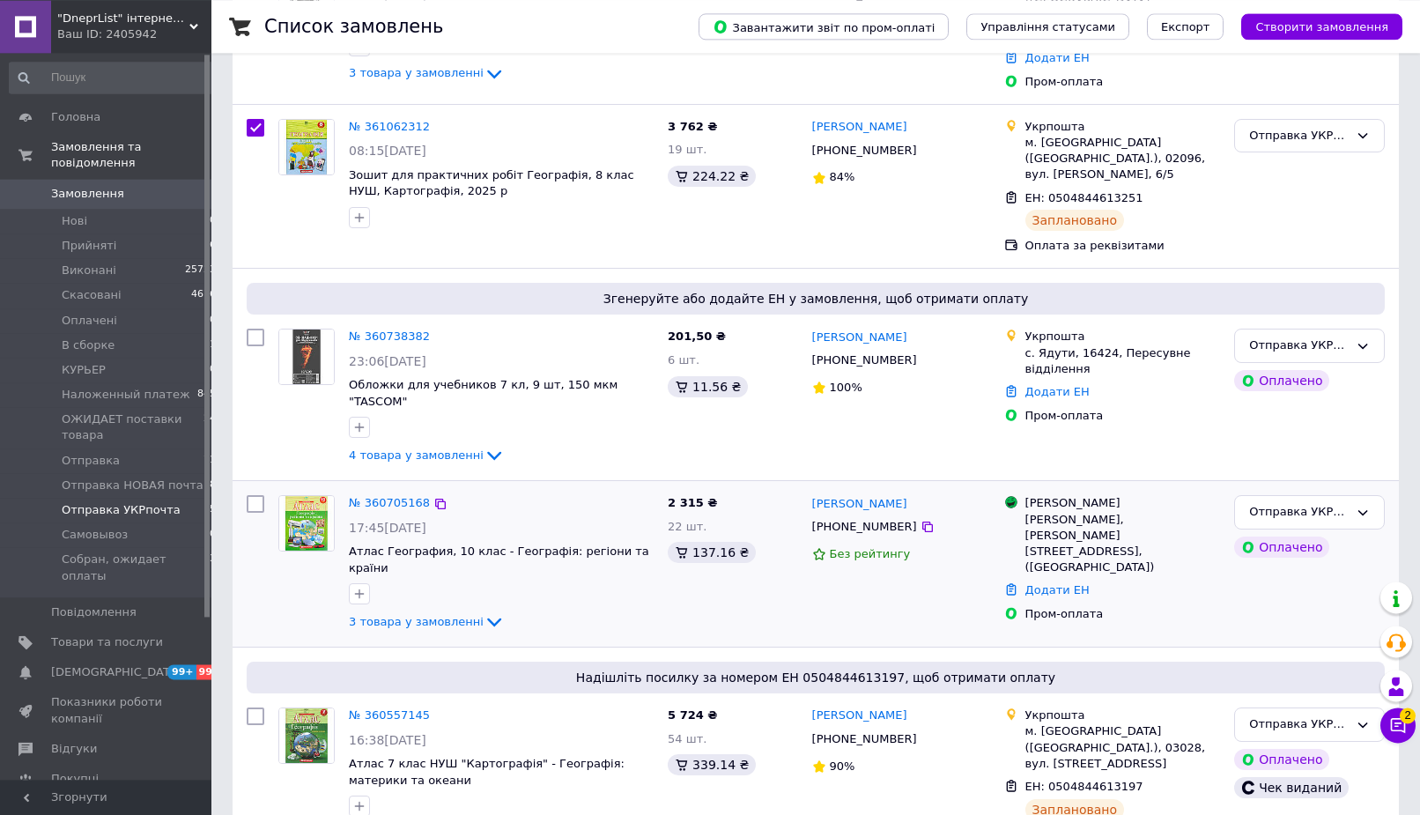
scroll to position [419, 0]
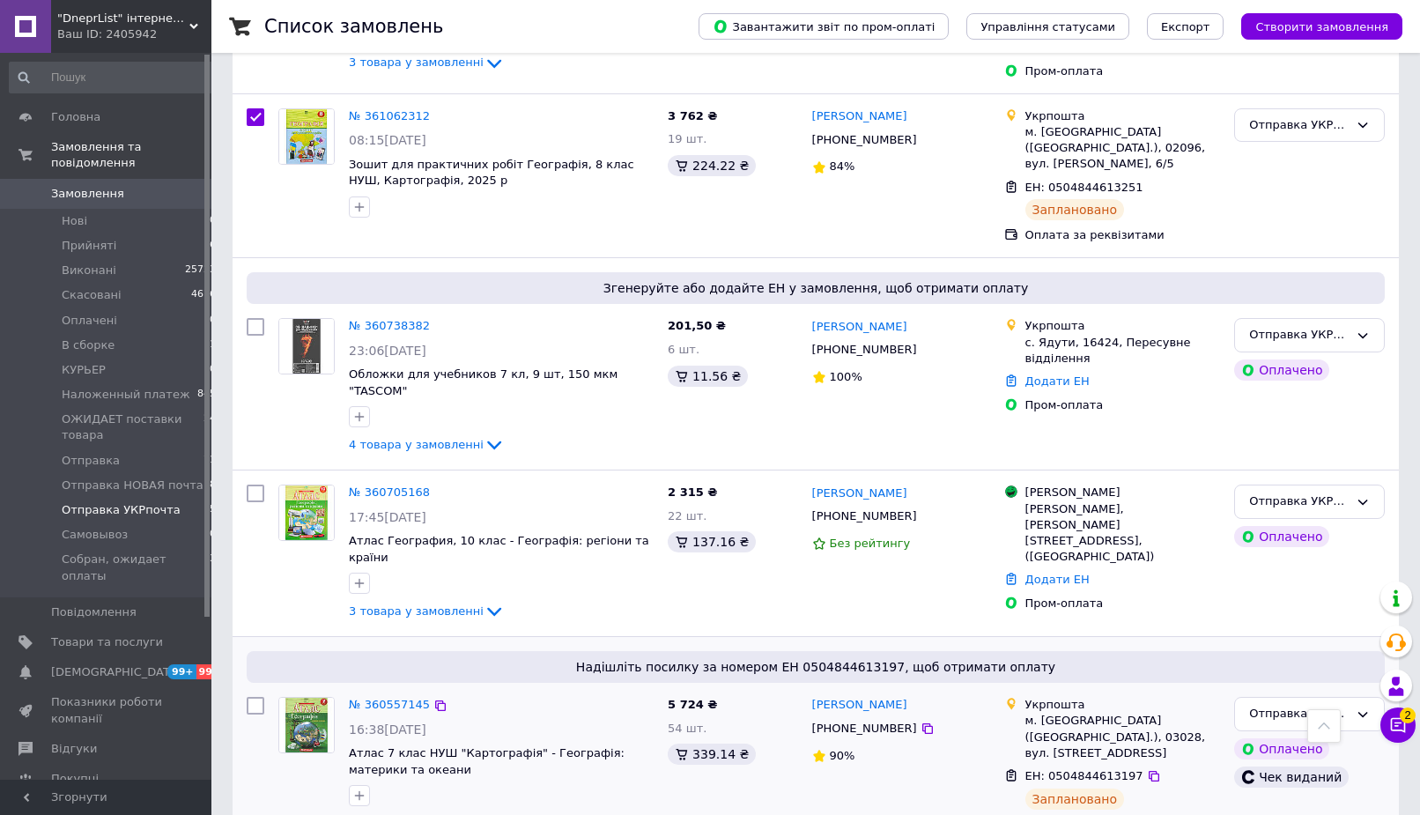
click at [255, 697] on input "checkbox" at bounding box center [256, 706] width 18 height 18
checkbox input "true"
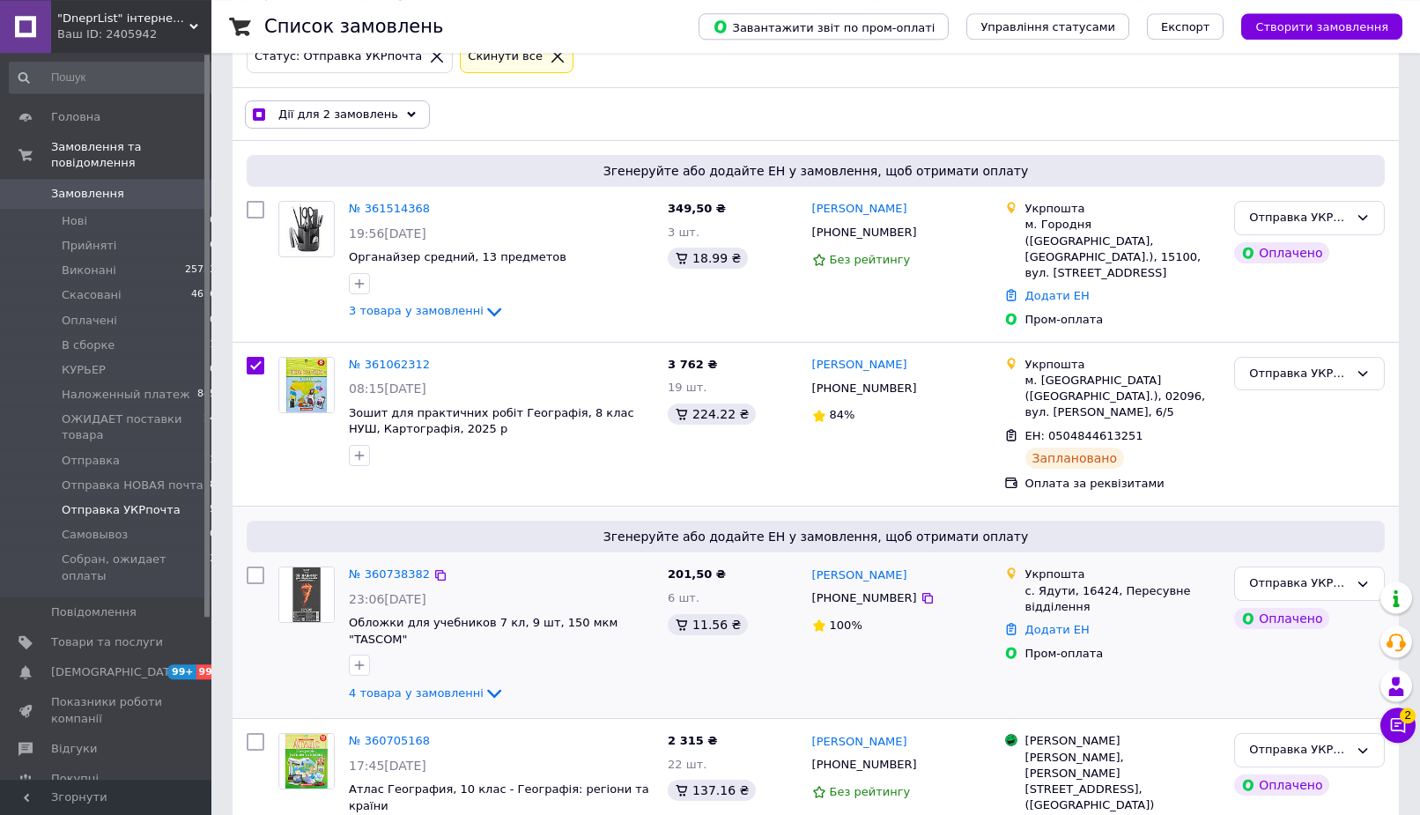
scroll to position [150, 0]
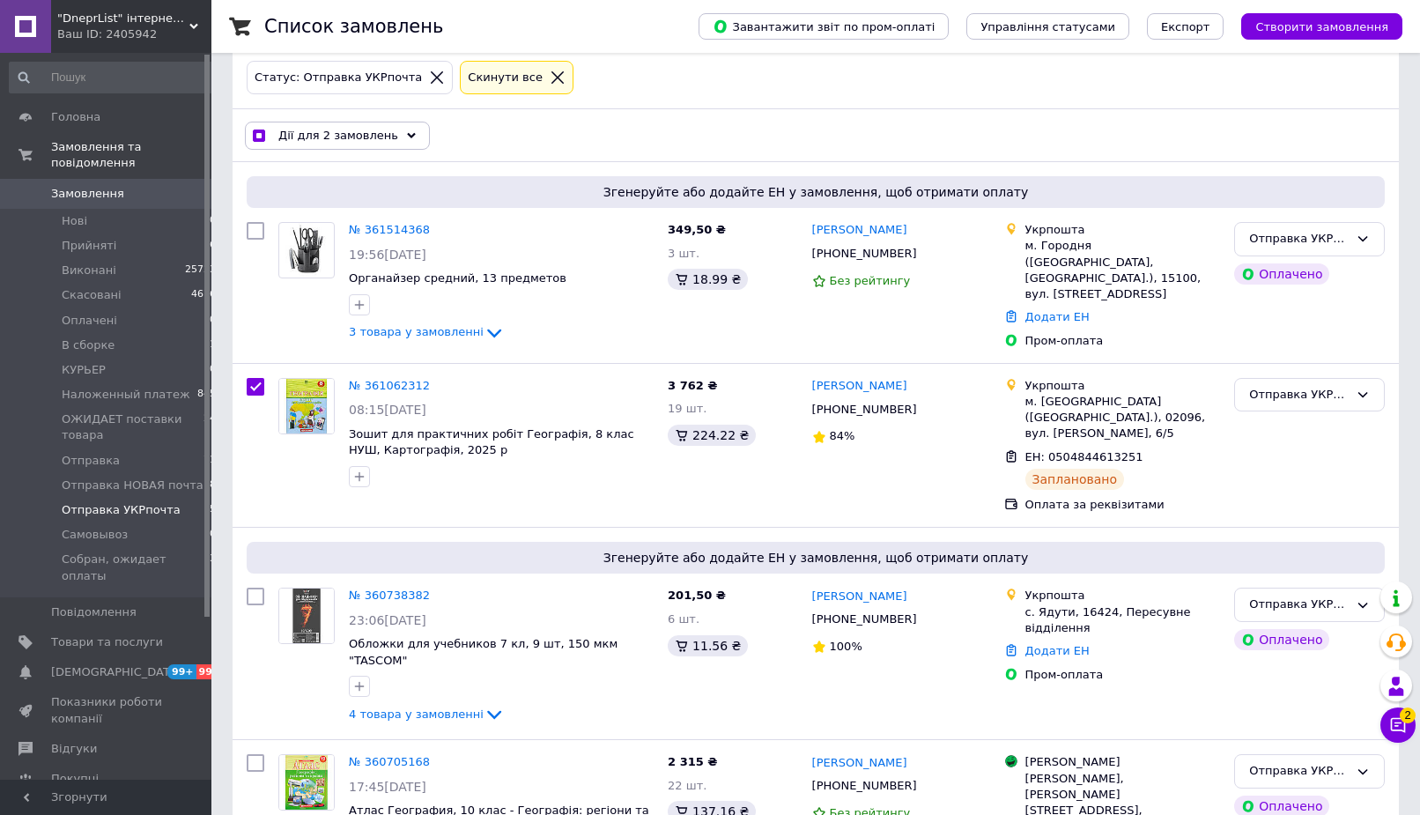
click at [374, 141] on span "Дії для 2 замовлень" at bounding box center [338, 136] width 120 height 16
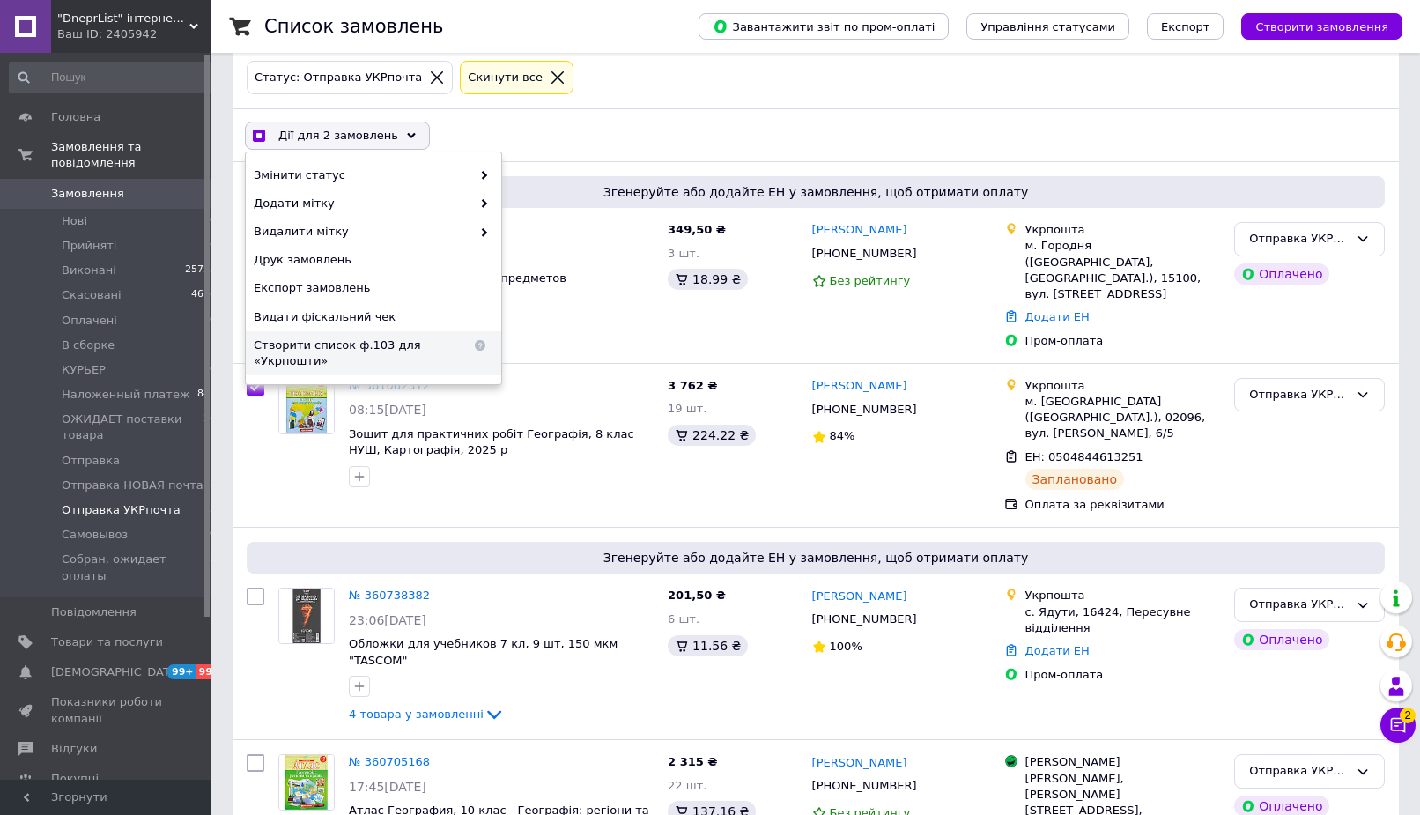
click at [388, 343] on span "Створити список ф.103 для «Укрпошти»" at bounding box center [363, 353] width 218 height 32
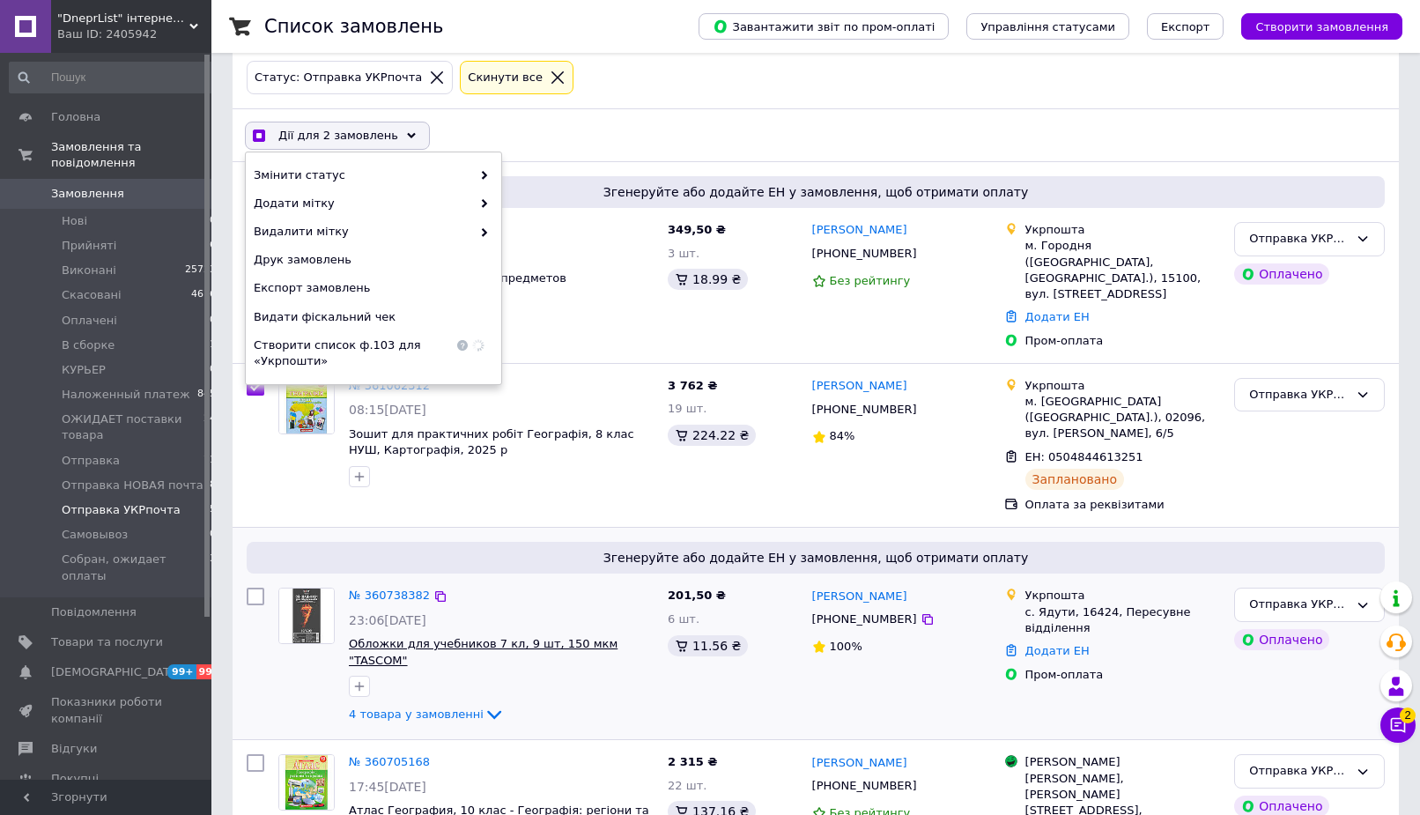
scroll to position [419, 0]
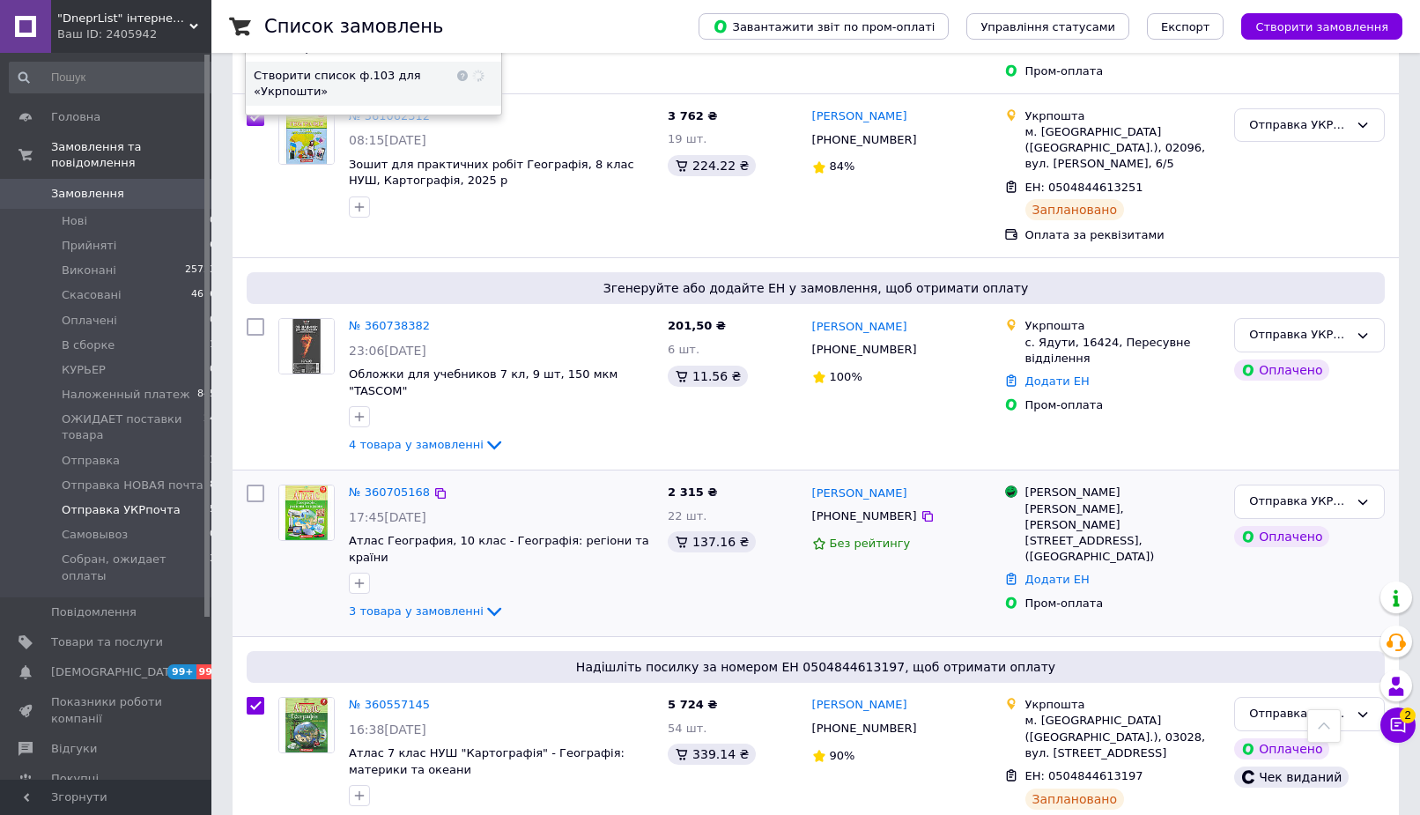
checkbox input "true"
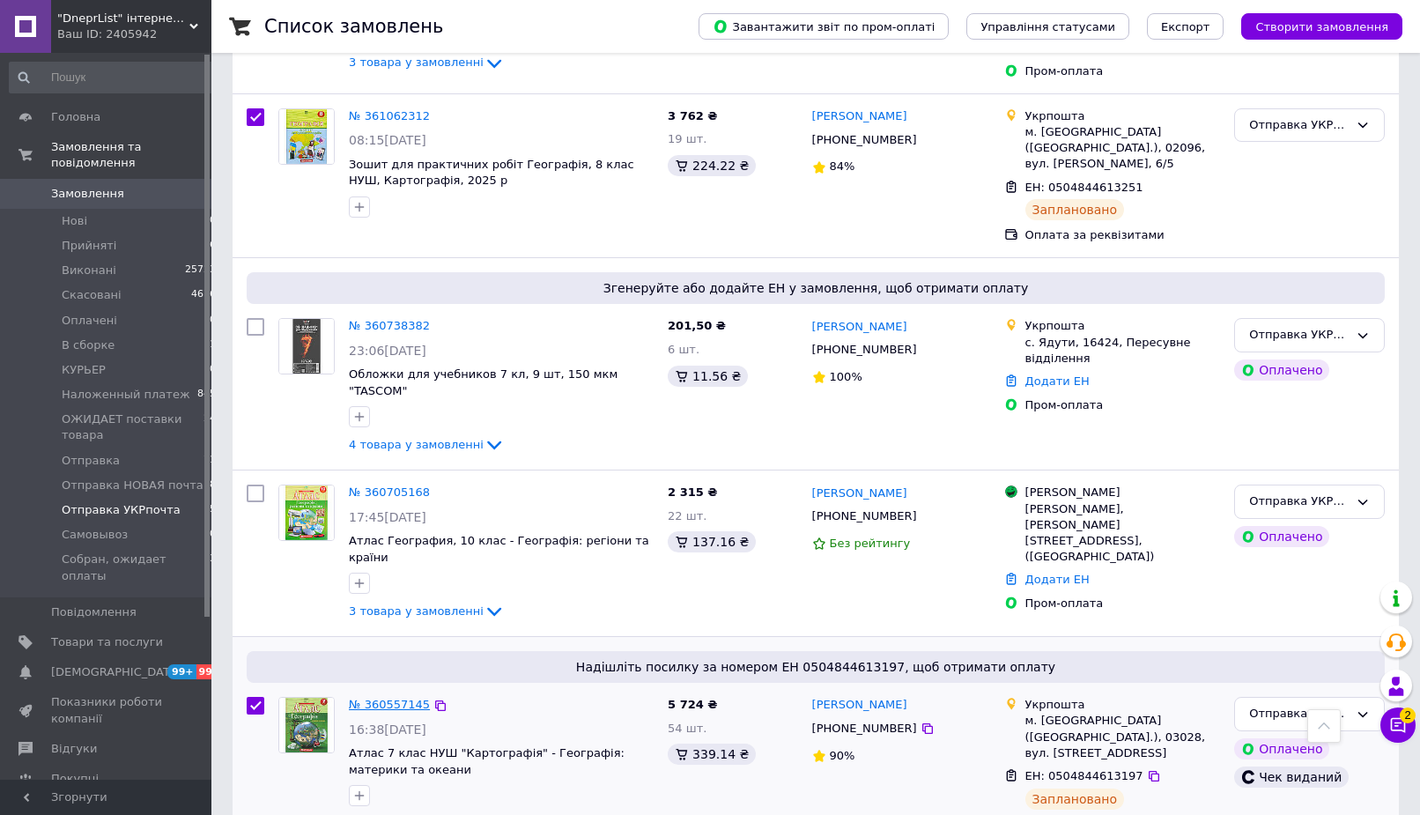
click at [386, 698] on link "№ 360557145" at bounding box center [389, 704] width 81 height 13
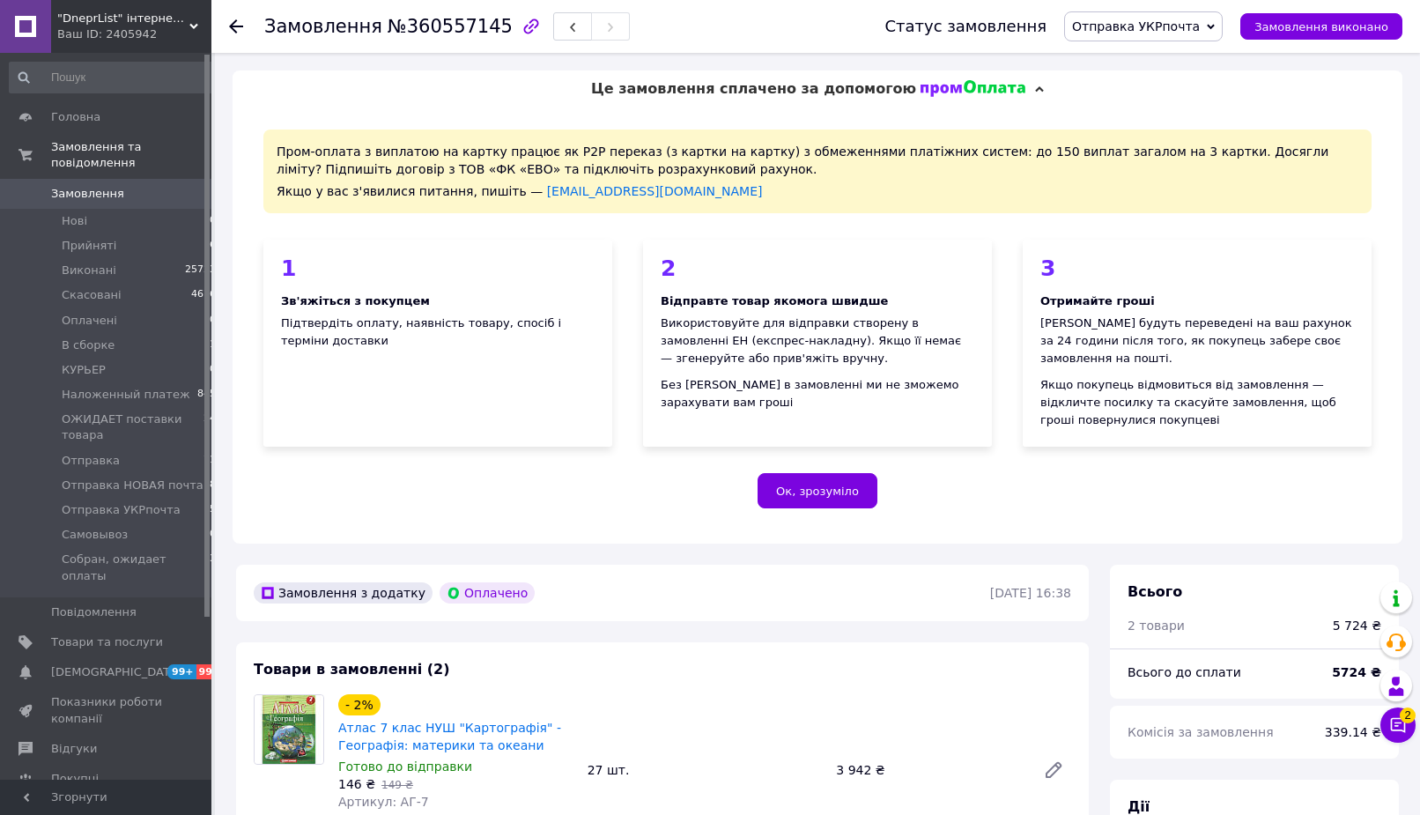
scroll to position [134, 0]
